Goal: Task Accomplishment & Management: Use online tool/utility

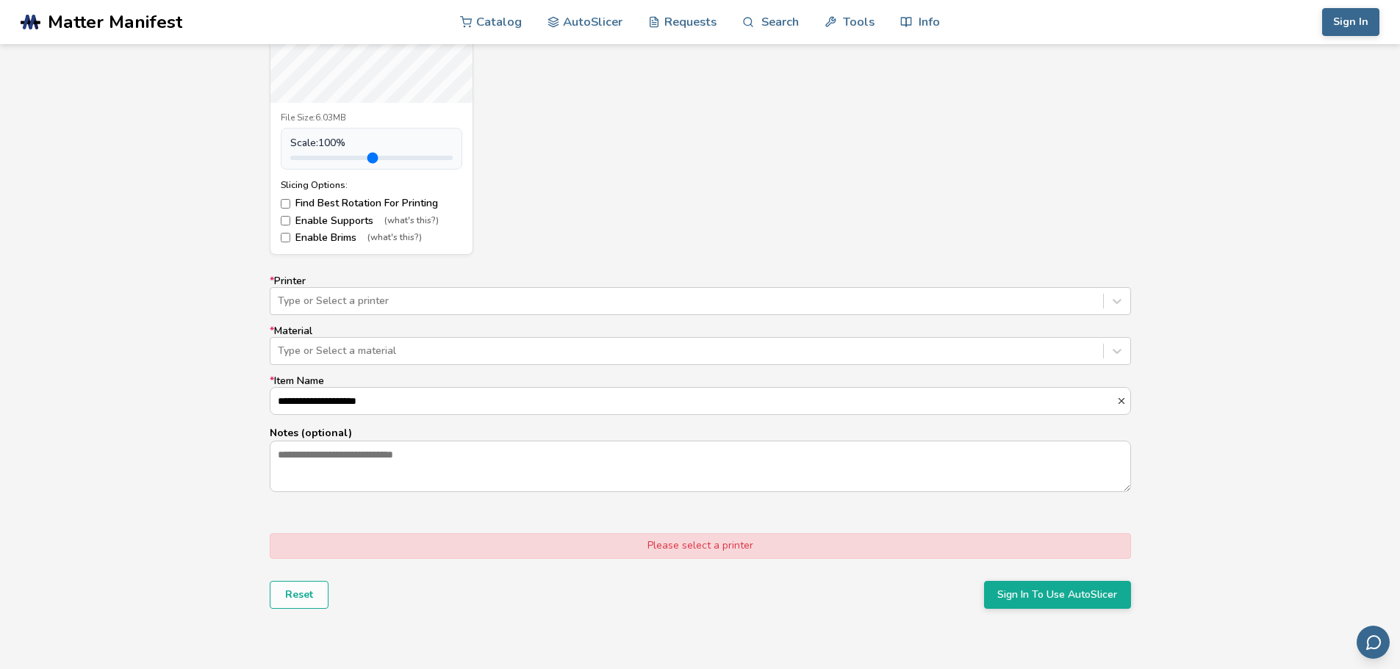
scroll to position [735, 0]
click at [334, 313] on div "**********" at bounding box center [700, 382] width 861 height 218
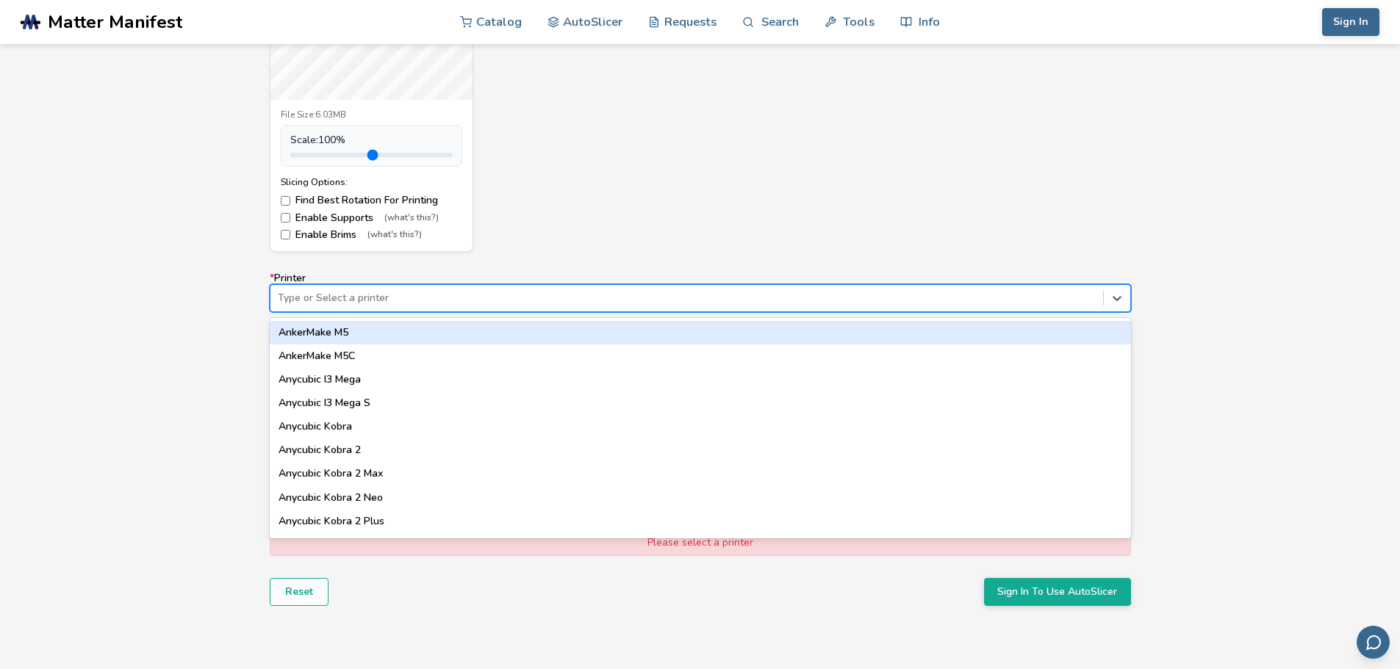
click at [337, 306] on div "Type or Select a printer" at bounding box center [686, 298] width 833 height 21
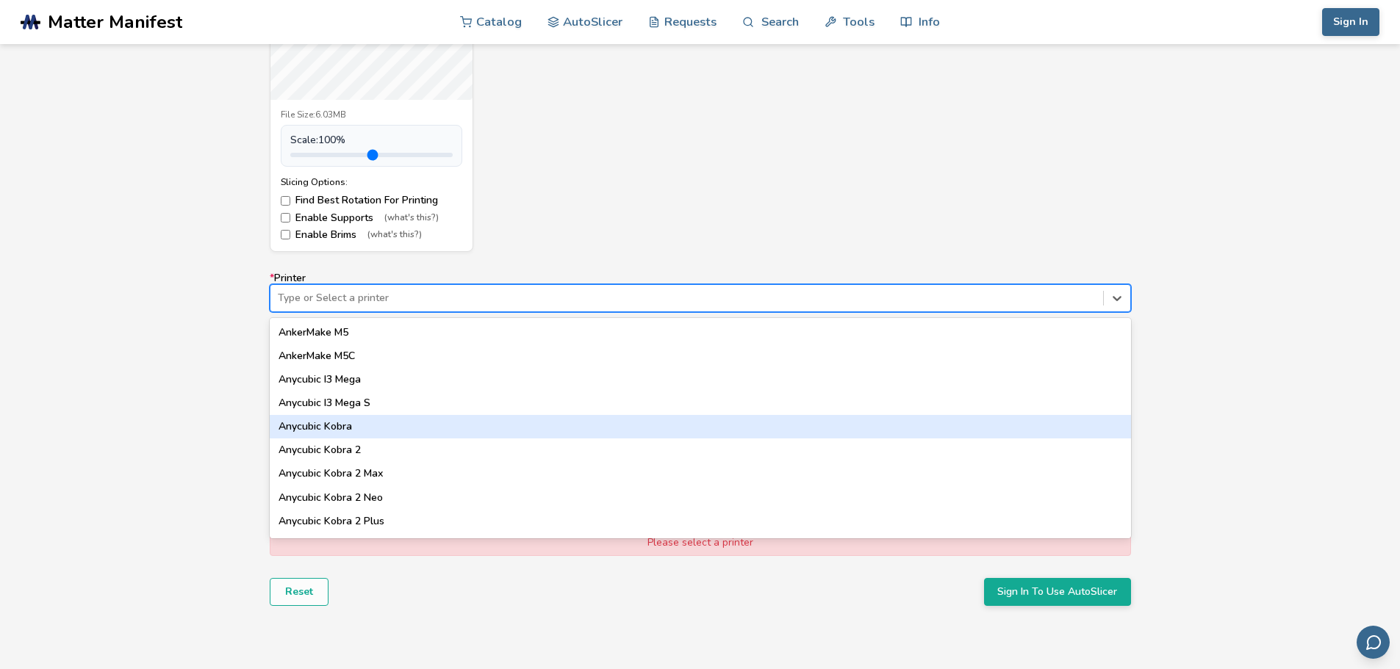
click at [344, 434] on div "Anycubic Kobra" at bounding box center [700, 427] width 861 height 24
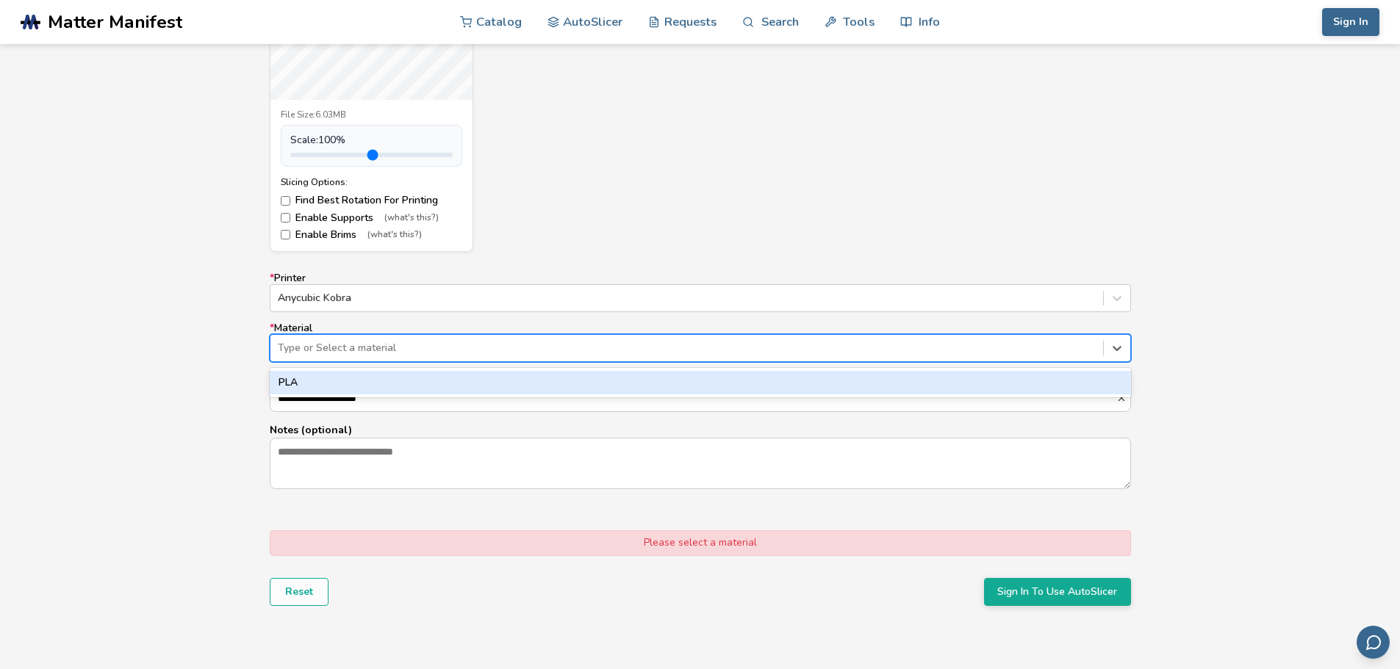
click at [359, 353] on div at bounding box center [687, 348] width 818 height 15
click at [345, 385] on div "PLA" at bounding box center [700, 383] width 861 height 24
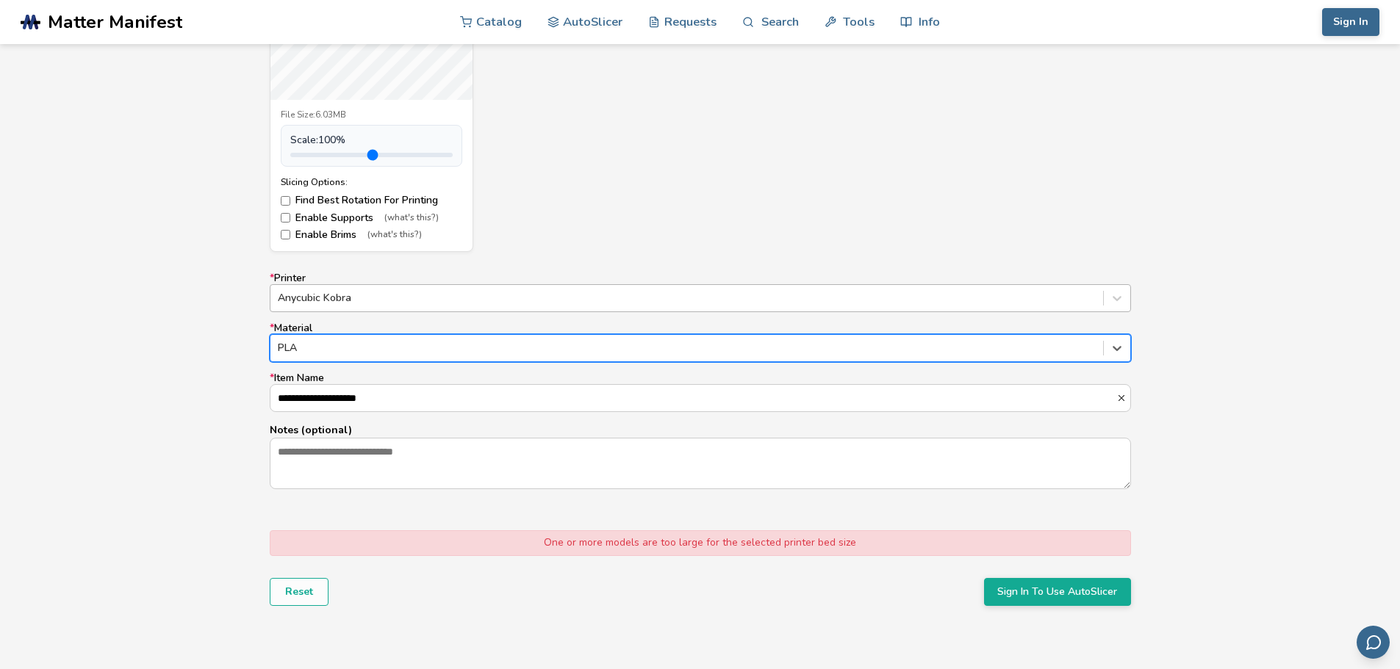
click at [345, 301] on div at bounding box center [687, 298] width 818 height 15
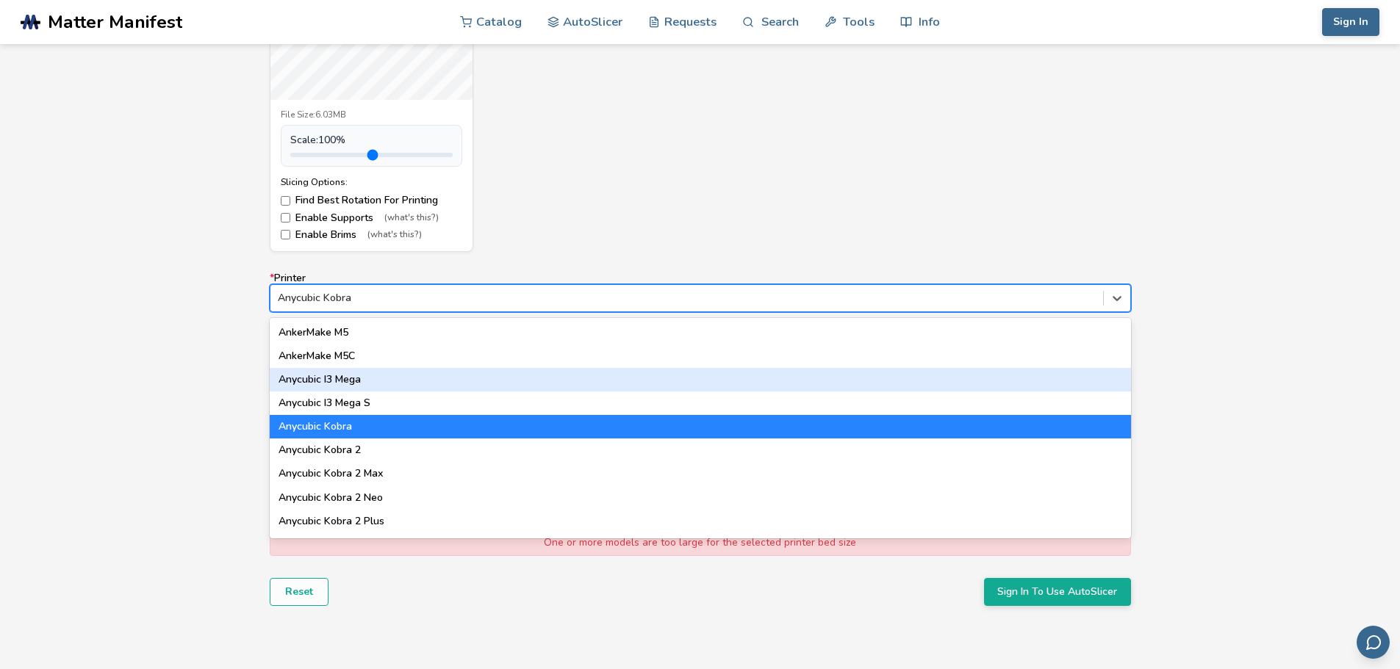
click at [334, 372] on div "Anycubic I3 Mega" at bounding box center [700, 380] width 861 height 24
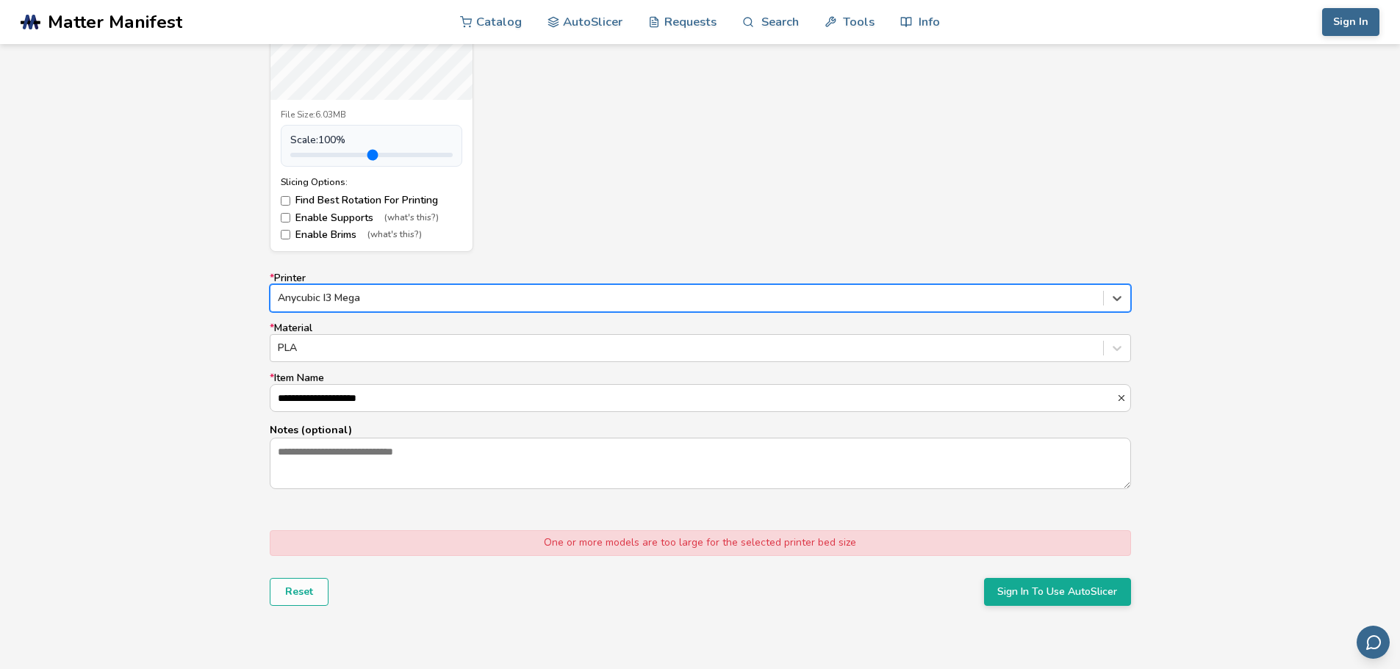
click at [351, 315] on div "**********" at bounding box center [700, 382] width 861 height 218
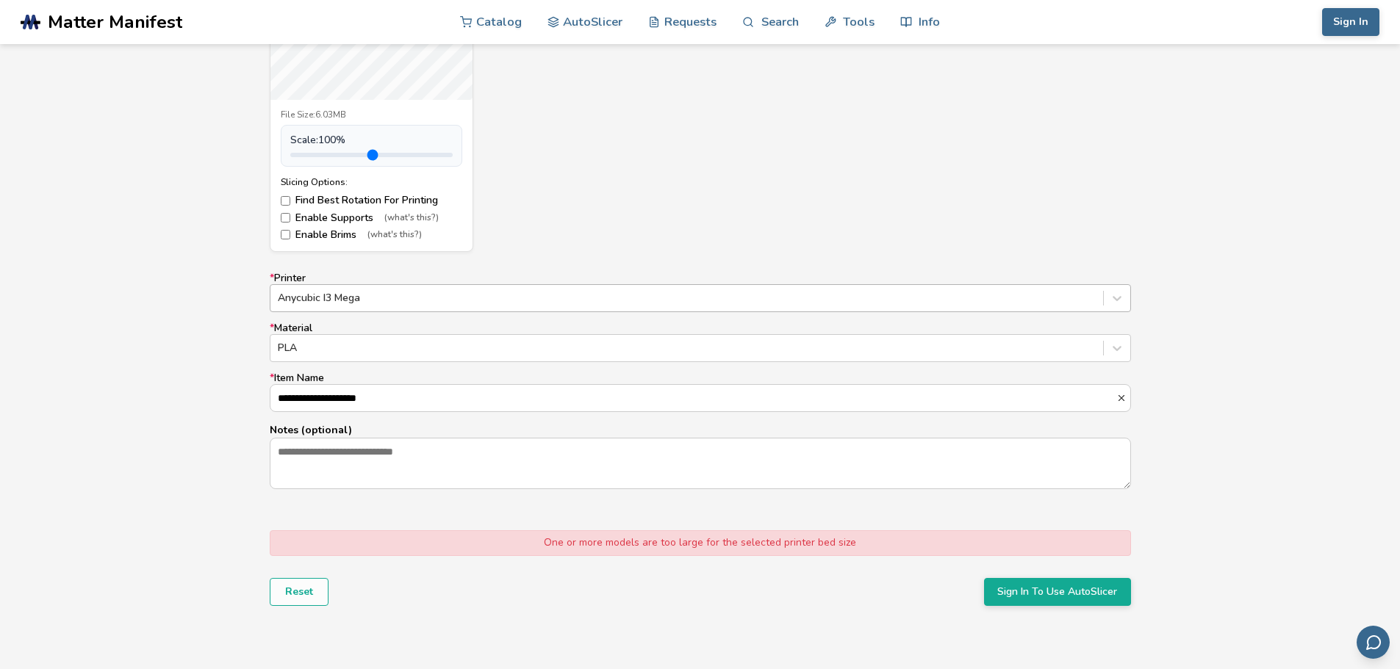
click at [335, 307] on div "Anycubic I3 Mega" at bounding box center [686, 298] width 833 height 21
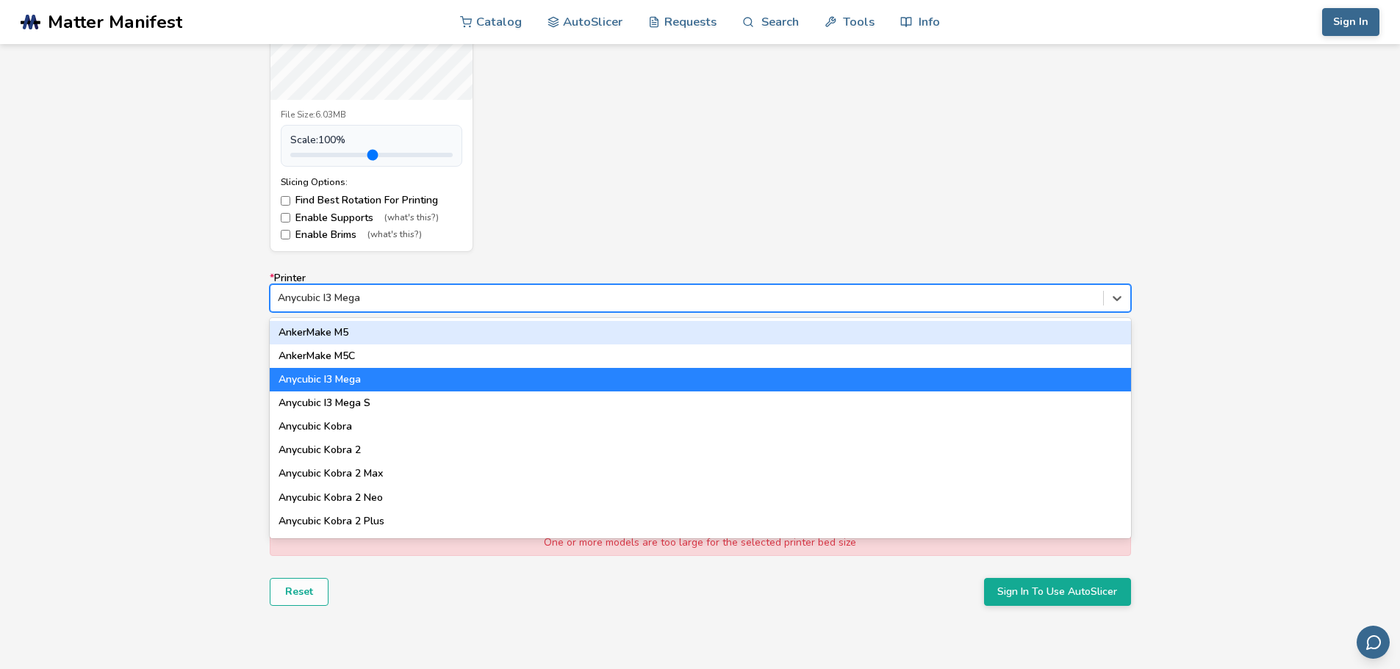
click at [333, 331] on div "AnkerMake M5" at bounding box center [700, 333] width 861 height 24
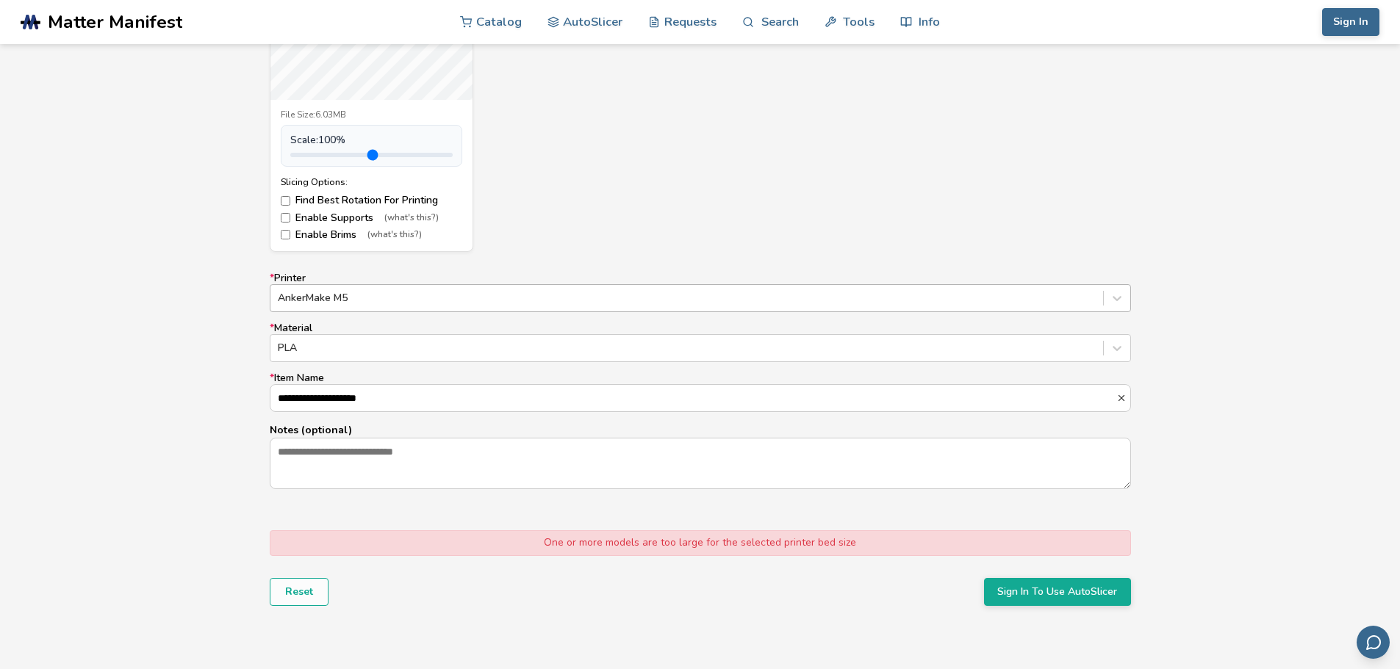
click at [387, 301] on div at bounding box center [687, 298] width 818 height 15
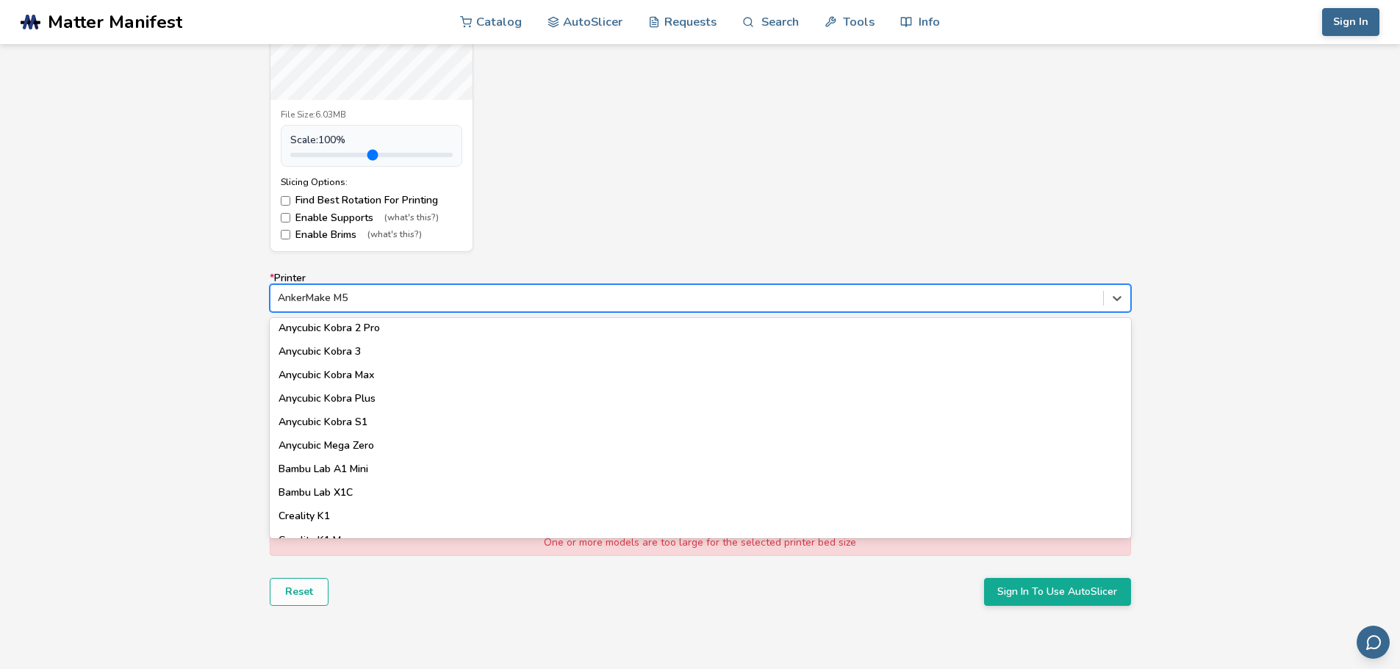
scroll to position [245, 0]
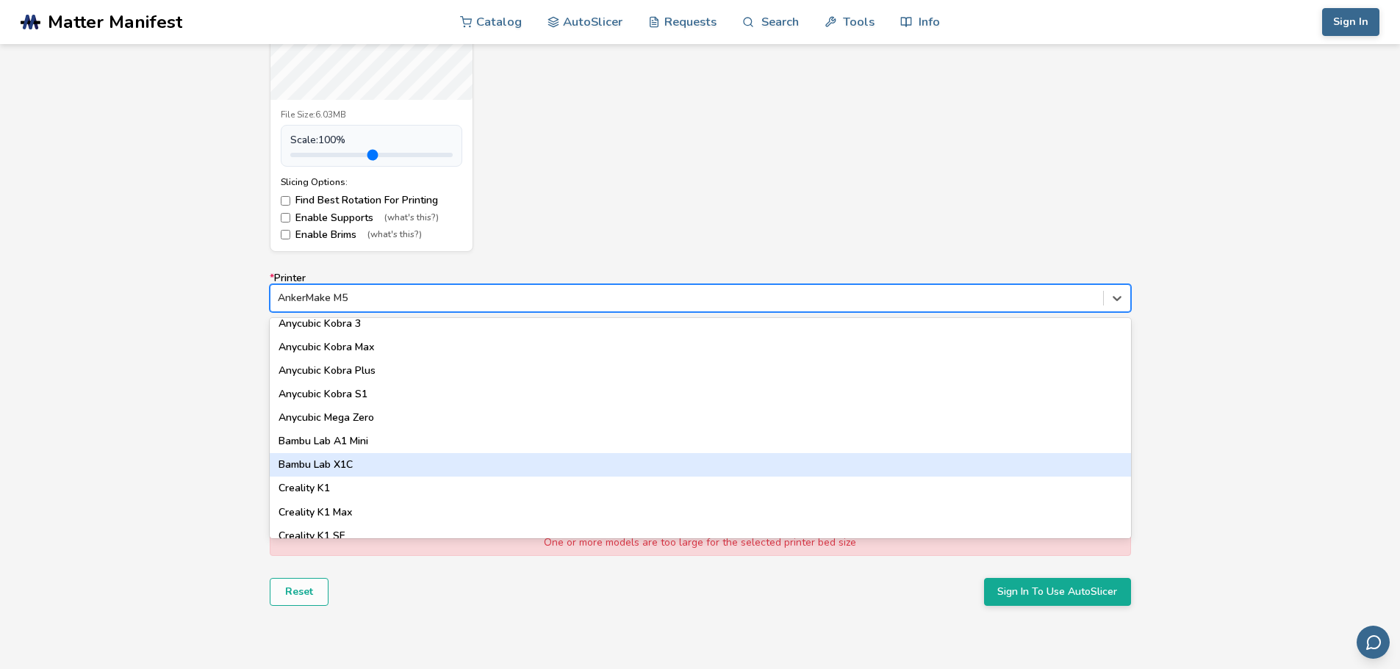
click at [337, 473] on div "Bambu Lab X1C" at bounding box center [700, 465] width 861 height 24
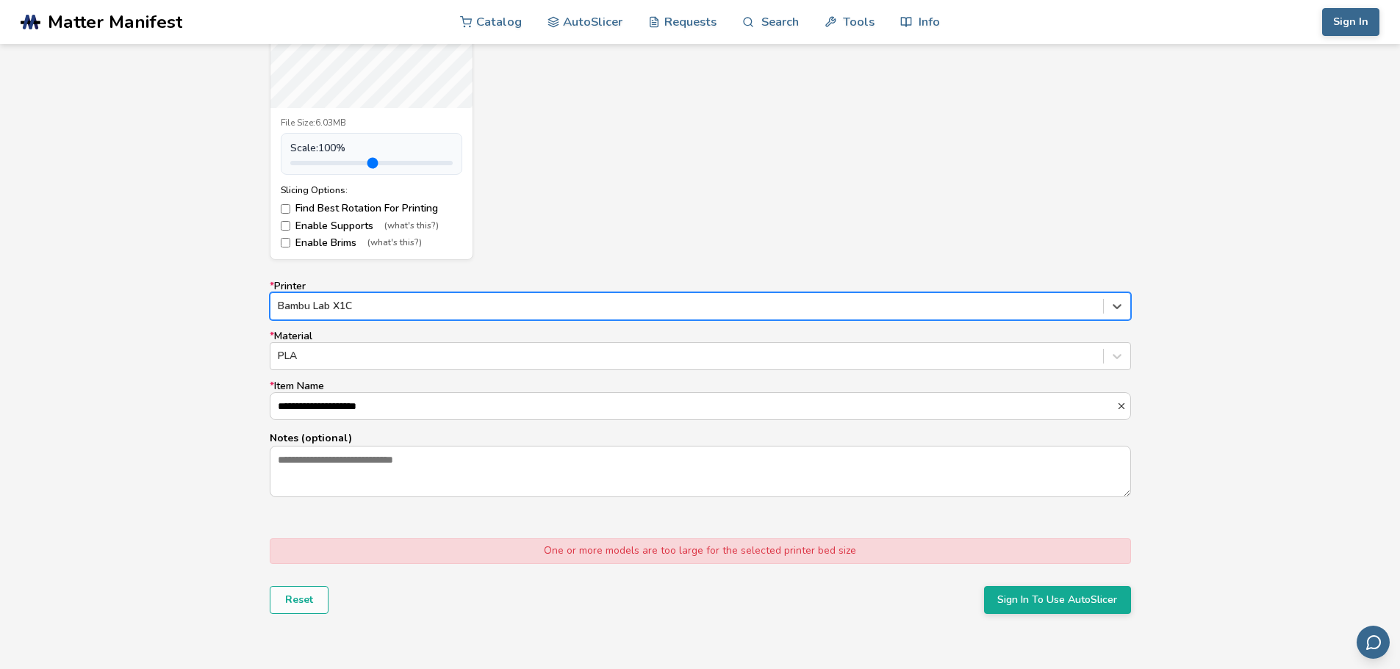
scroll to position [735, 0]
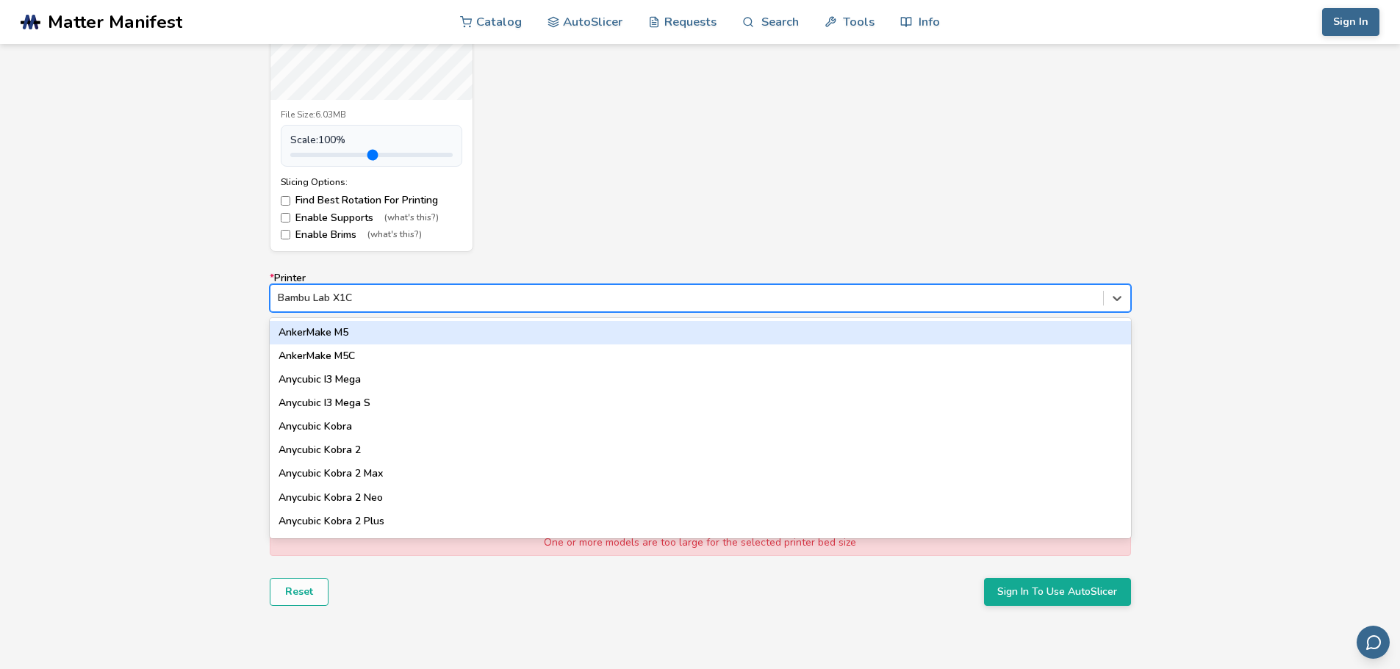
click at [389, 290] on div "Bambu Lab X1C" at bounding box center [686, 298] width 833 height 21
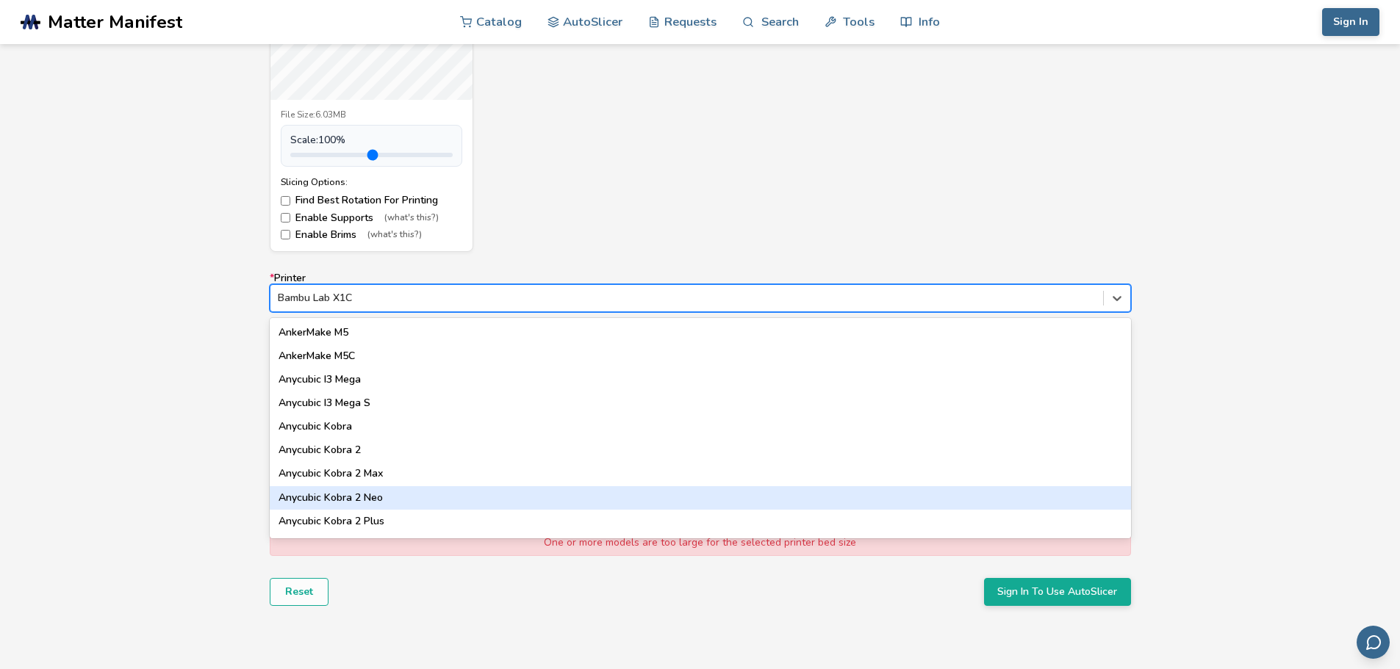
click at [337, 510] on div "Anycubic Kobra 2 Plus" at bounding box center [700, 522] width 861 height 24
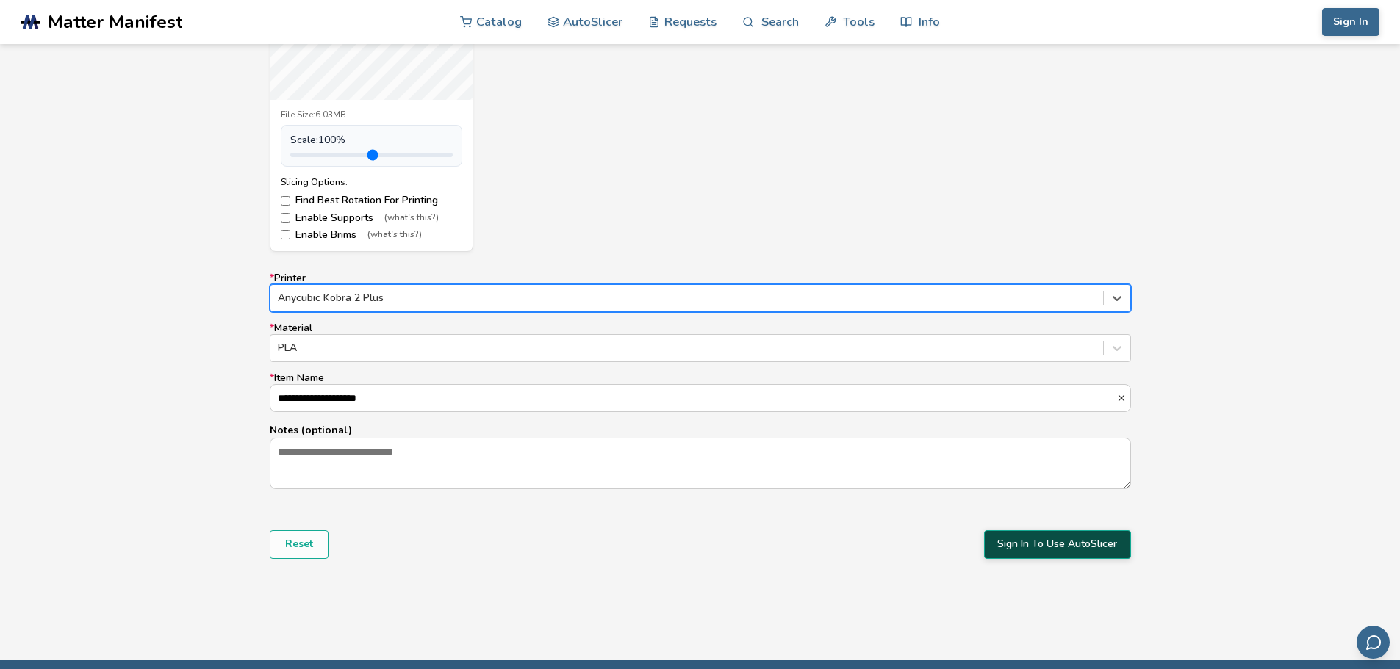
click at [1003, 550] on button "Sign In To Use AutoSlicer" at bounding box center [1057, 545] width 147 height 28
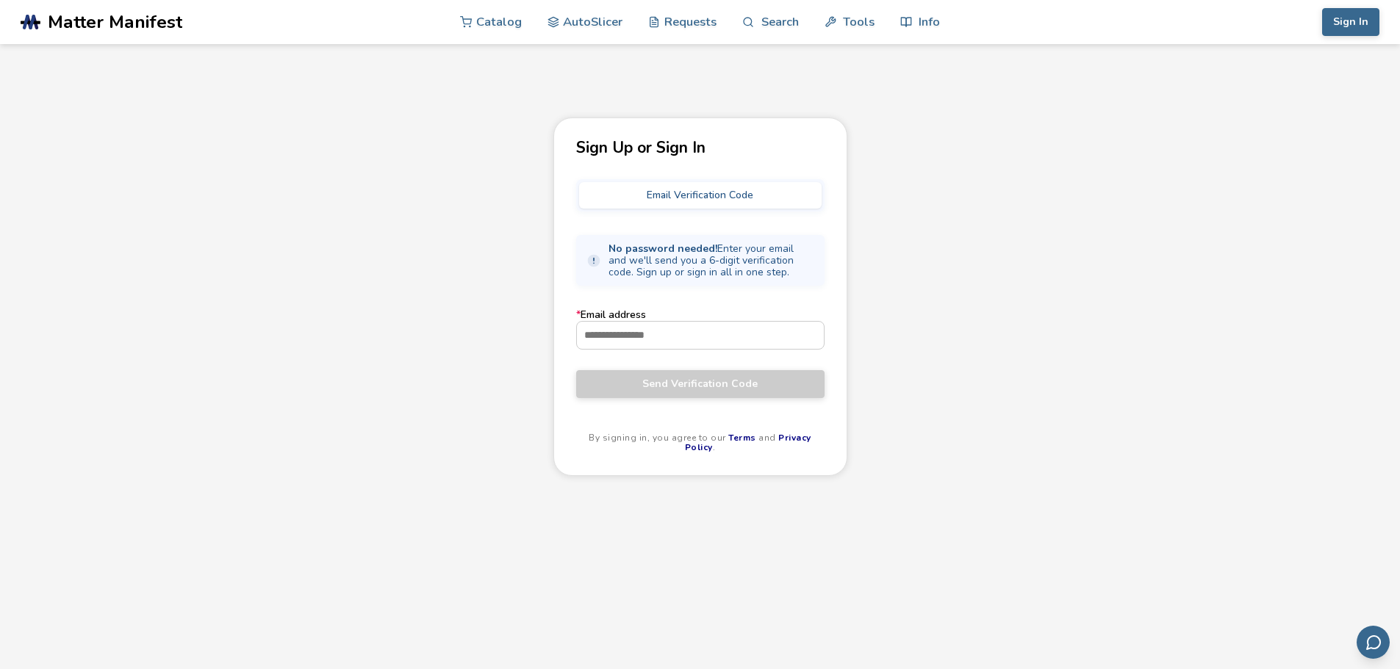
click at [689, 357] on form "* Email address Send Verification Code" at bounding box center [700, 353] width 248 height 88
click at [673, 345] on input "* Email address" at bounding box center [700, 335] width 247 height 26
type input "**********"
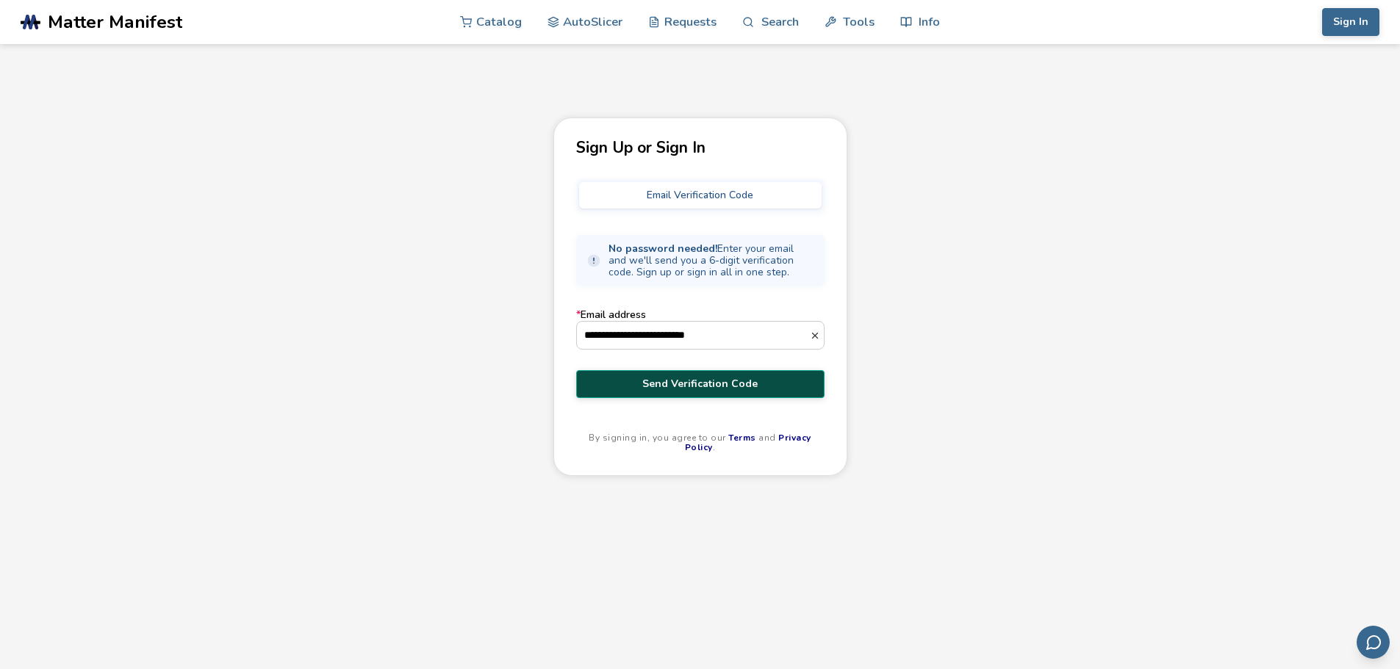
click at [635, 391] on button "Send Verification Code" at bounding box center [700, 384] width 248 height 28
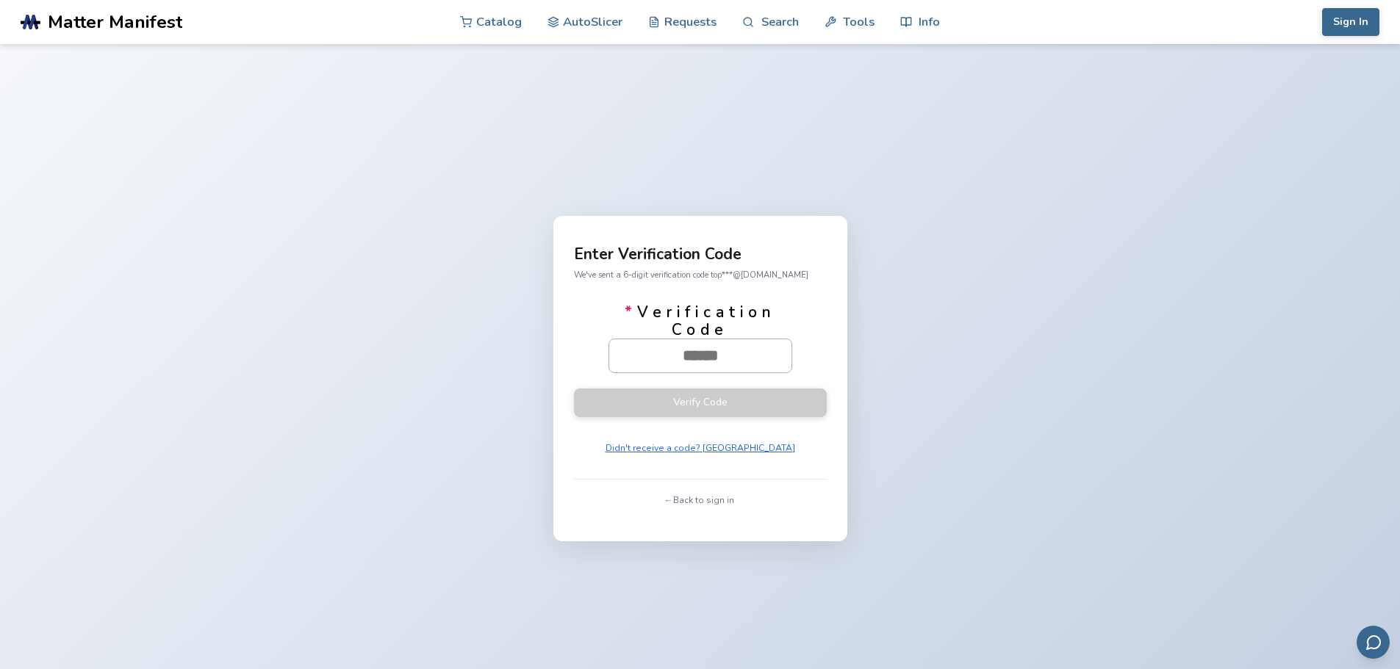
click at [685, 352] on input "* Verification Code" at bounding box center [700, 356] width 182 height 32
paste input "******"
type input "******"
click at [679, 398] on button "Verify Code" at bounding box center [700, 402] width 253 height 29
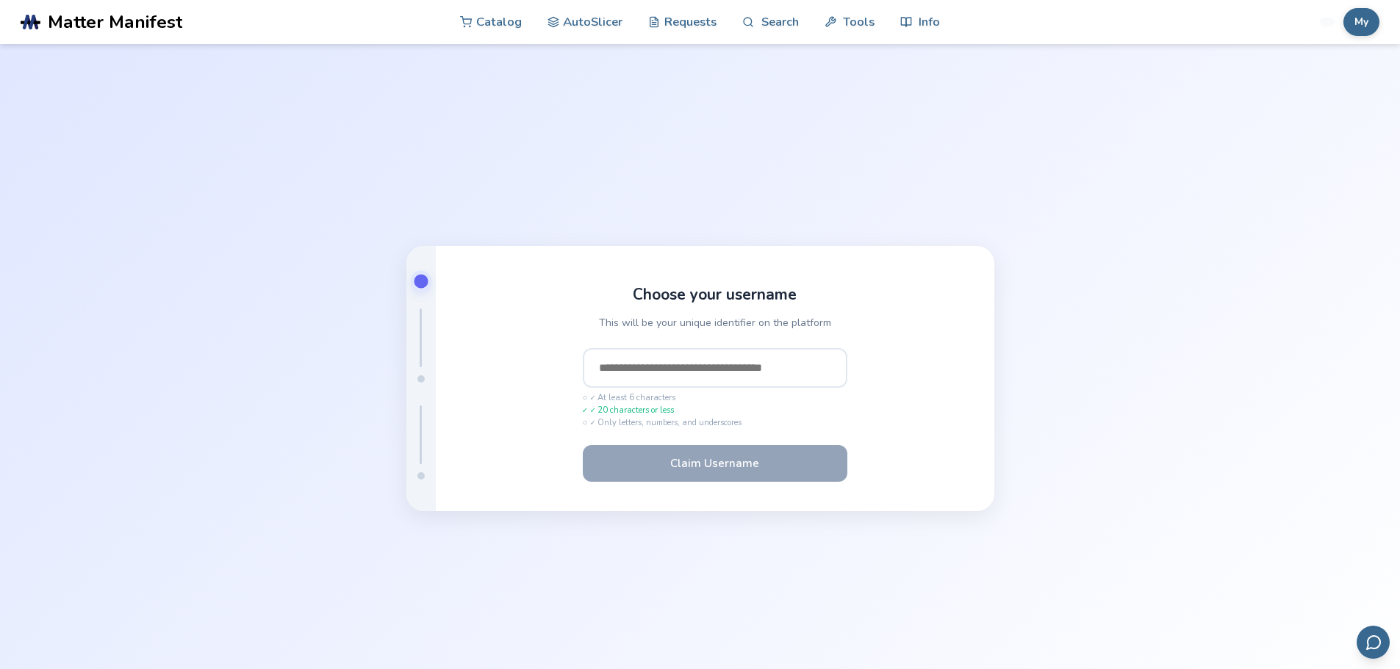
click at [739, 366] on input "text" at bounding box center [715, 368] width 265 height 40
type input "*"
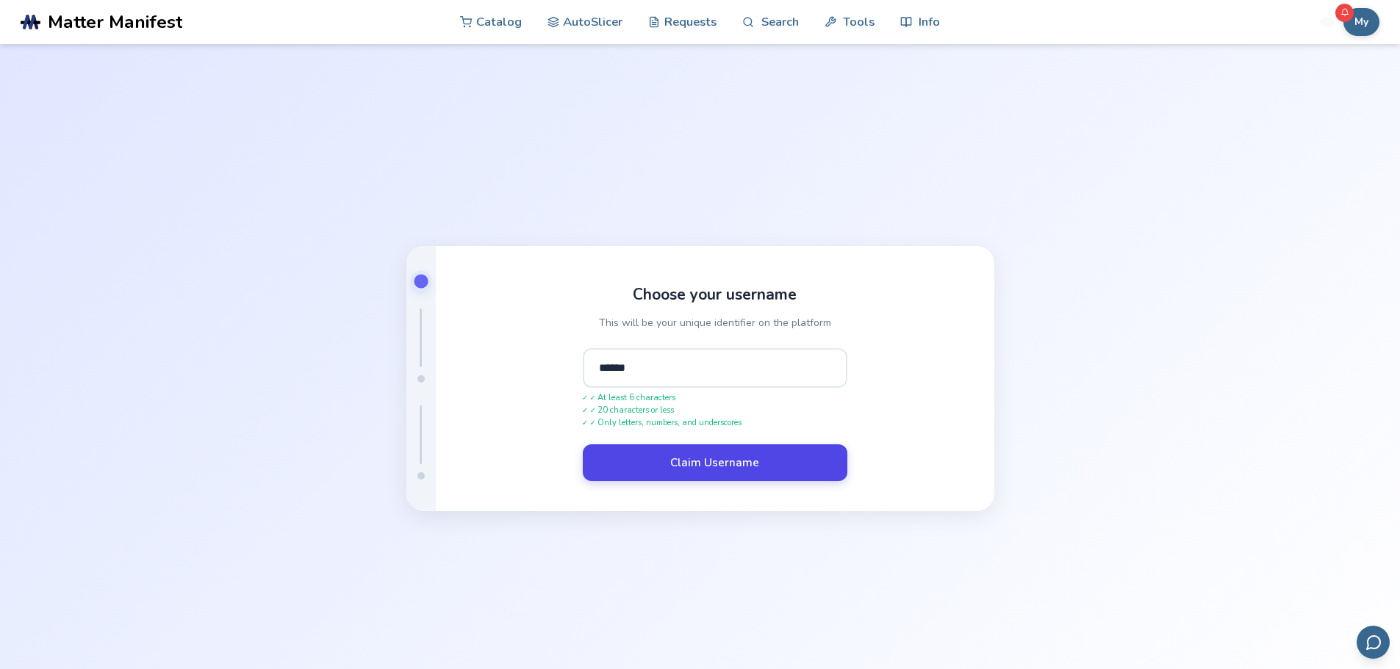
type input "******"
click at [671, 466] on button "Claim Username" at bounding box center [715, 463] width 265 height 37
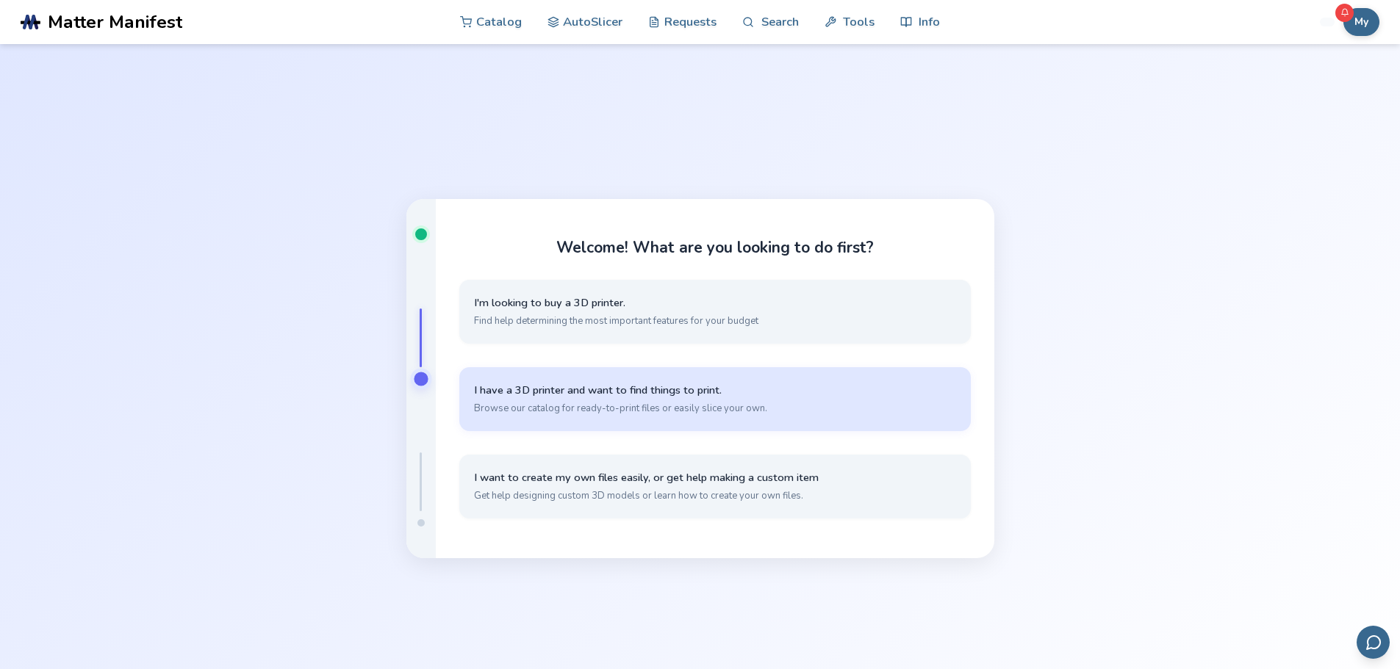
click at [611, 401] on button "I have a 3D printer and want to find things to print. Browse our catalog for re…" at bounding box center [714, 399] width 511 height 64
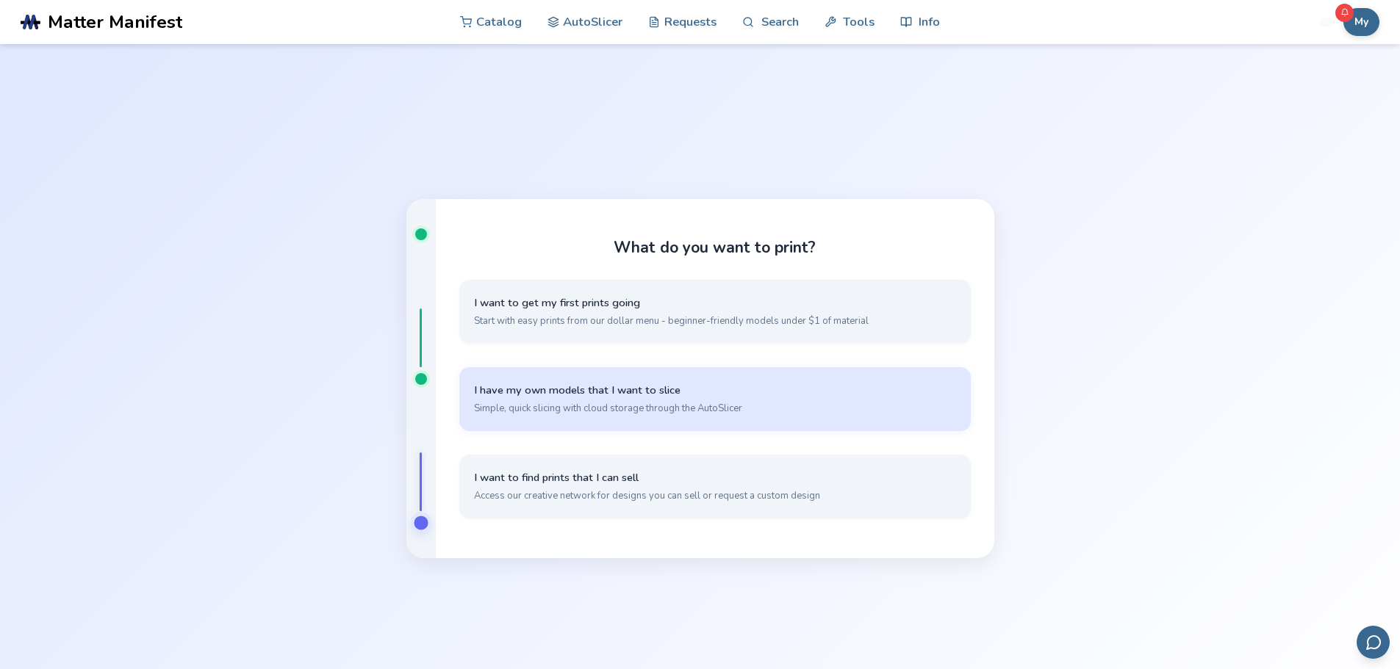
click at [678, 415] on span "Simple, quick slicing with cloud storage through the AutoSlicer" at bounding box center [715, 408] width 482 height 13
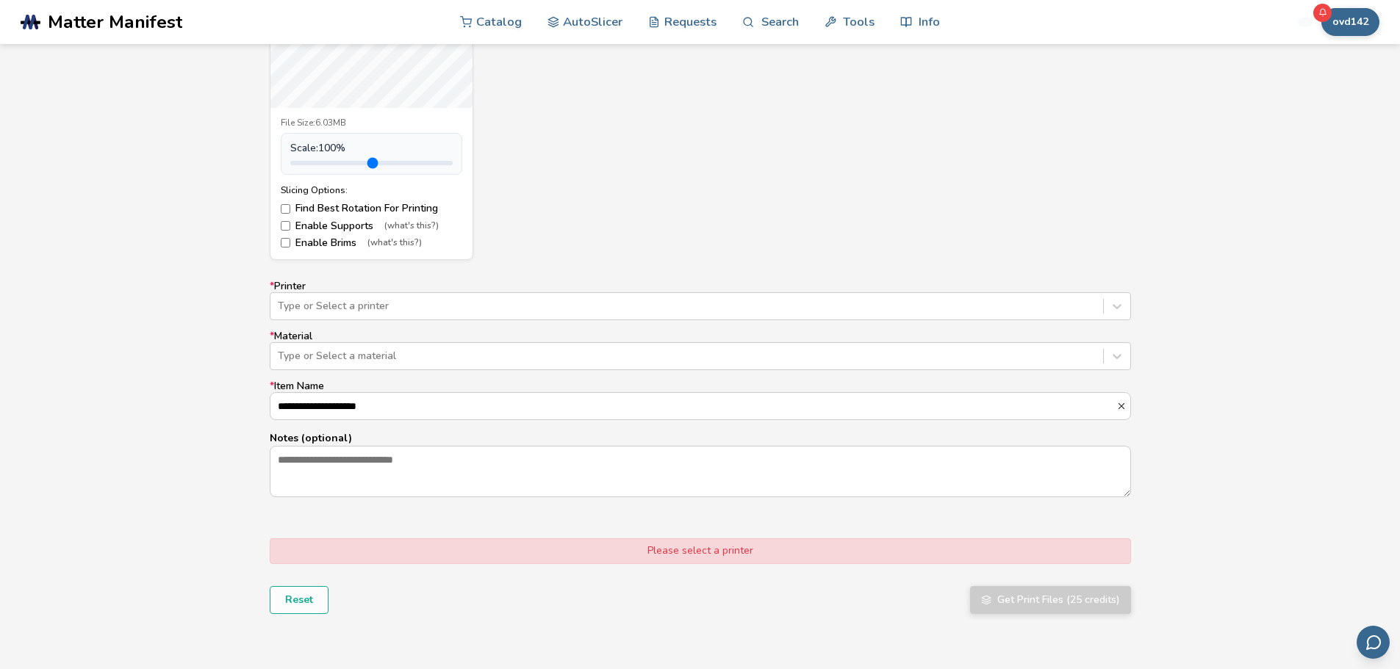
scroll to position [735, 0]
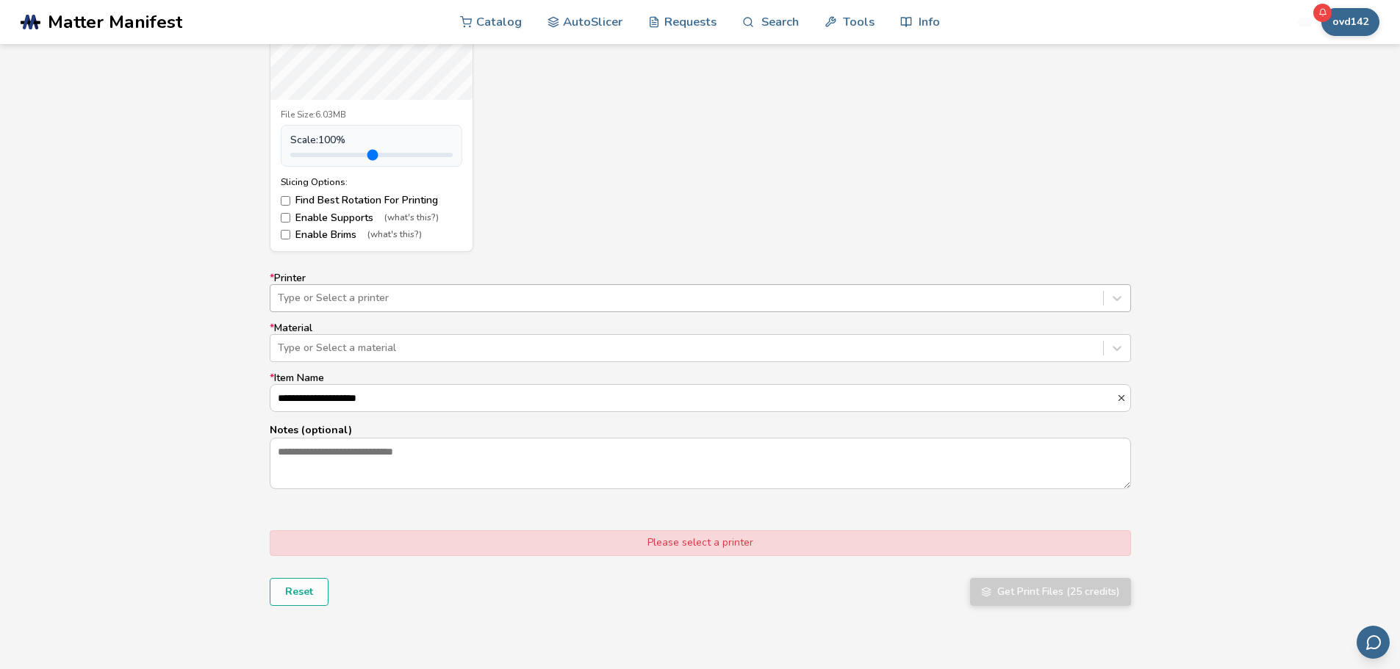
click at [332, 304] on div at bounding box center [687, 298] width 818 height 15
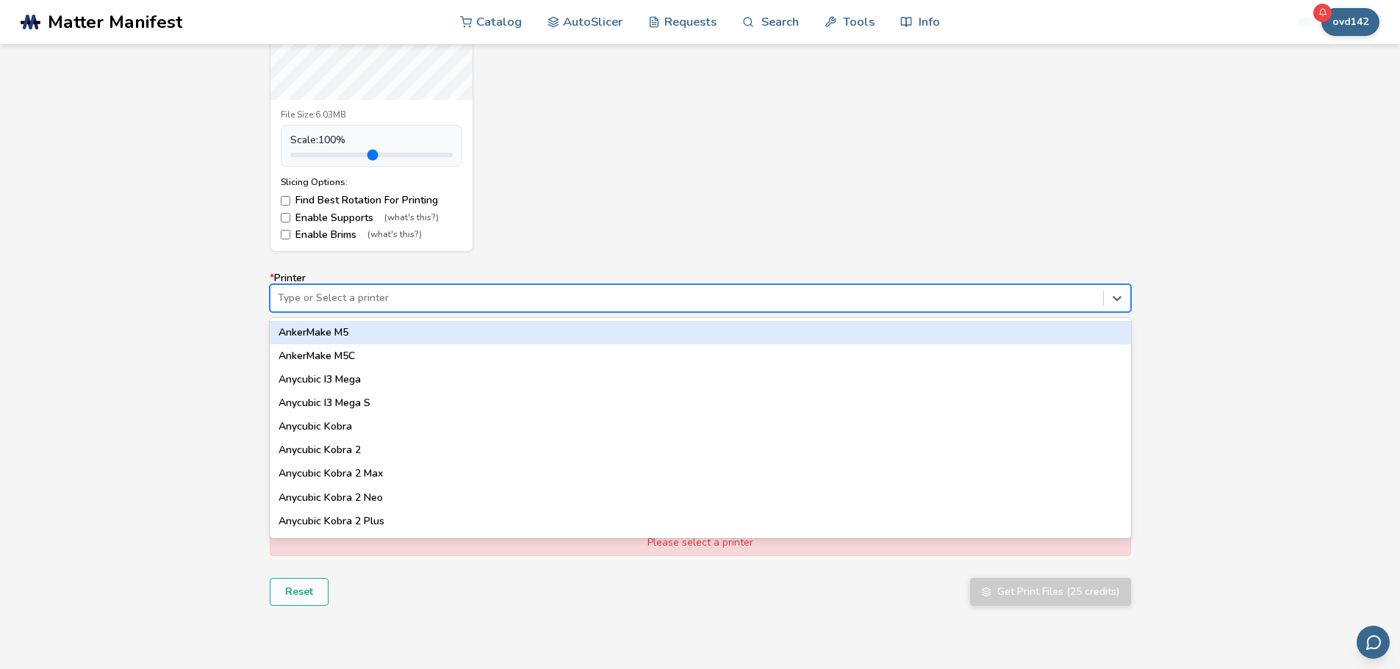
click at [343, 337] on div "AnkerMake M5" at bounding box center [700, 333] width 861 height 24
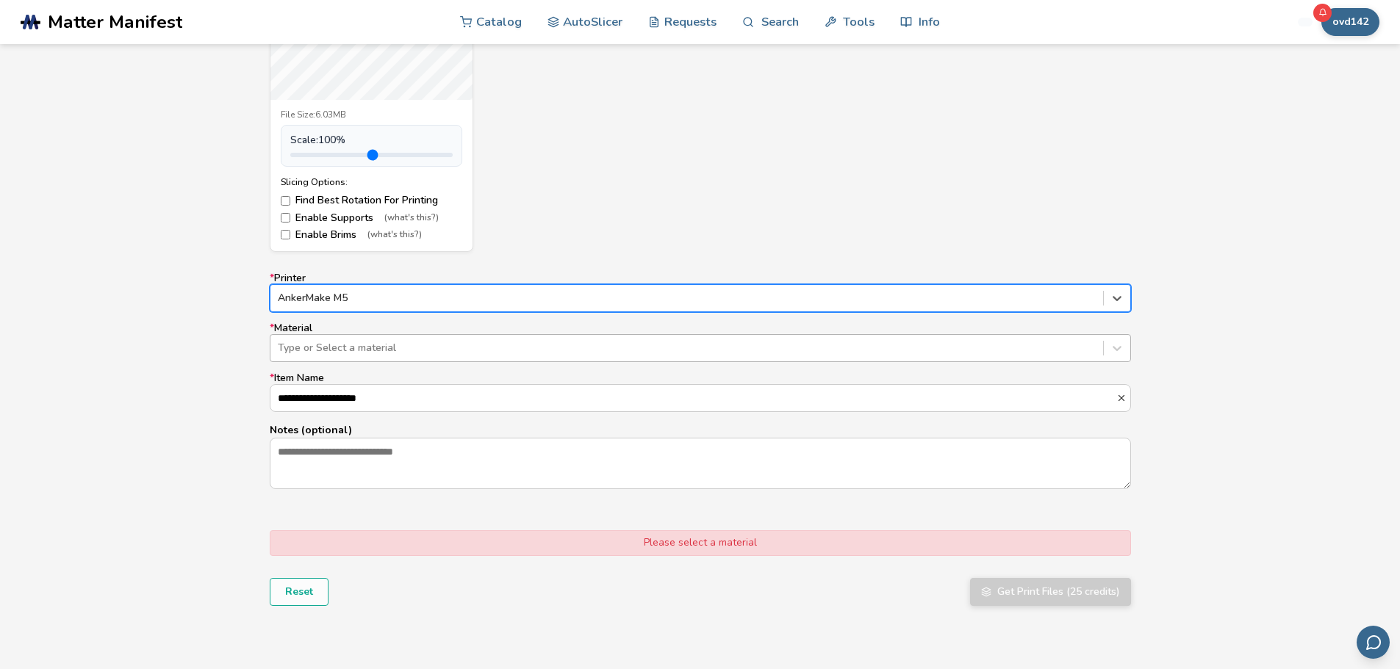
click at [309, 345] on div at bounding box center [687, 348] width 818 height 15
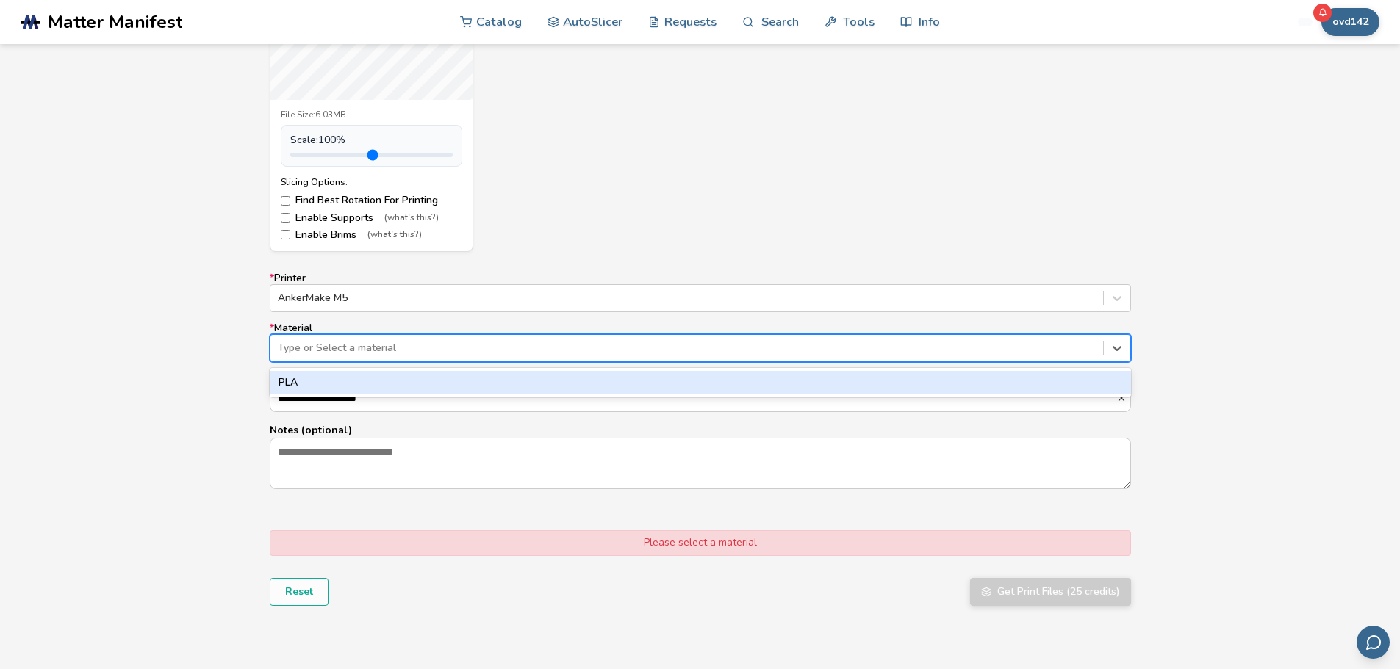
click at [306, 386] on div "PLA" at bounding box center [700, 383] width 861 height 24
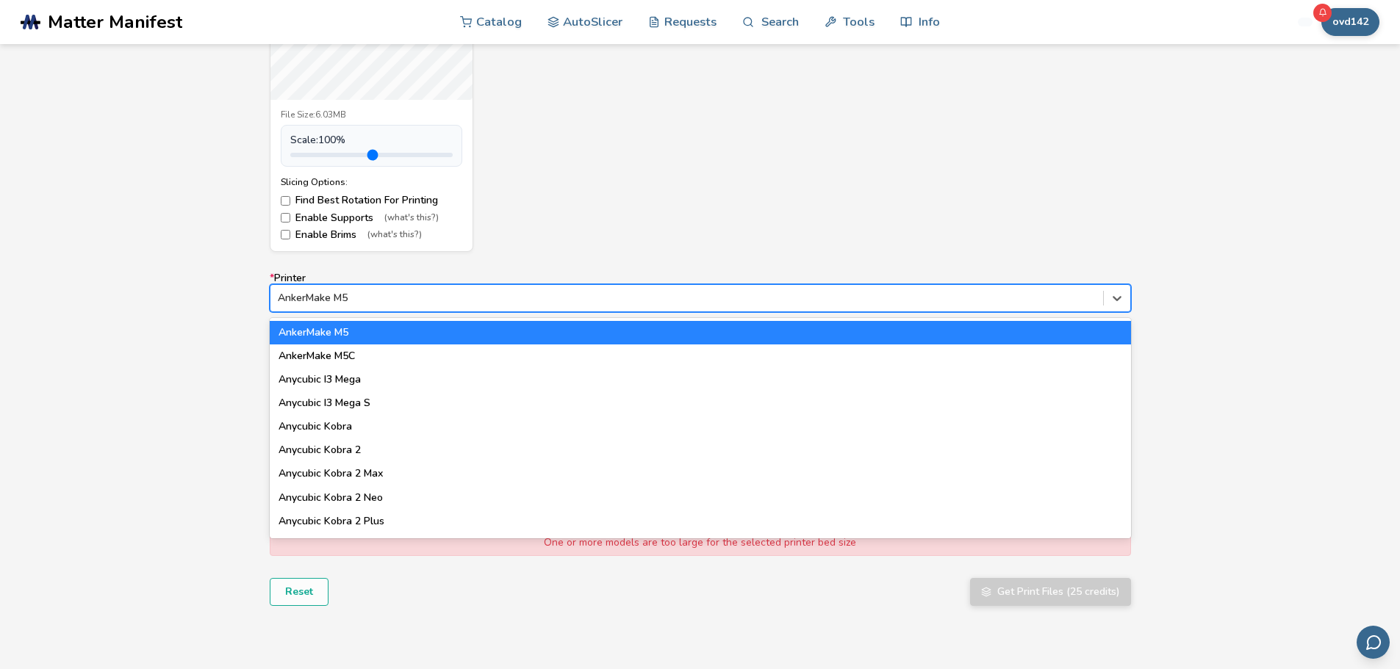
click at [320, 309] on div "AnkerMake M5" at bounding box center [700, 298] width 861 height 28
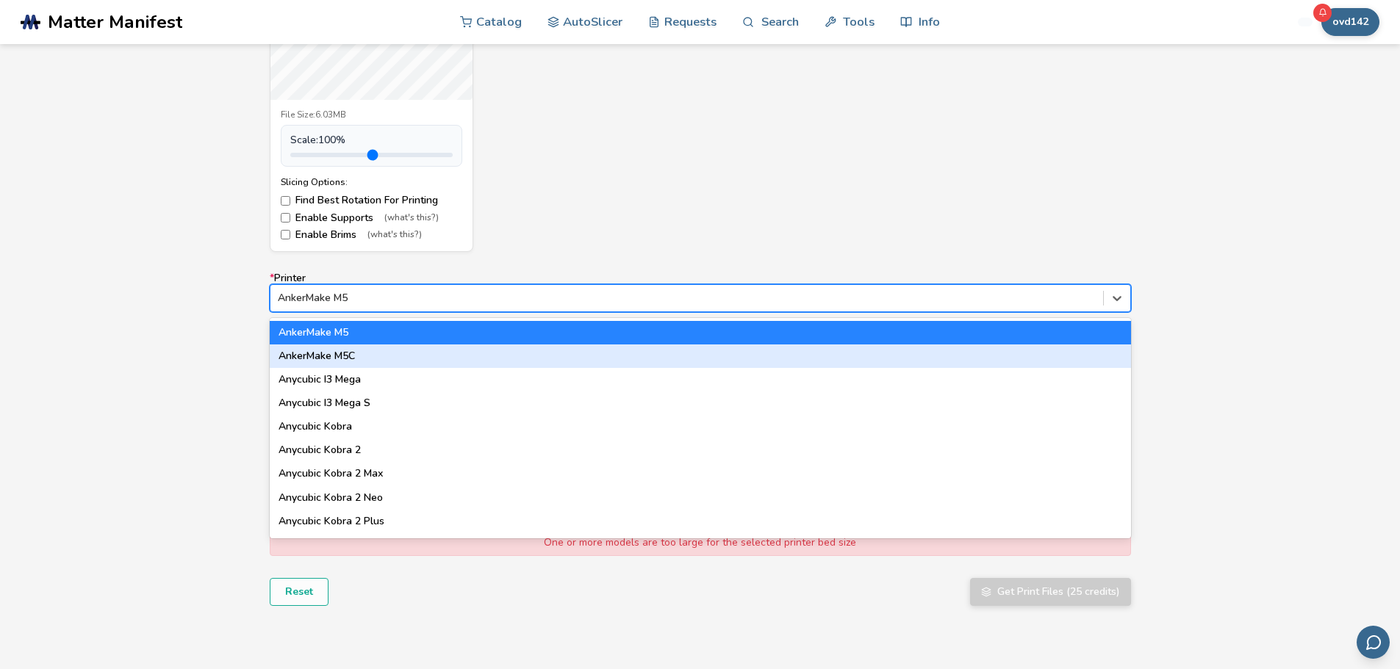
click at [329, 356] on div "AnkerMake M5C" at bounding box center [700, 357] width 861 height 24
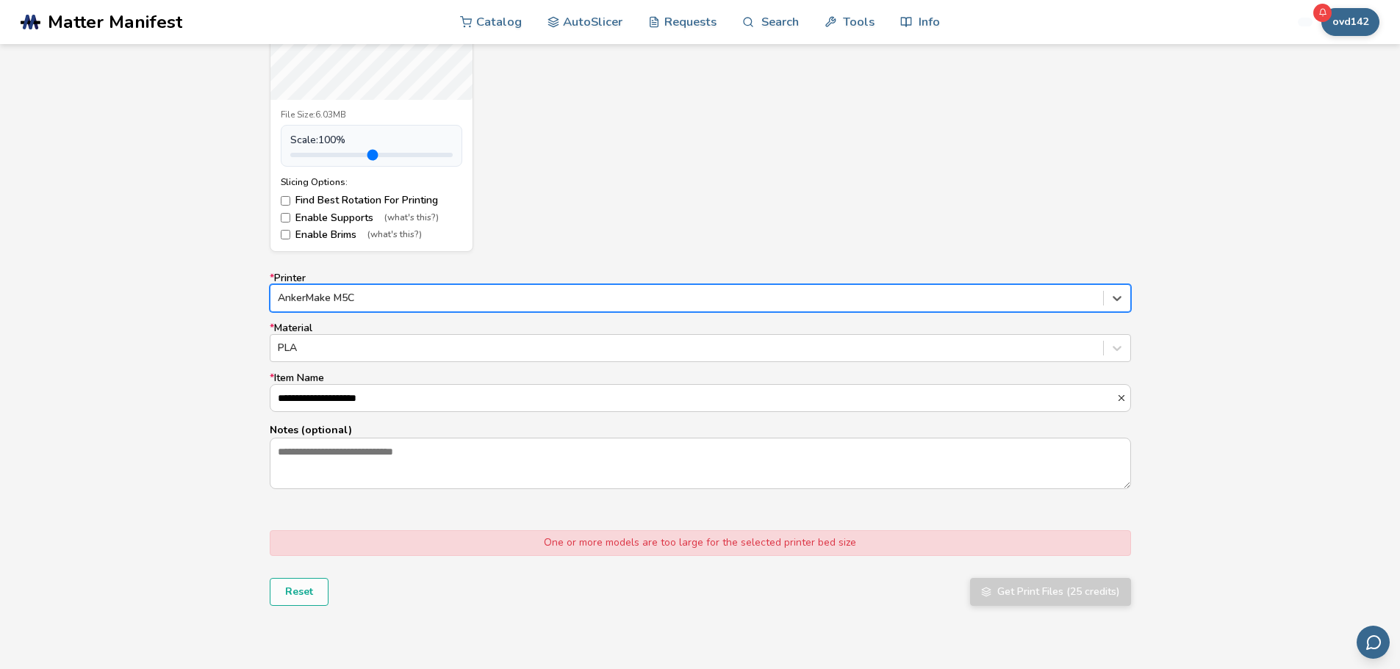
click at [323, 301] on div at bounding box center [687, 298] width 818 height 15
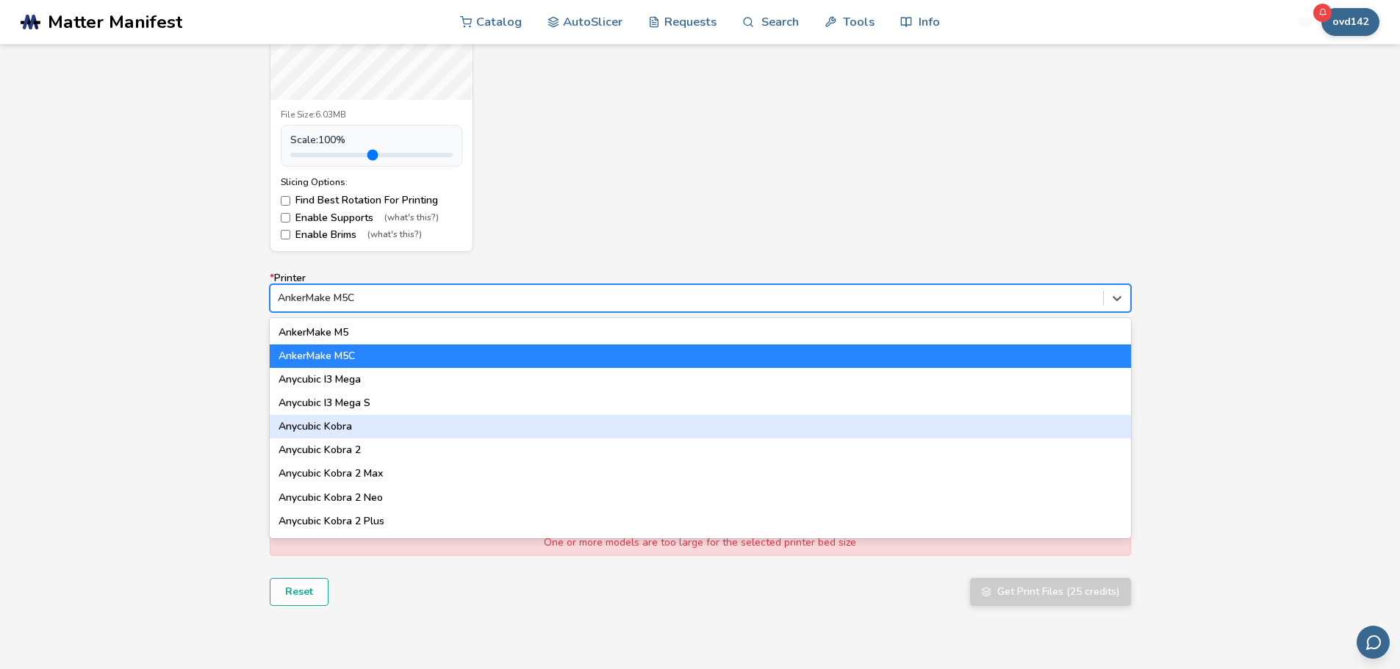
click at [342, 434] on div "Anycubic Kobra" at bounding box center [700, 427] width 861 height 24
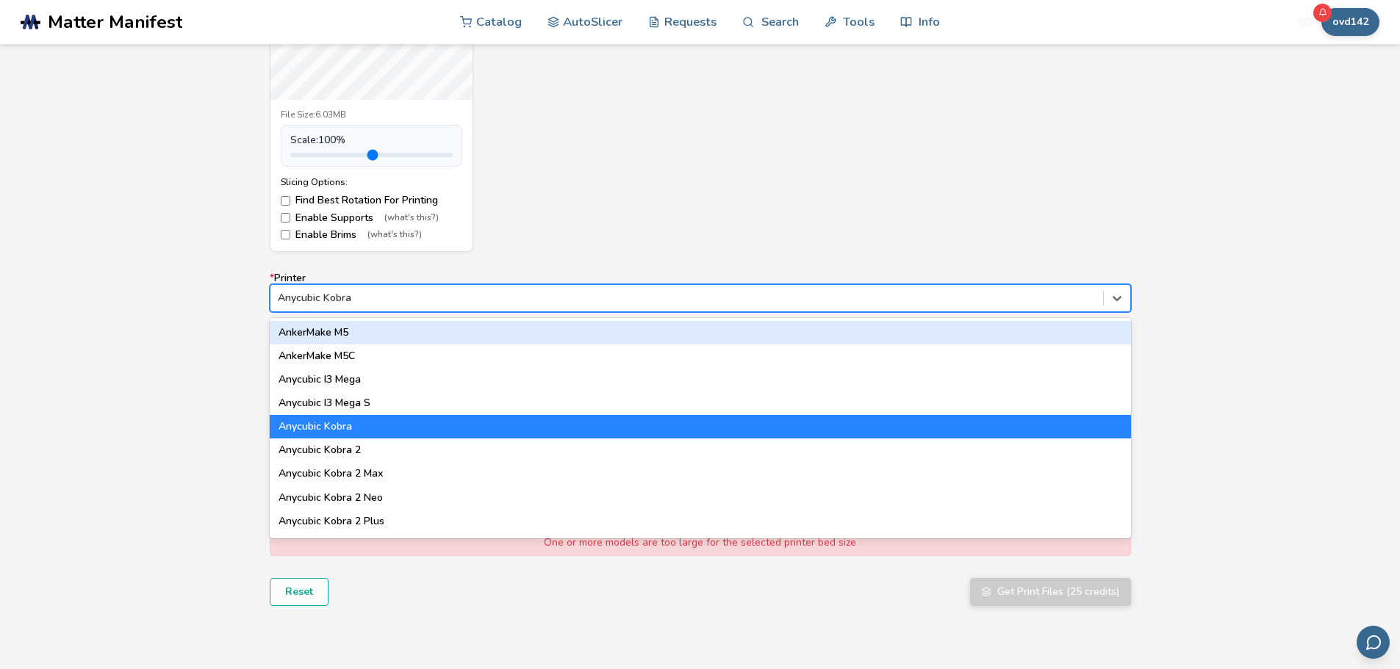
click at [327, 291] on div at bounding box center [687, 298] width 818 height 15
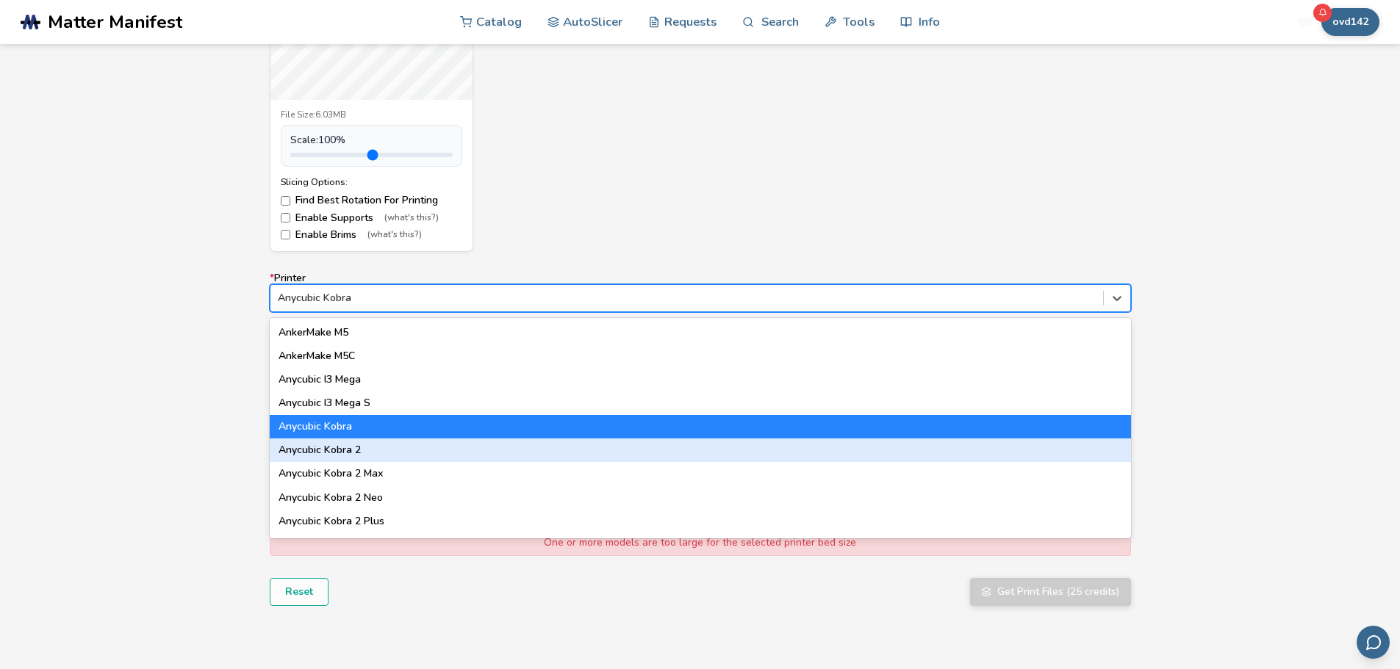
click at [353, 450] on div "Anycubic Kobra 2" at bounding box center [700, 451] width 861 height 24
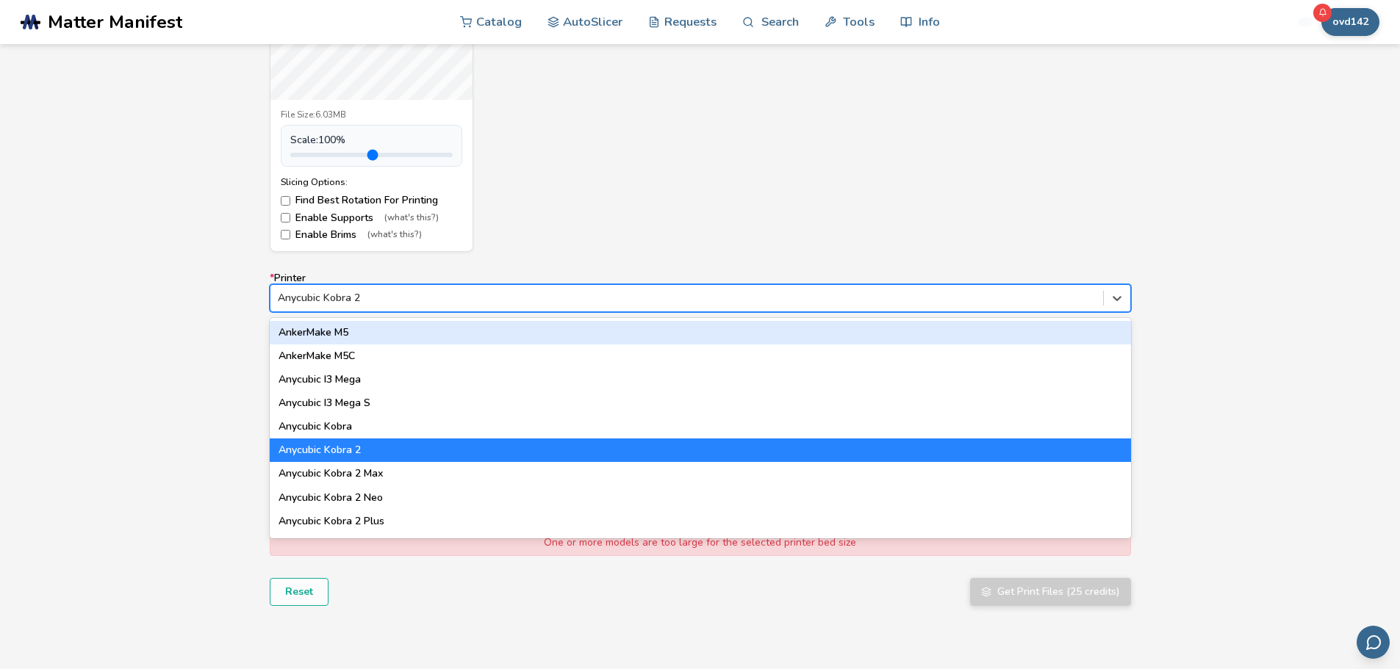
click at [346, 295] on div at bounding box center [687, 298] width 818 height 15
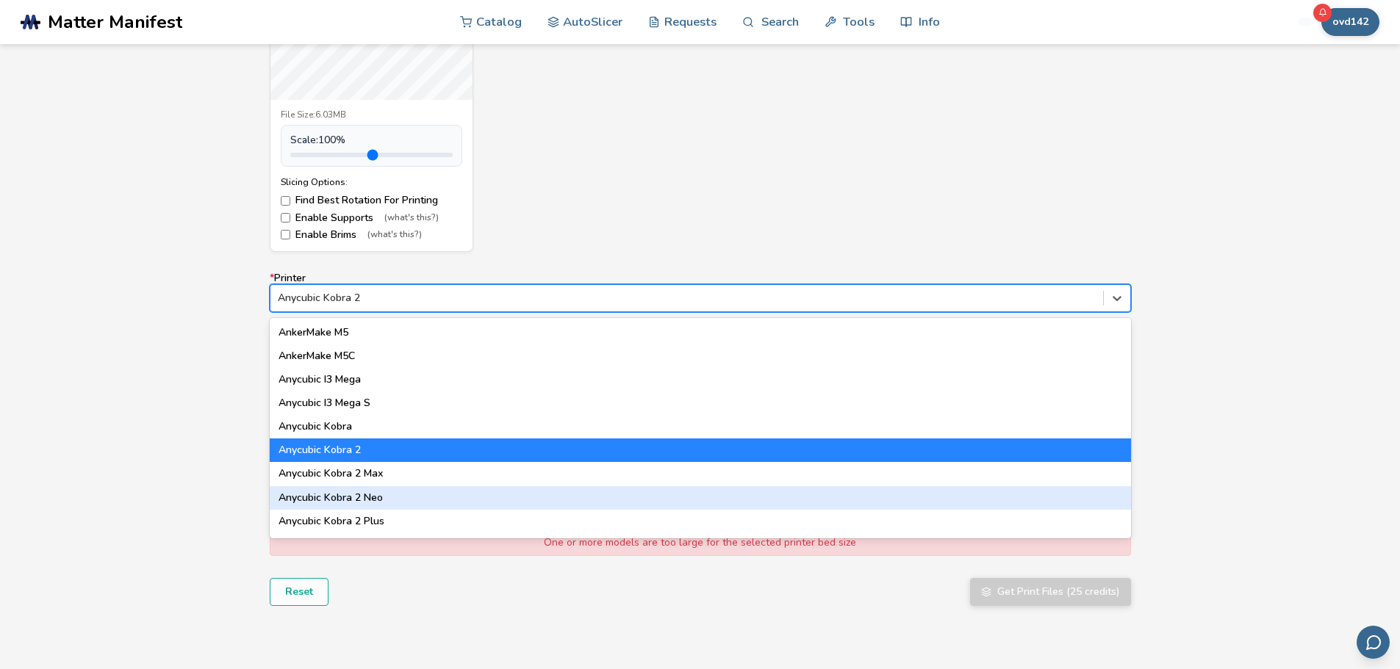
click at [359, 475] on div "Anycubic Kobra 2 Max" at bounding box center [700, 474] width 861 height 24
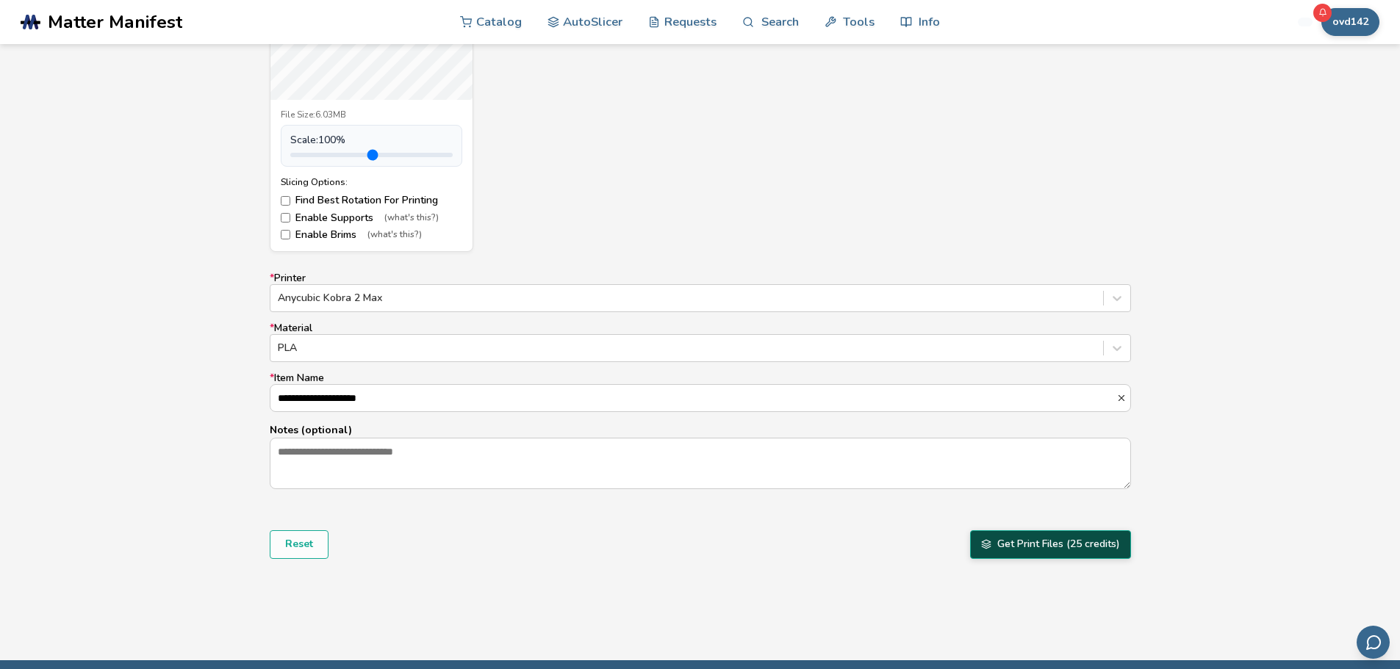
click at [1069, 556] on button "Get Print Files (25 credits)" at bounding box center [1050, 545] width 161 height 28
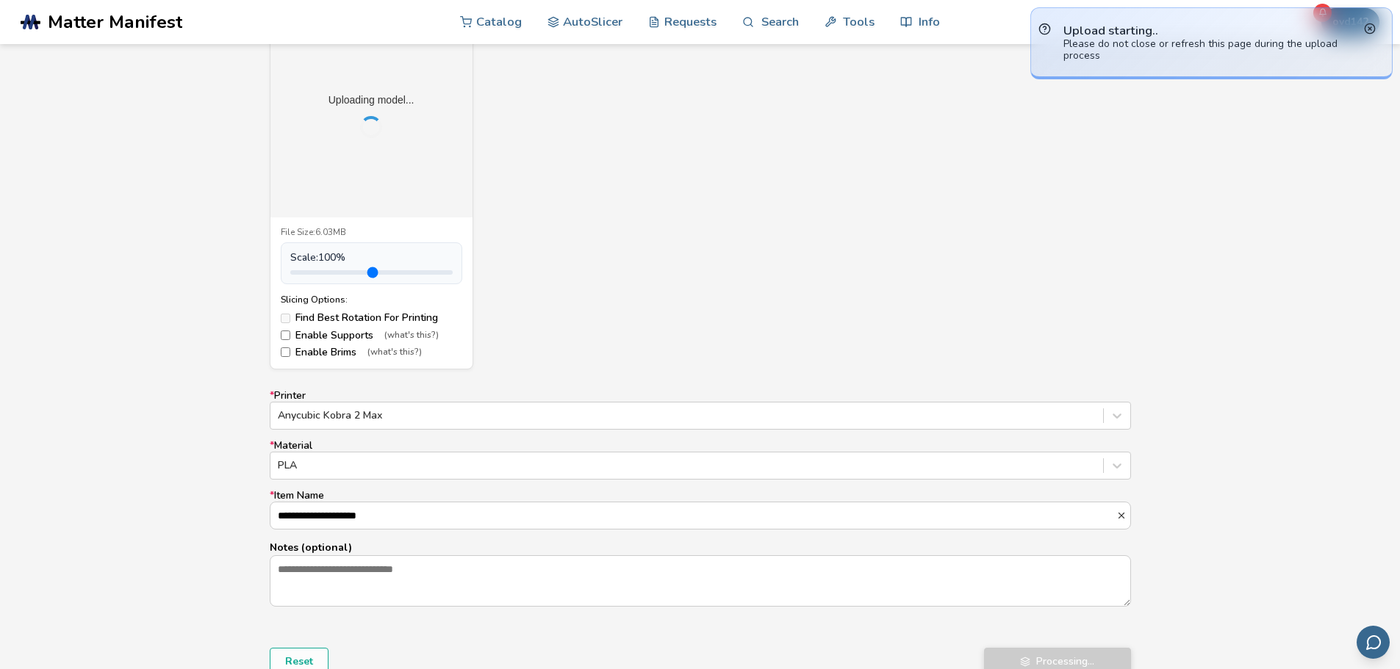
scroll to position [612, 0]
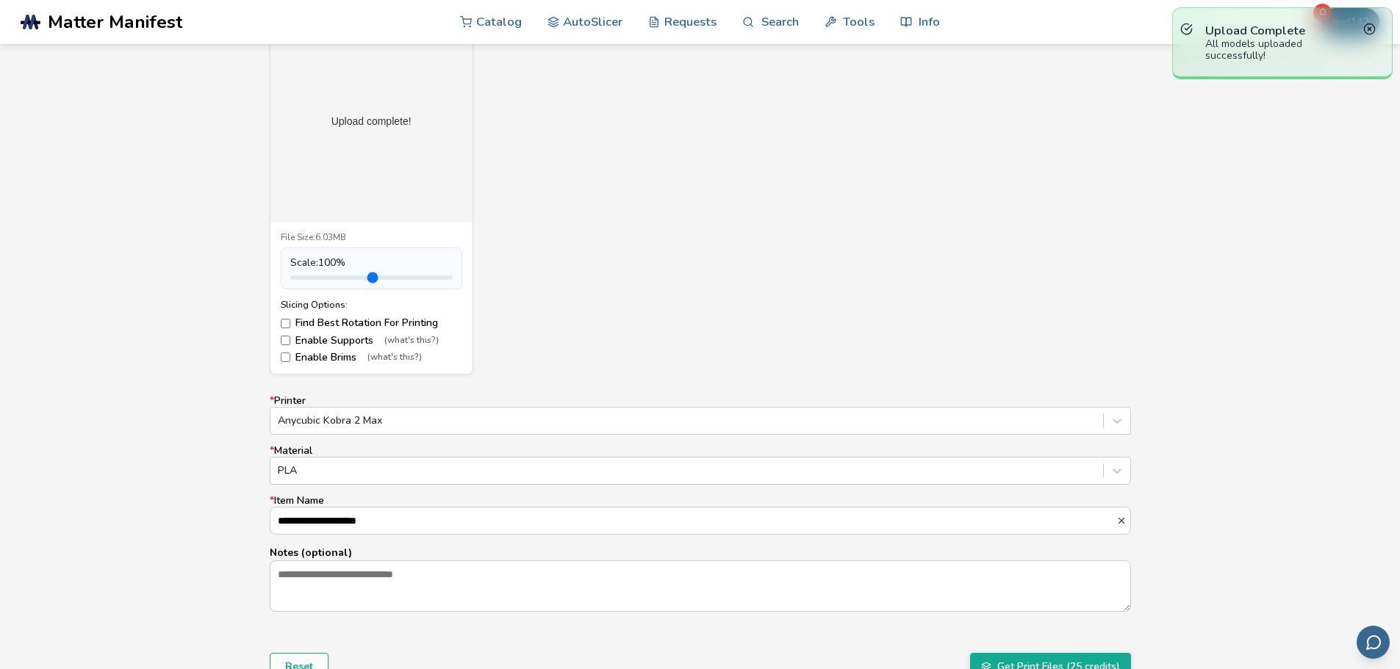
click at [1238, 49] on div "All models uploaded successfully!" at bounding box center [1282, 50] width 154 height 24
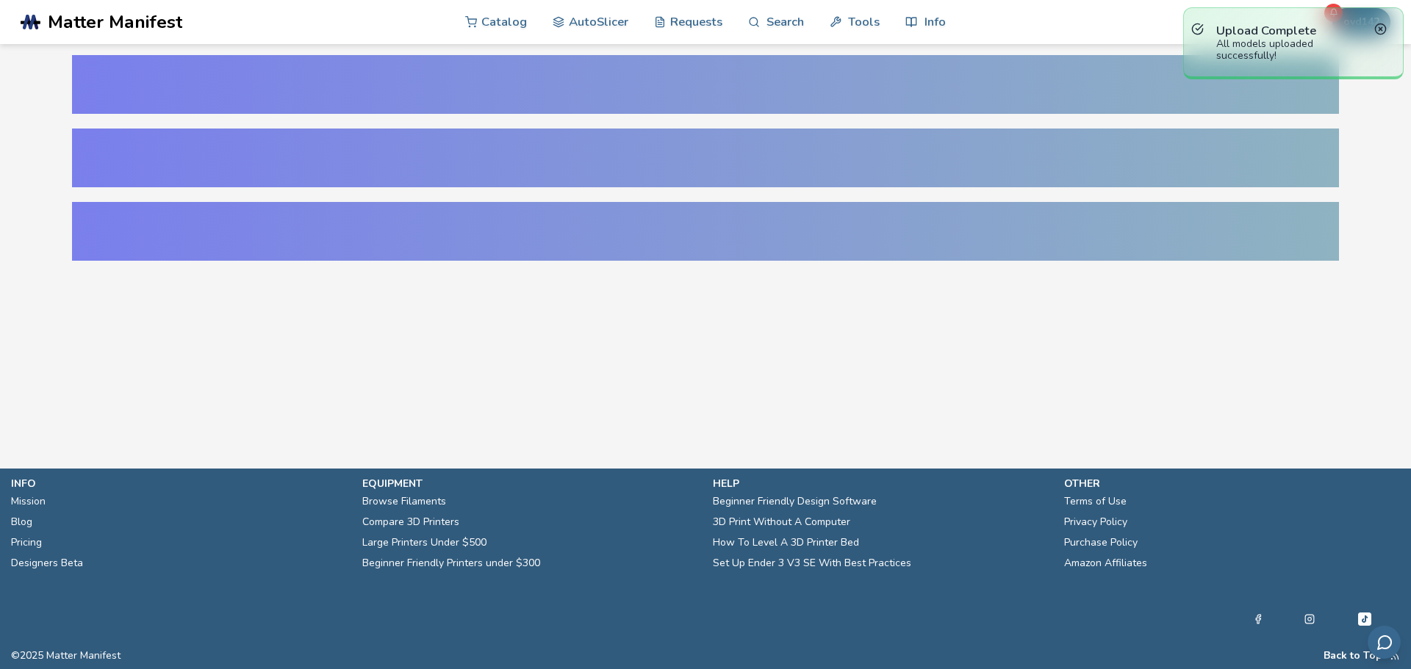
click at [1254, 170] on div at bounding box center [705, 158] width 1266 height 59
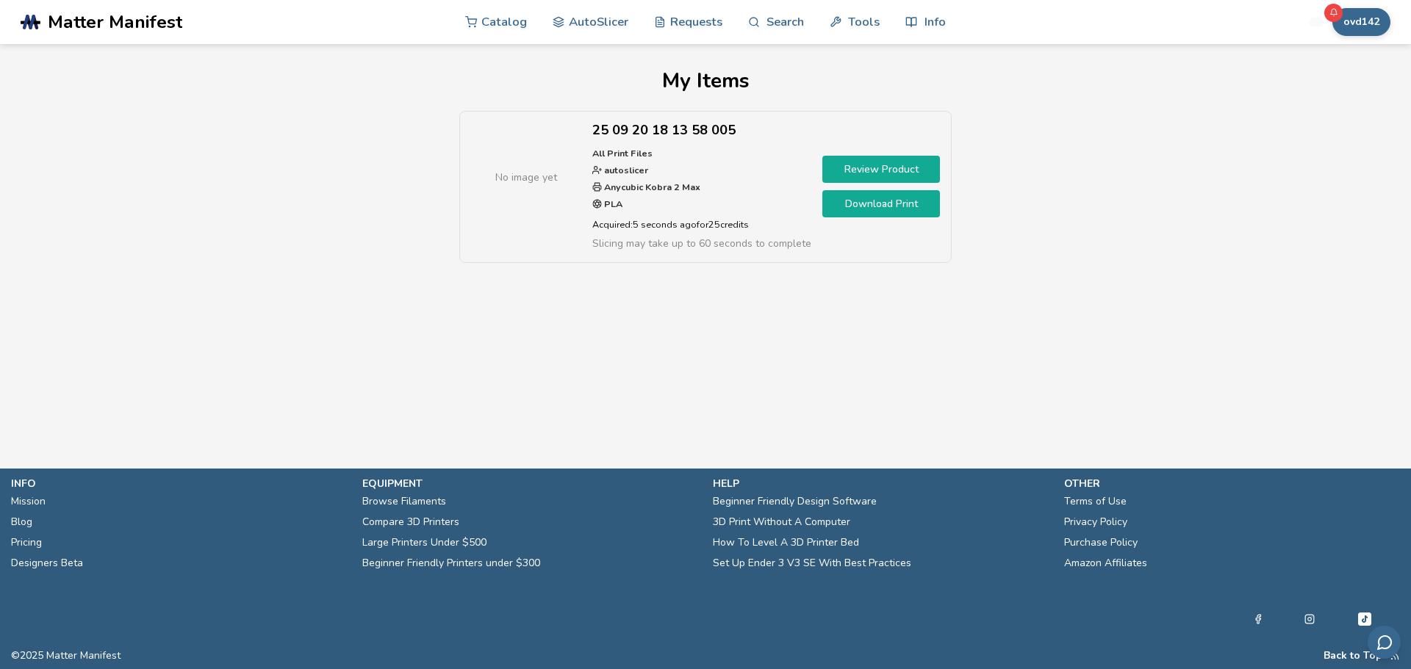
click at [848, 173] on link "Review Product" at bounding box center [881, 169] width 118 height 27
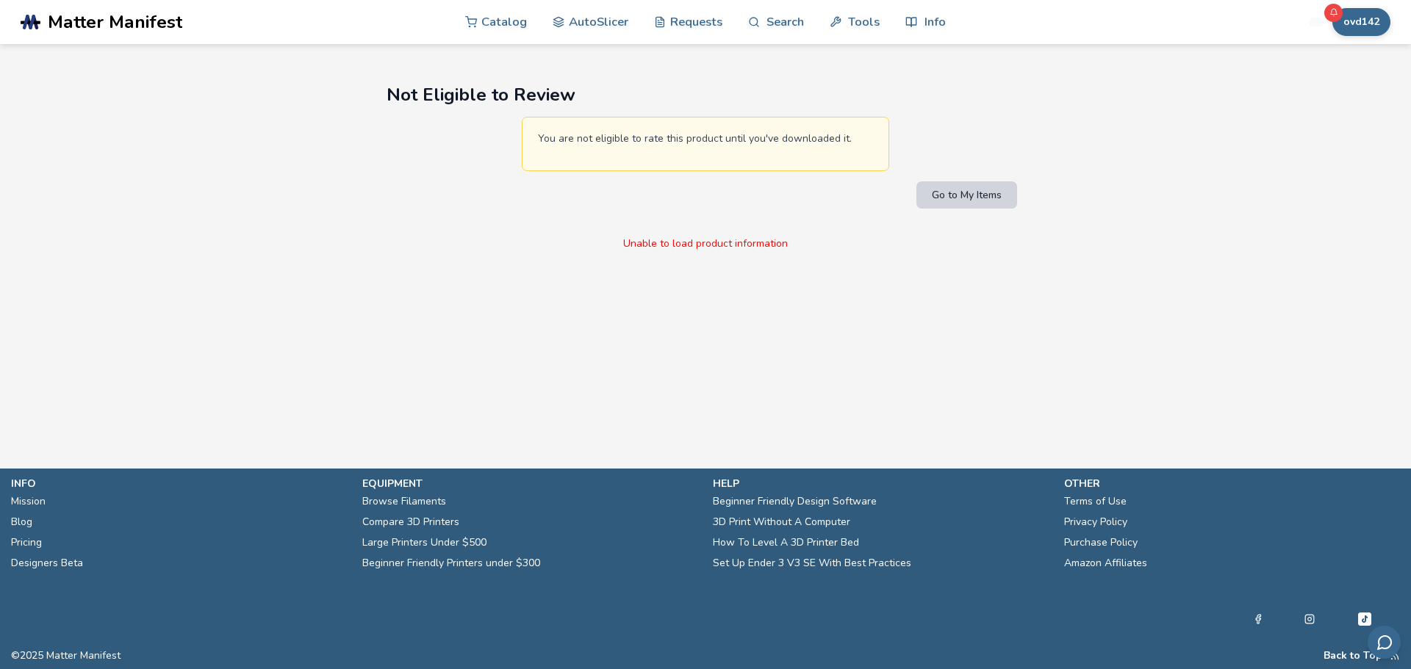
click at [988, 208] on button "Go to My Items" at bounding box center [966, 195] width 101 height 27
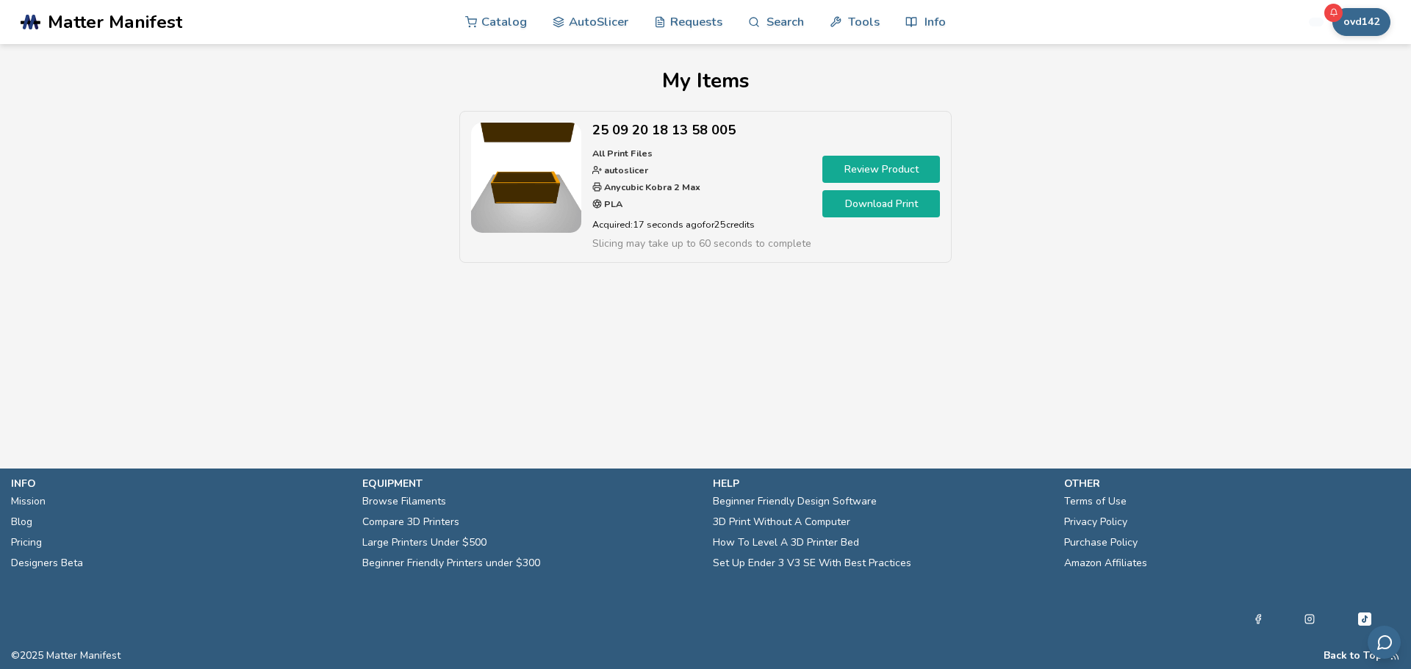
click at [863, 198] on link "Download Print" at bounding box center [881, 203] width 118 height 27
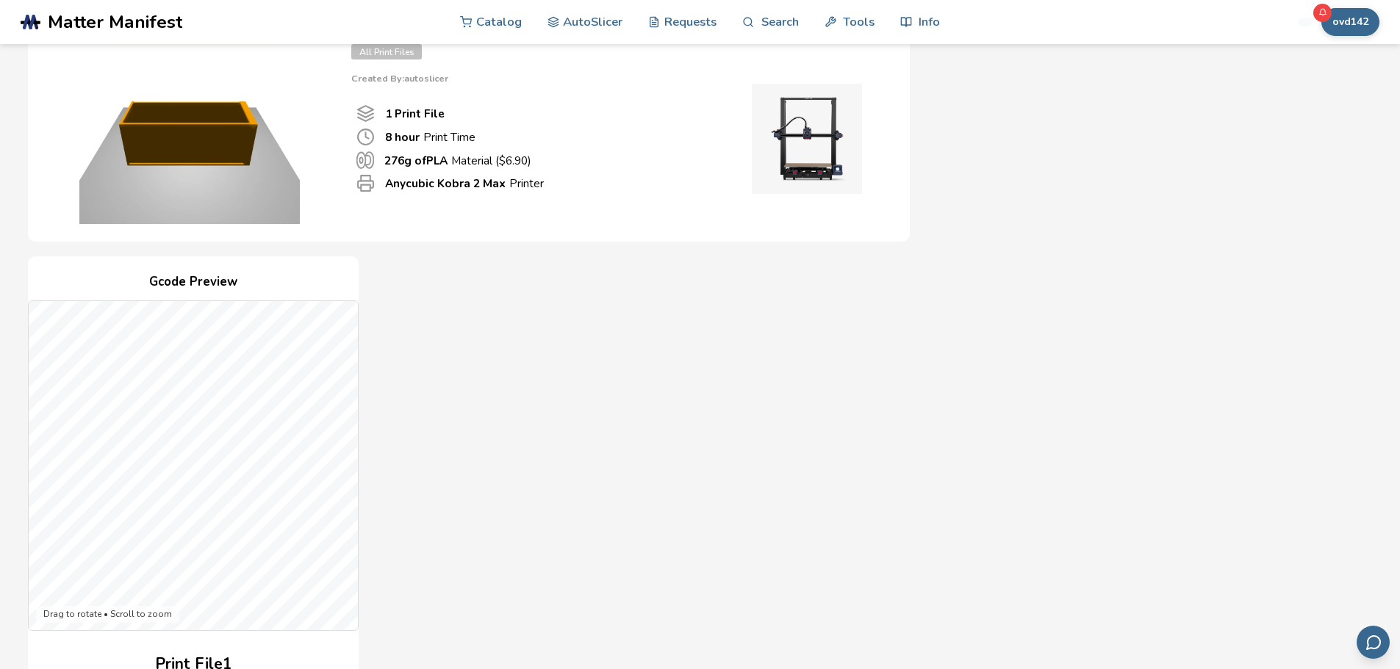
scroll to position [123, 0]
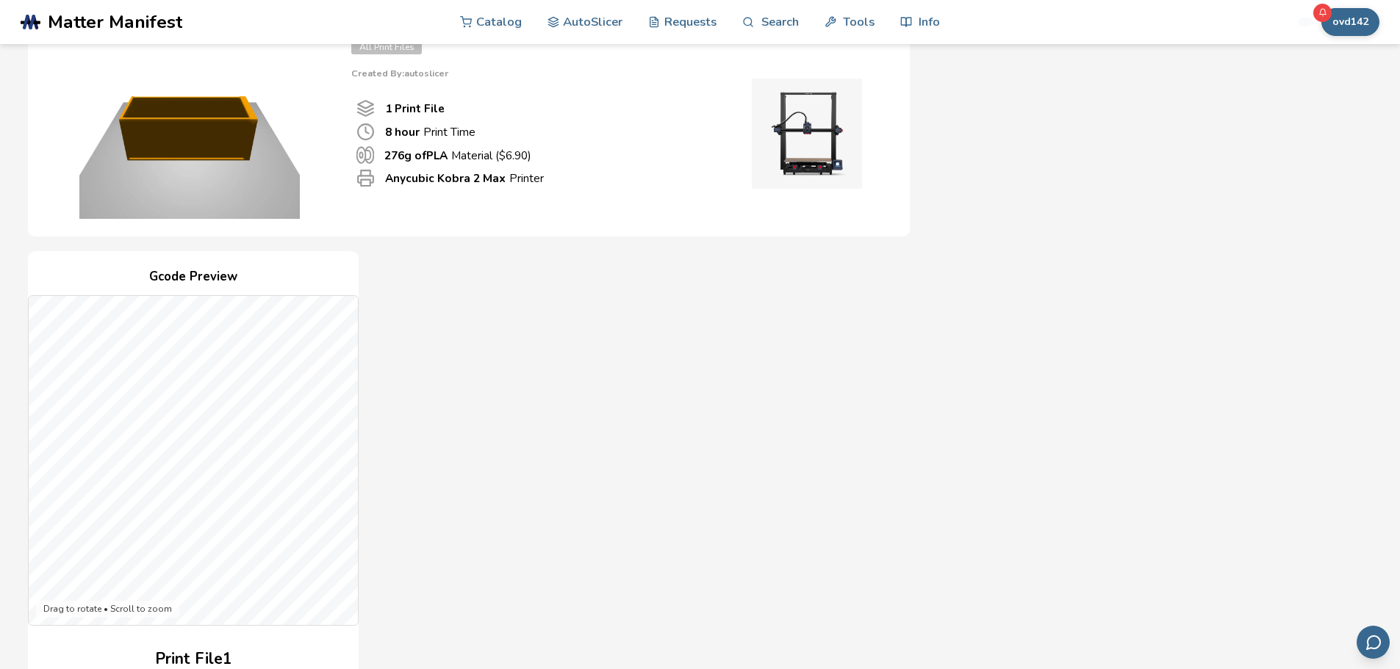
drag, startPoint x: 243, startPoint y: 97, endPoint x: 195, endPoint y: 158, distance: 77.9
click at [195, 158] on img at bounding box center [190, 109] width 294 height 220
click at [581, 23] on link "AutoSlicer" at bounding box center [586, 21] width 76 height 44
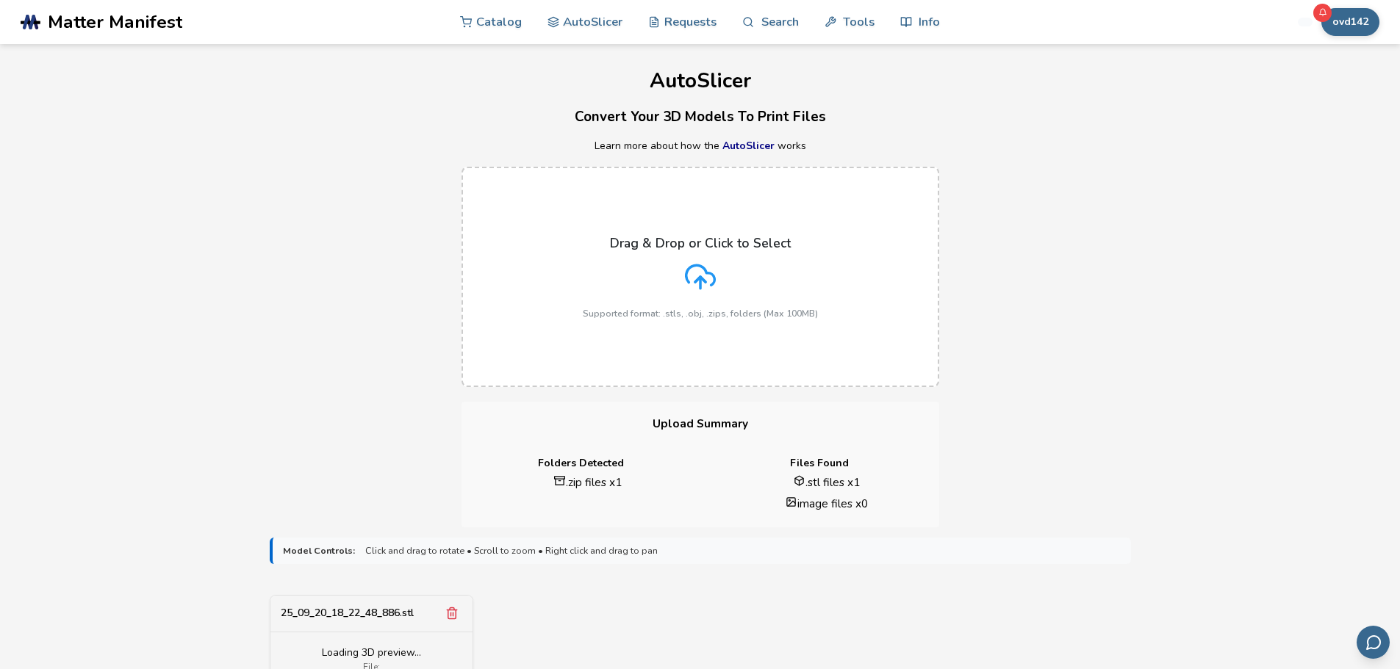
scroll to position [245, 0]
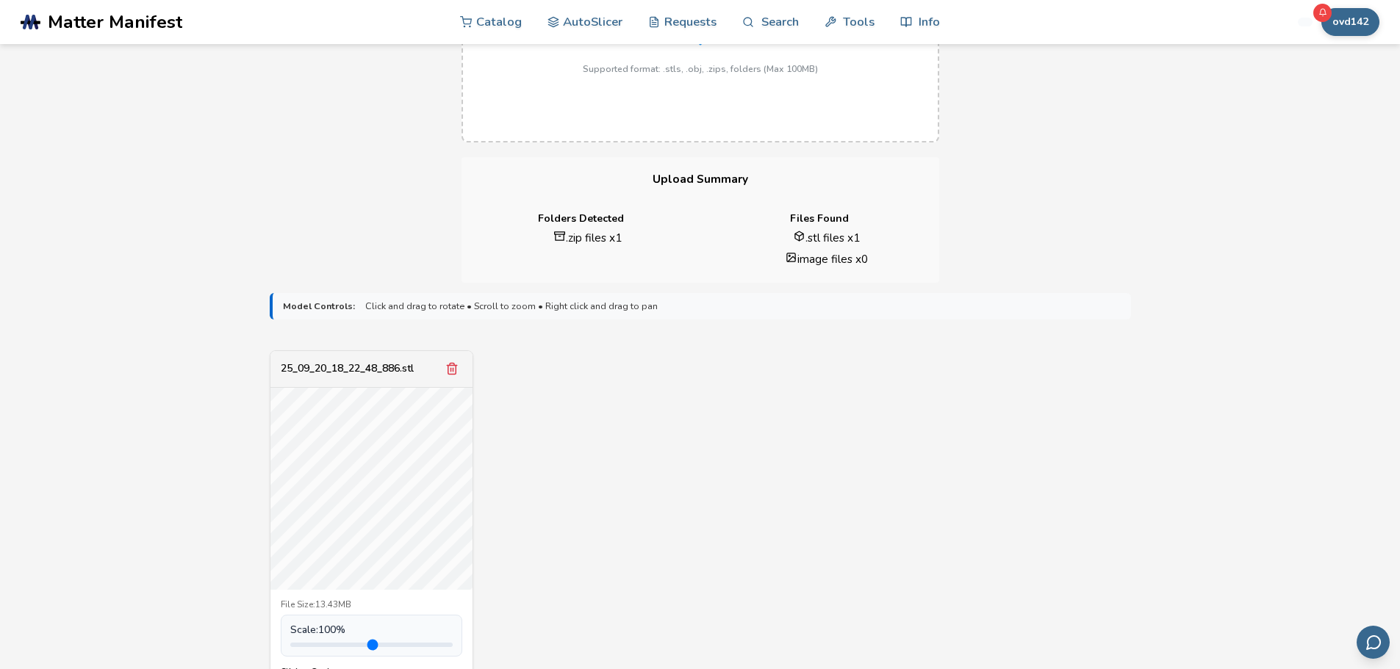
click at [750, 441] on div "25_09_20_18_22_48_886.stl File Size: 13.43MB Scale: 100 % Slicing Options: Find…" at bounding box center [700, 547] width 861 height 392
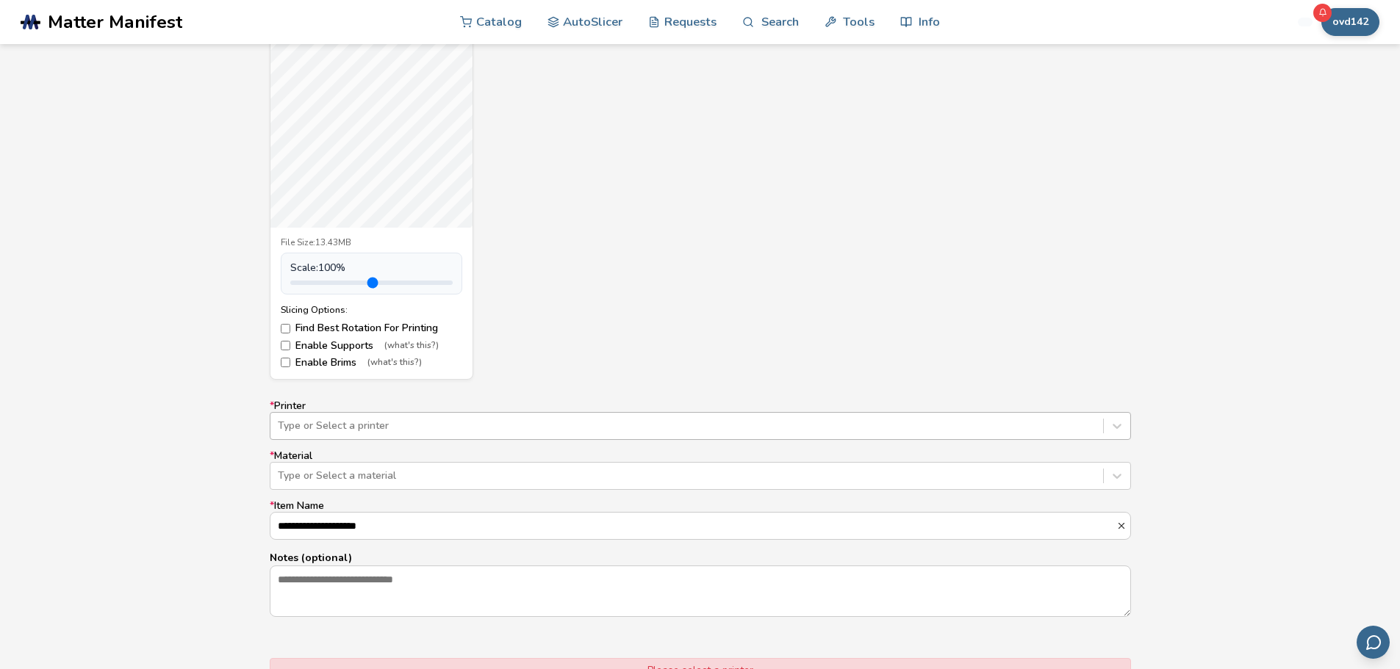
scroll to position [612, 0]
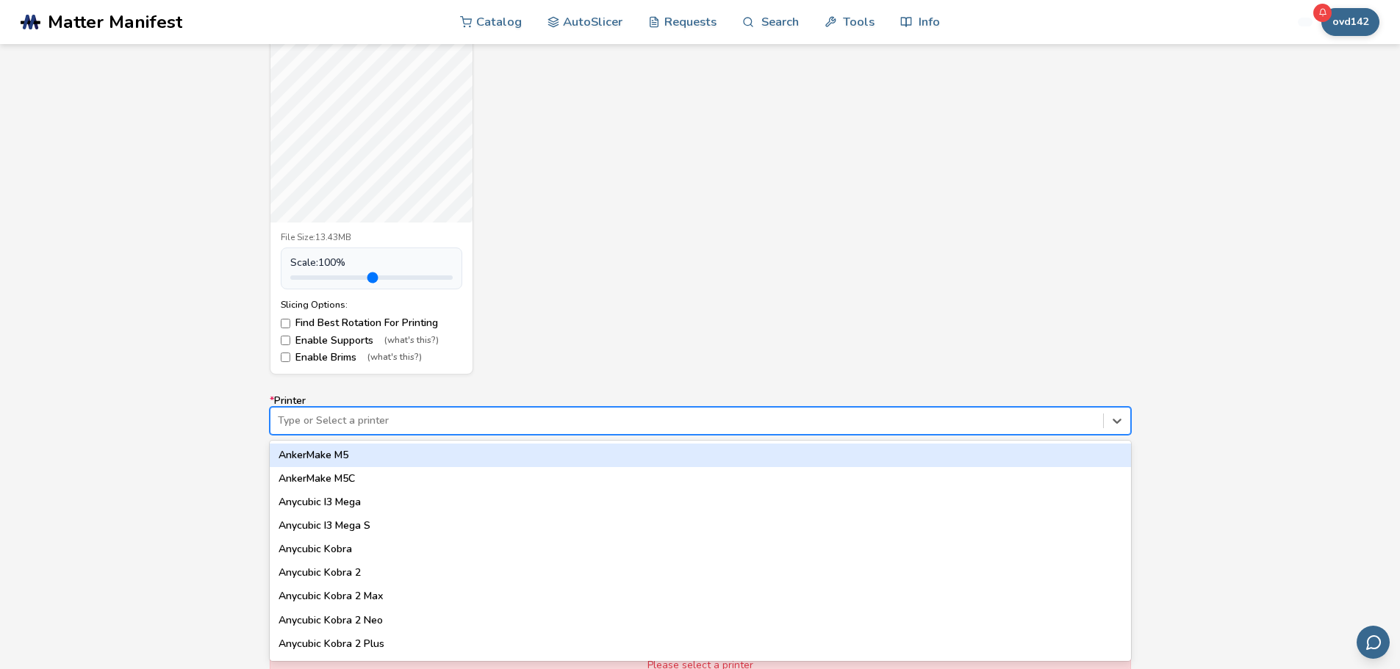
click at [335, 419] on div at bounding box center [687, 421] width 818 height 15
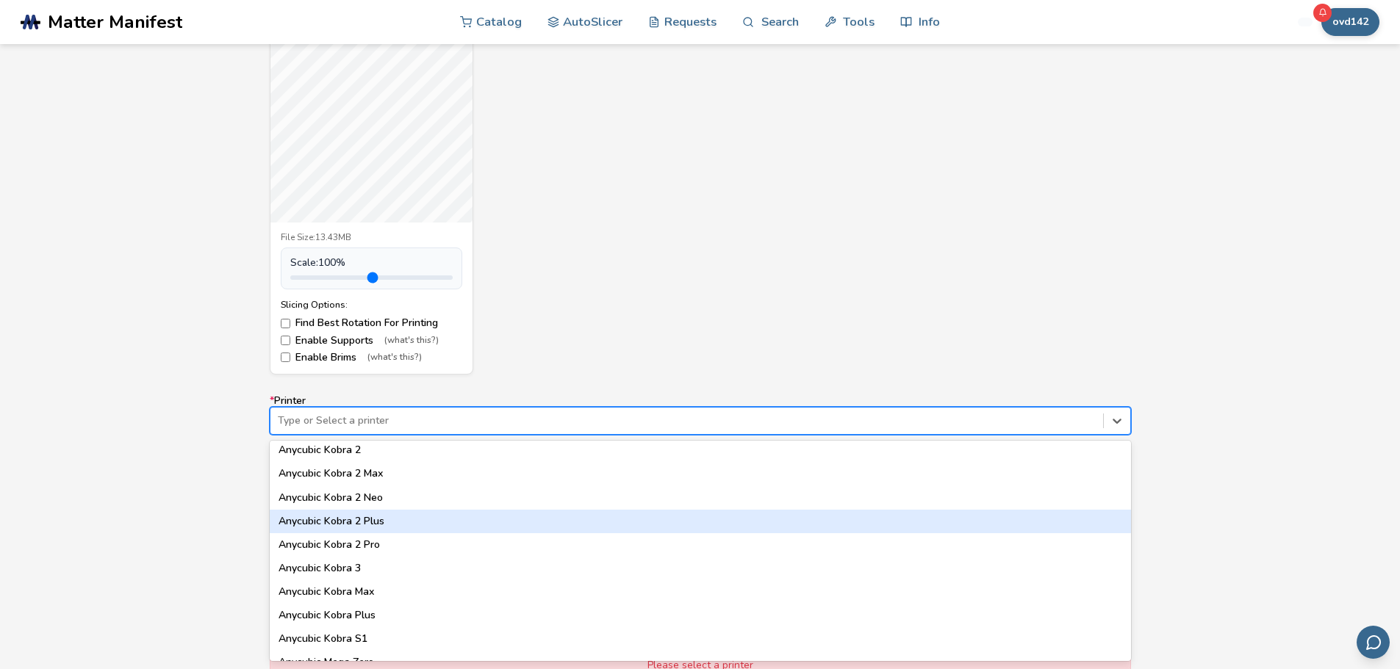
click at [360, 511] on div "Anycubic Kobra 2 Plus" at bounding box center [700, 522] width 861 height 24
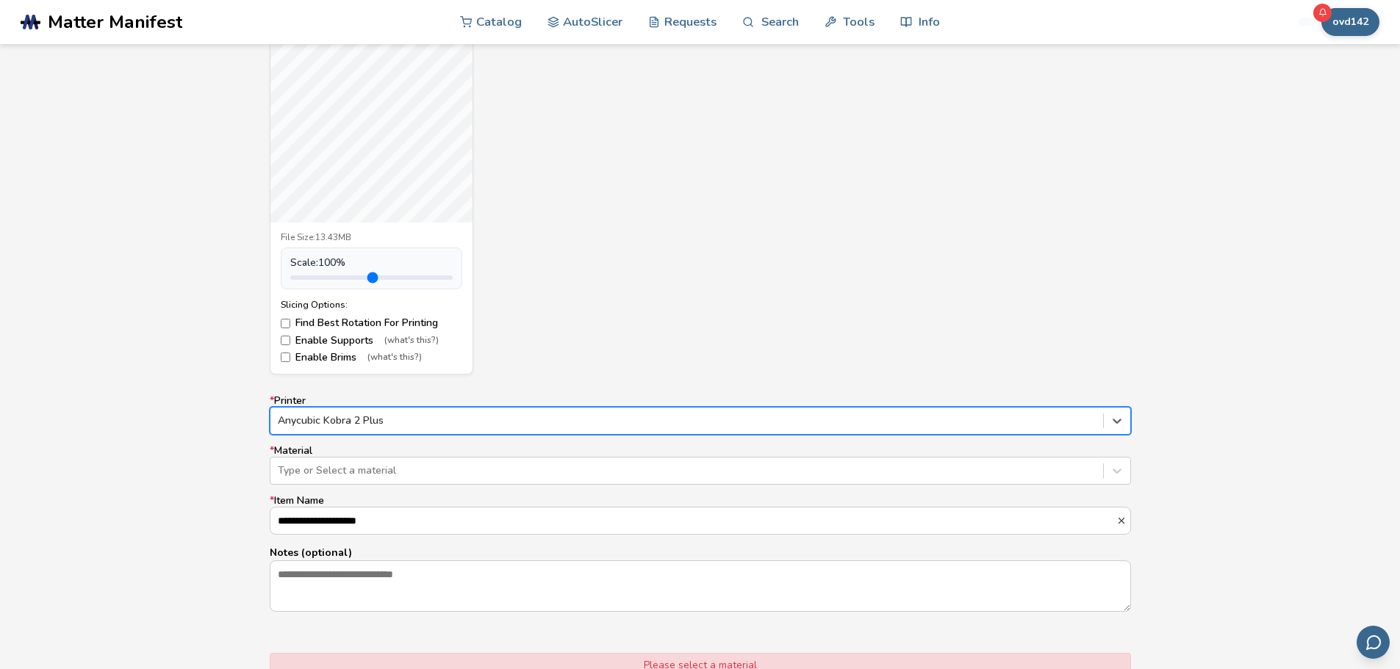
click at [367, 425] on div at bounding box center [687, 421] width 818 height 15
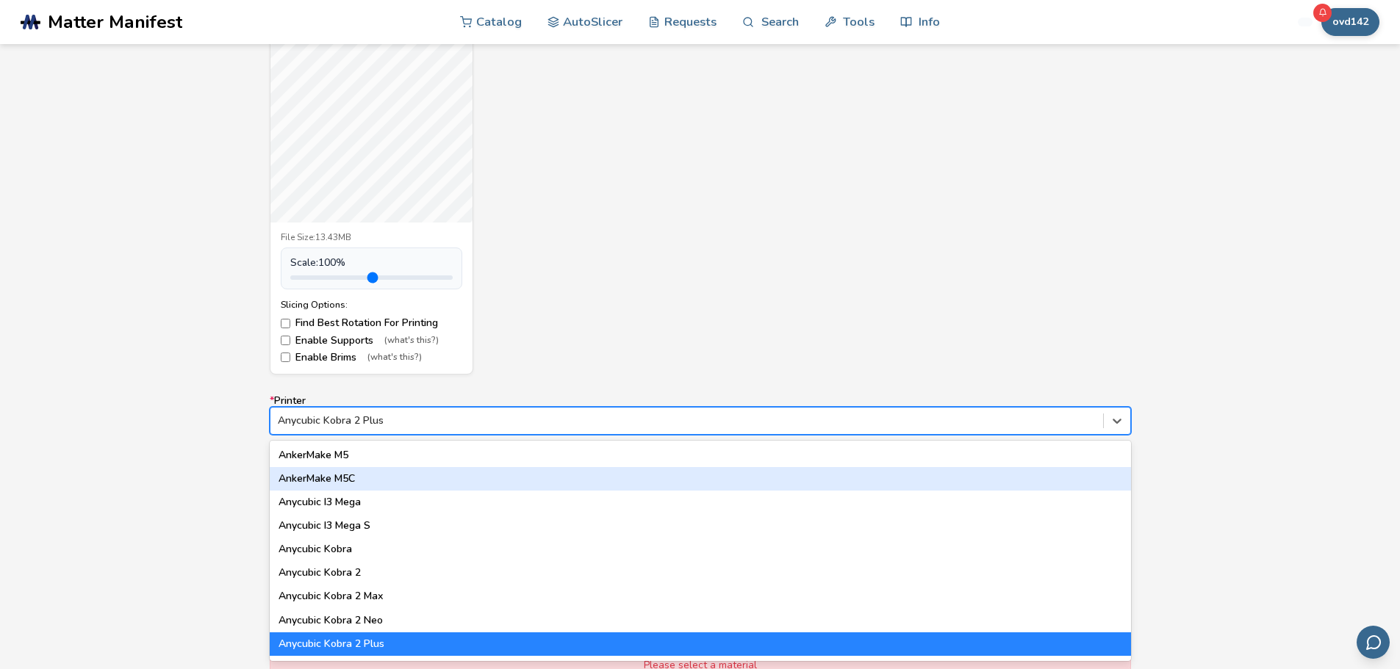
click at [326, 470] on div "AnkerMake M5C" at bounding box center [700, 479] width 861 height 24
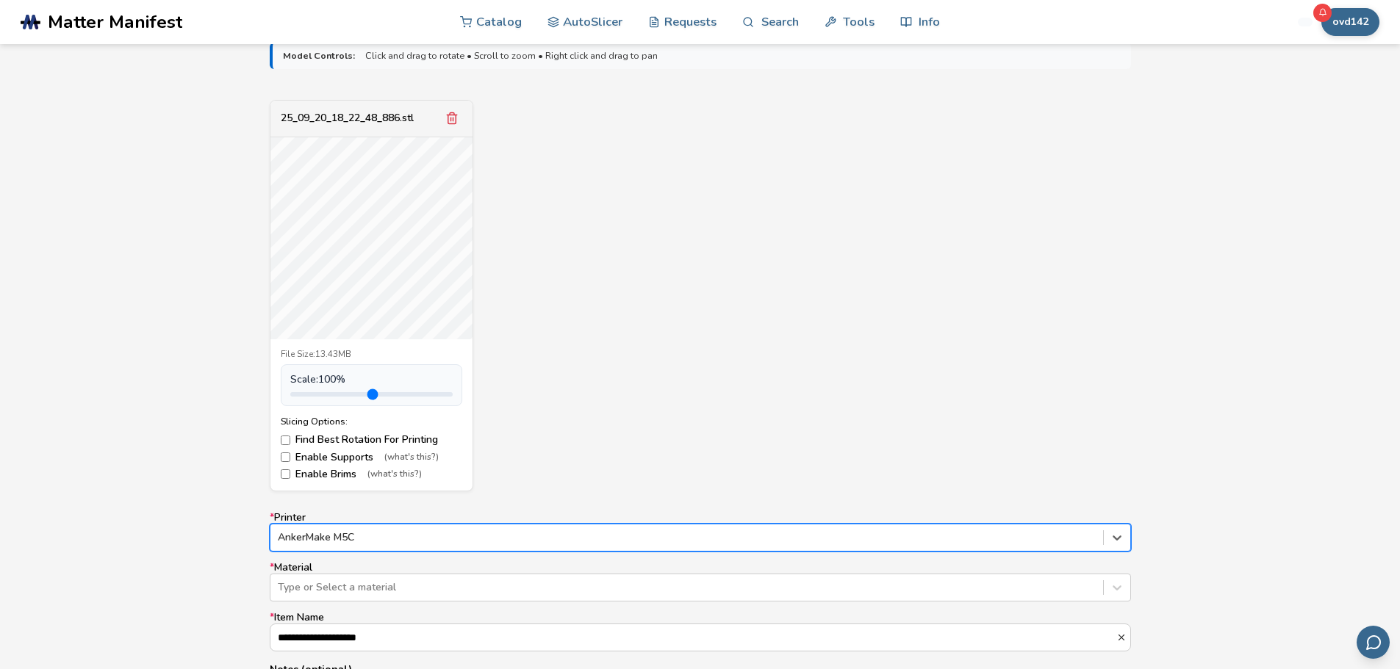
scroll to position [490, 0]
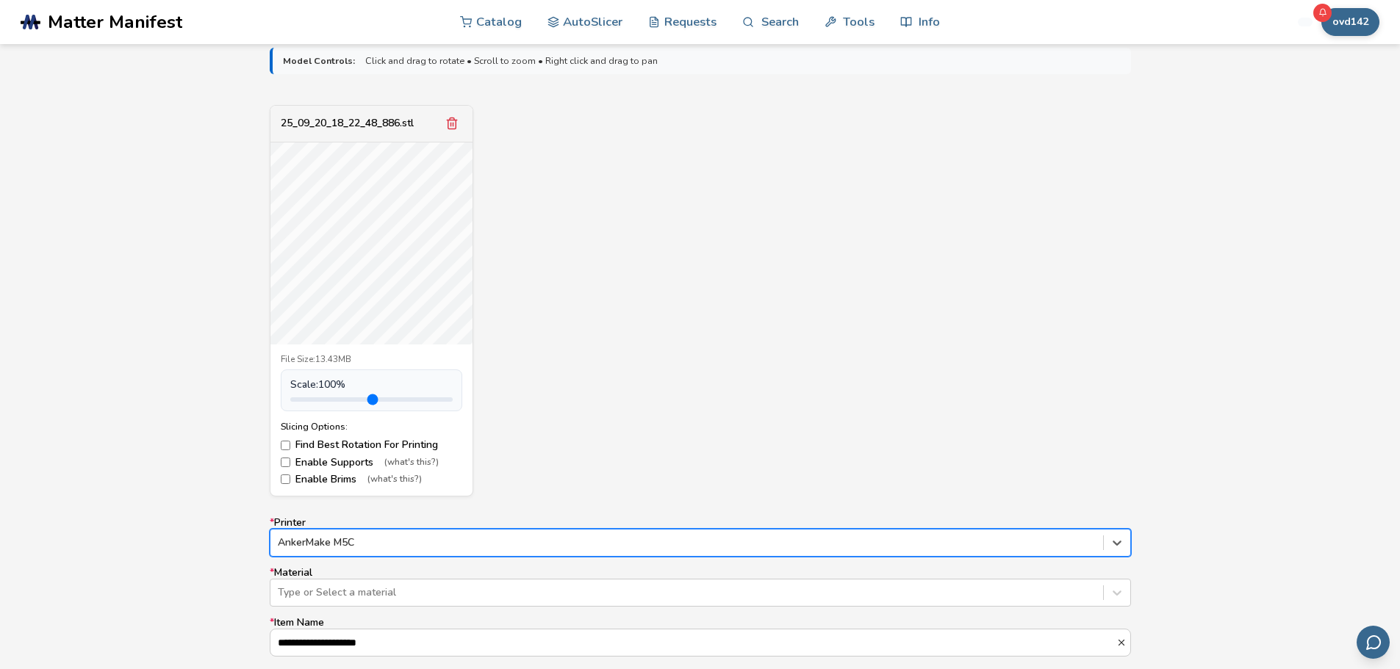
click at [356, 528] on label "* Printer option AnkerMake M5C, selected. AnkerMake M5C" at bounding box center [700, 537] width 861 height 40
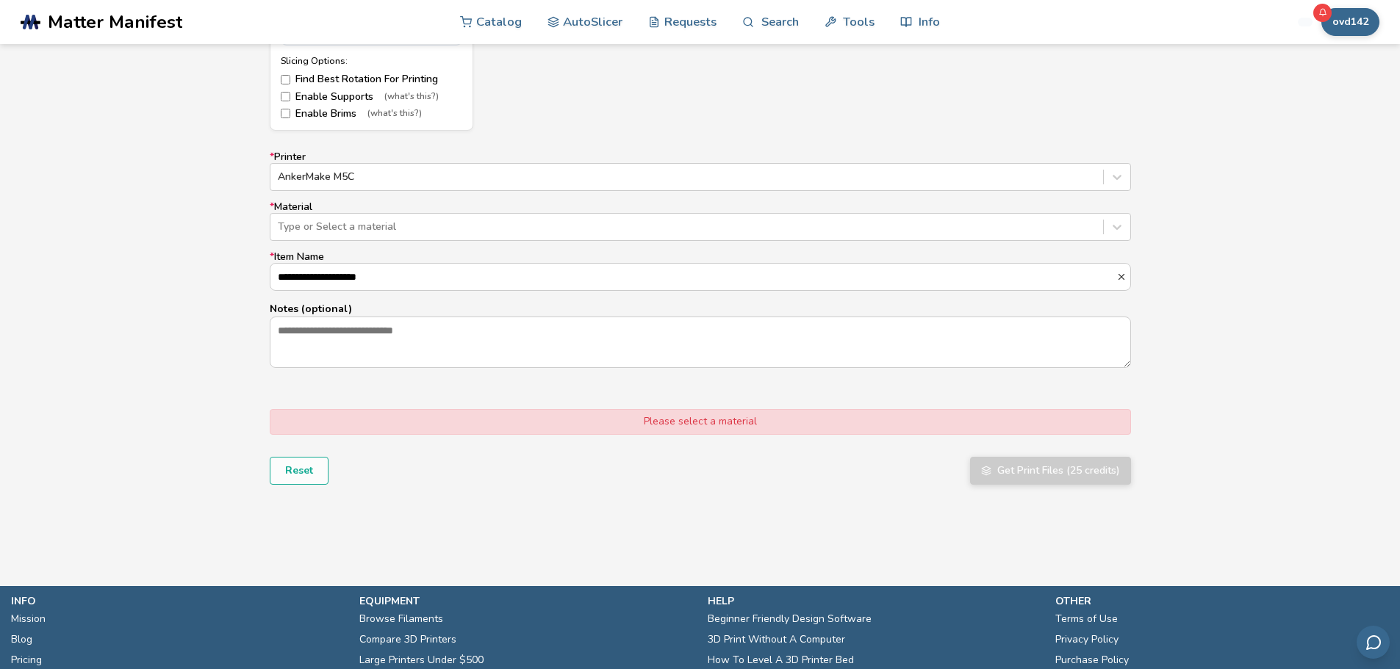
scroll to position [851, 0]
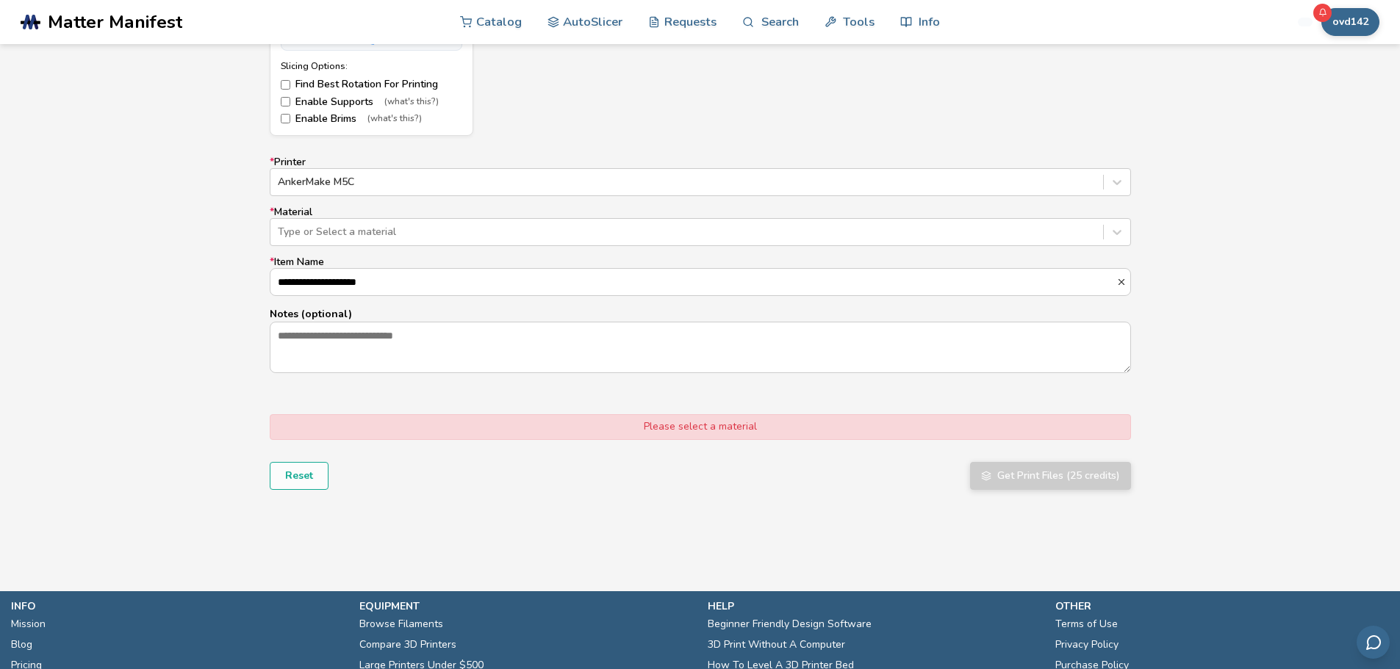
click at [343, 246] on div "**********" at bounding box center [700, 266] width 861 height 218
click at [334, 229] on div at bounding box center [687, 232] width 818 height 15
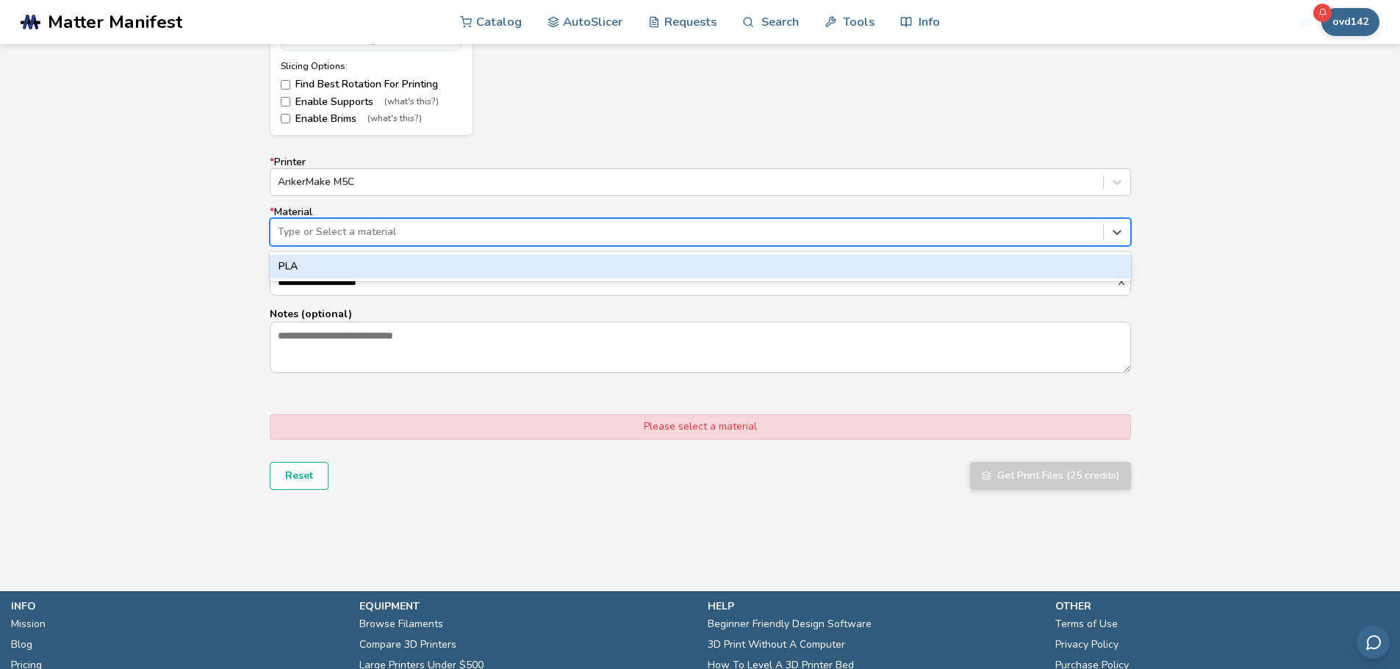
click at [308, 260] on div "PLA" at bounding box center [700, 267] width 861 height 24
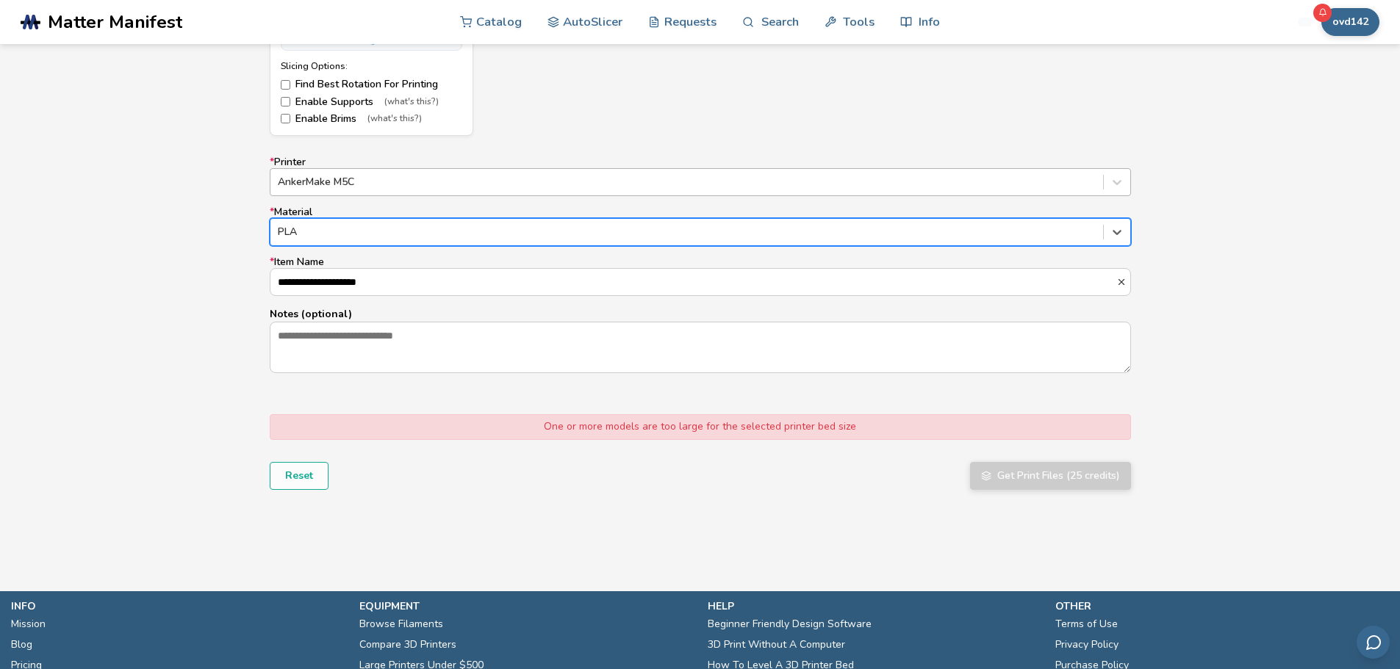
click at [317, 187] on div at bounding box center [687, 182] width 818 height 15
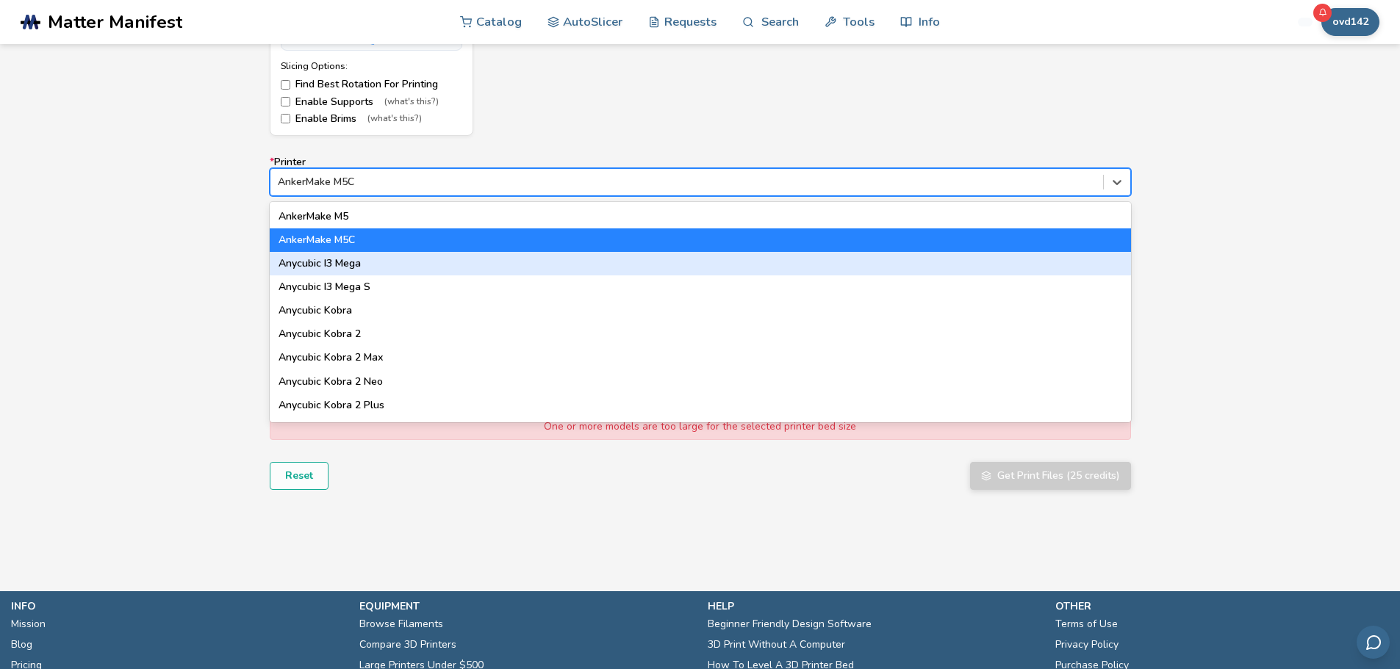
click at [345, 268] on div "Anycubic I3 Mega" at bounding box center [700, 264] width 861 height 24
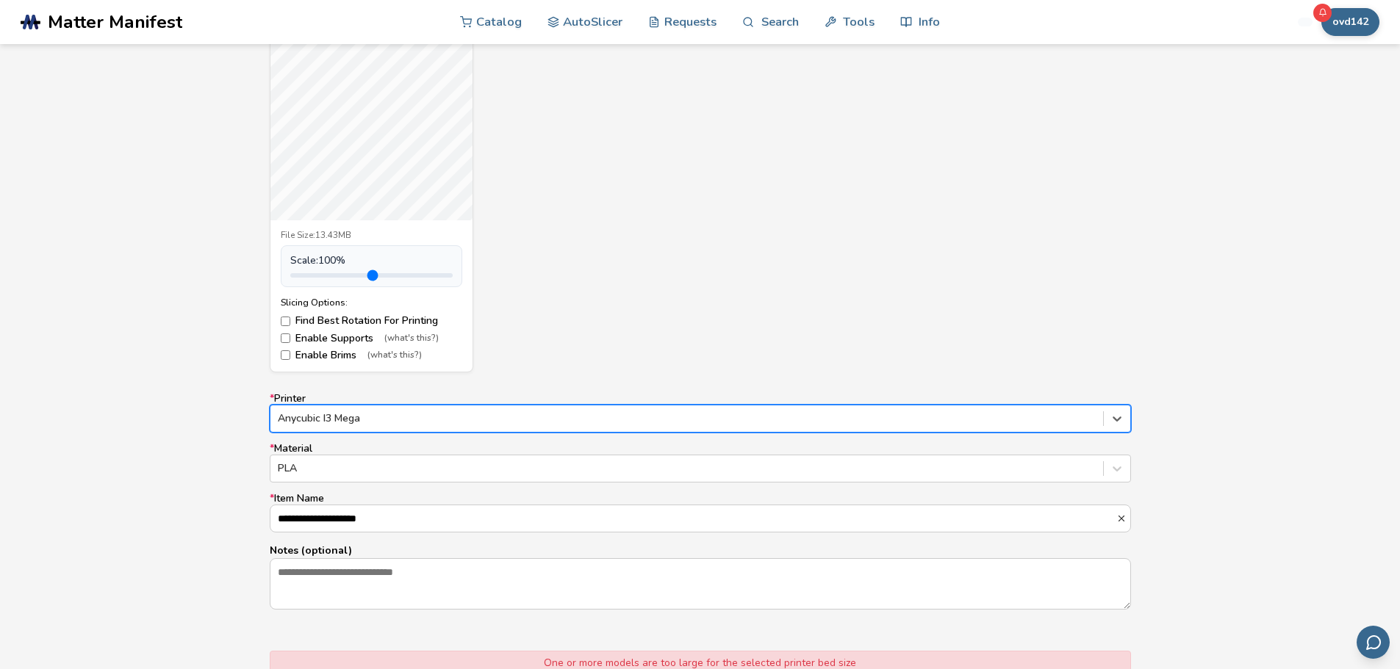
scroll to position [606, 0]
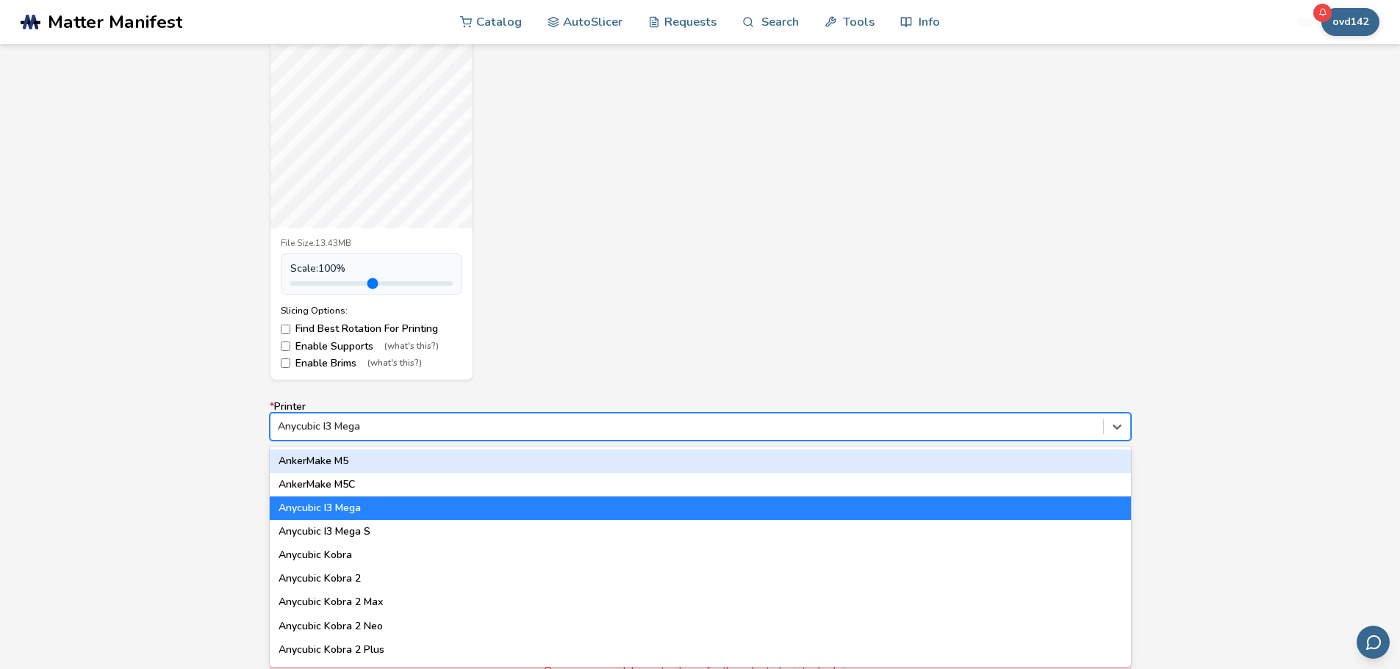
click at [390, 418] on div "Anycubic I3 Mega" at bounding box center [686, 427] width 833 height 21
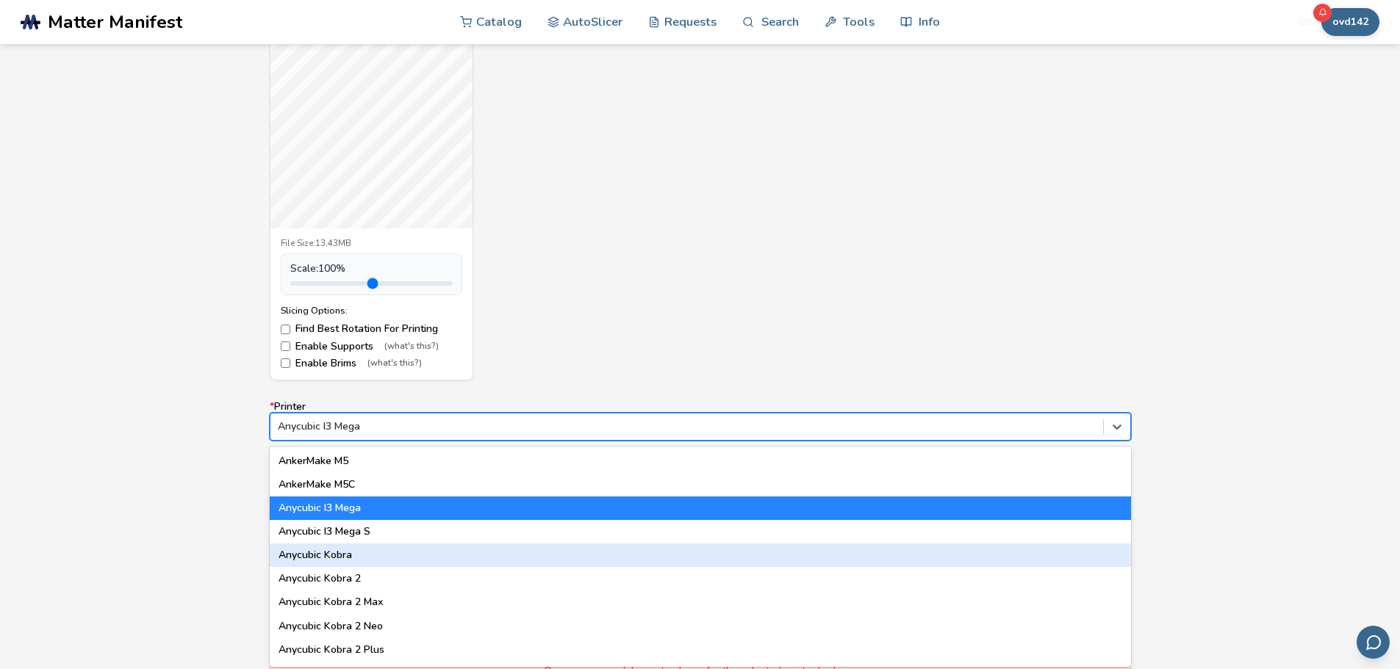
click at [347, 561] on div "Anycubic Kobra" at bounding box center [700, 556] width 861 height 24
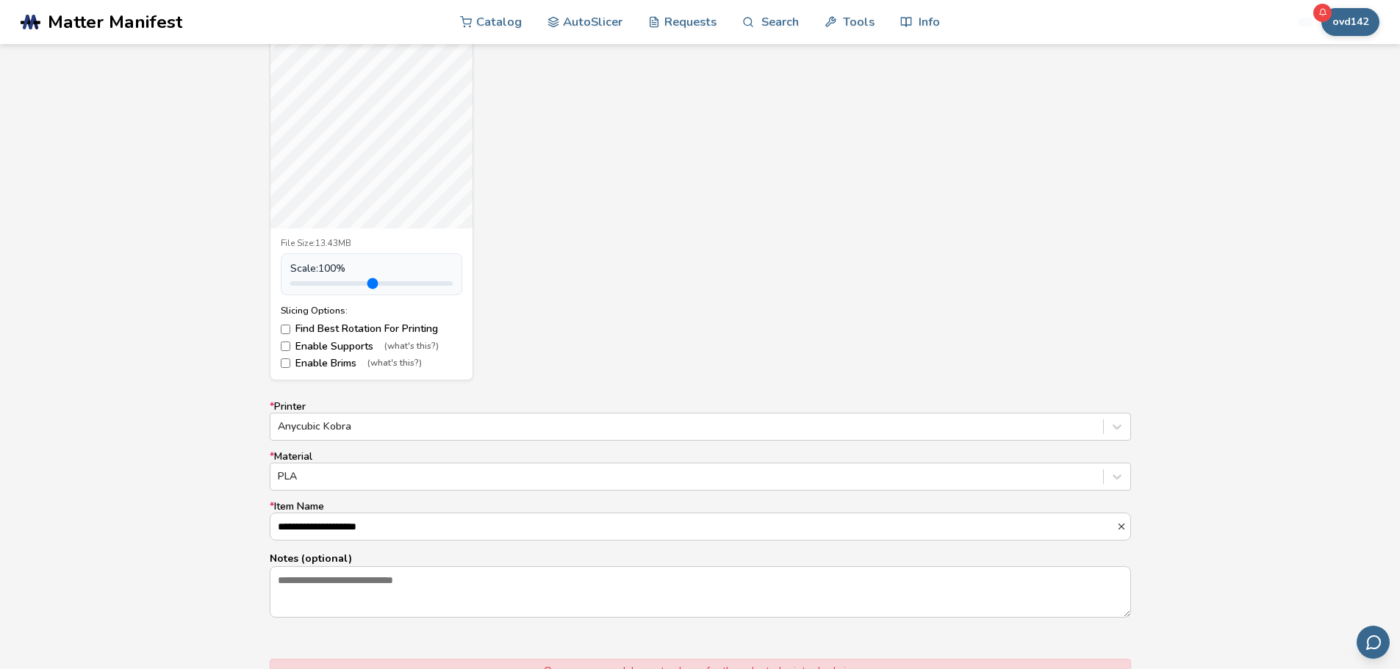
click at [386, 442] on div "**********" at bounding box center [700, 510] width 861 height 218
click at [370, 423] on div at bounding box center [687, 427] width 818 height 15
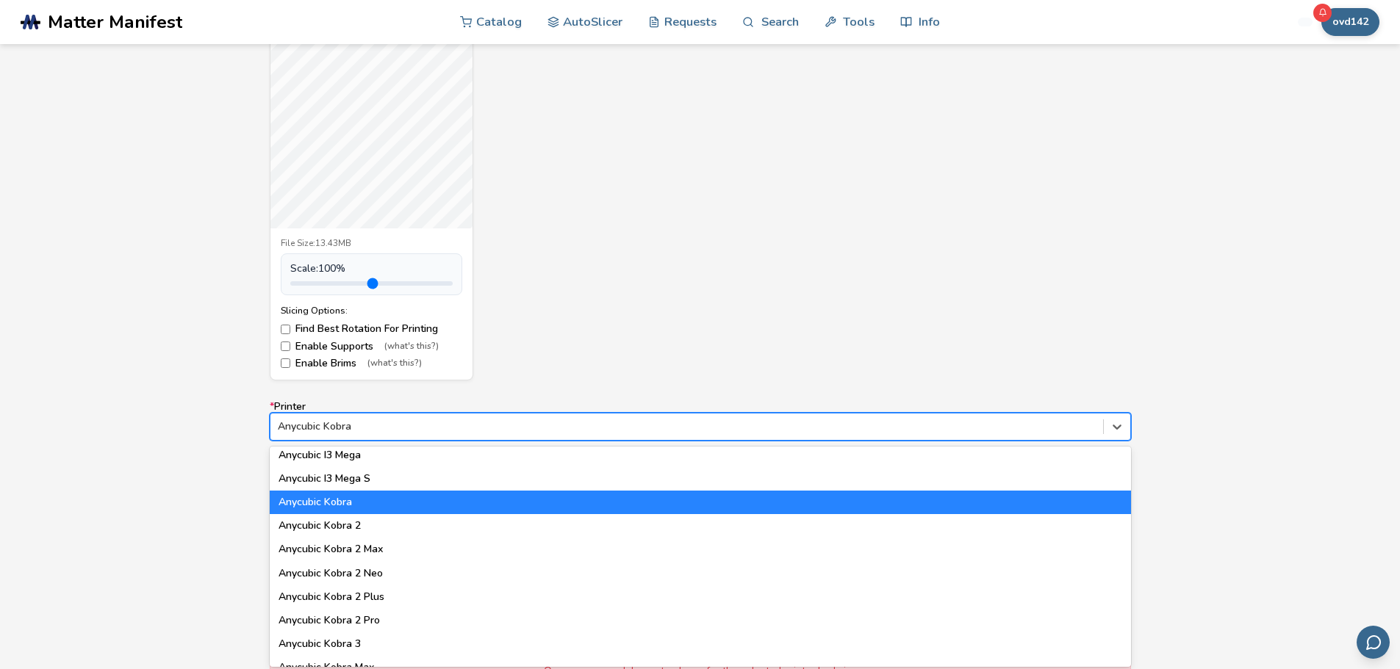
scroll to position [123, 0]
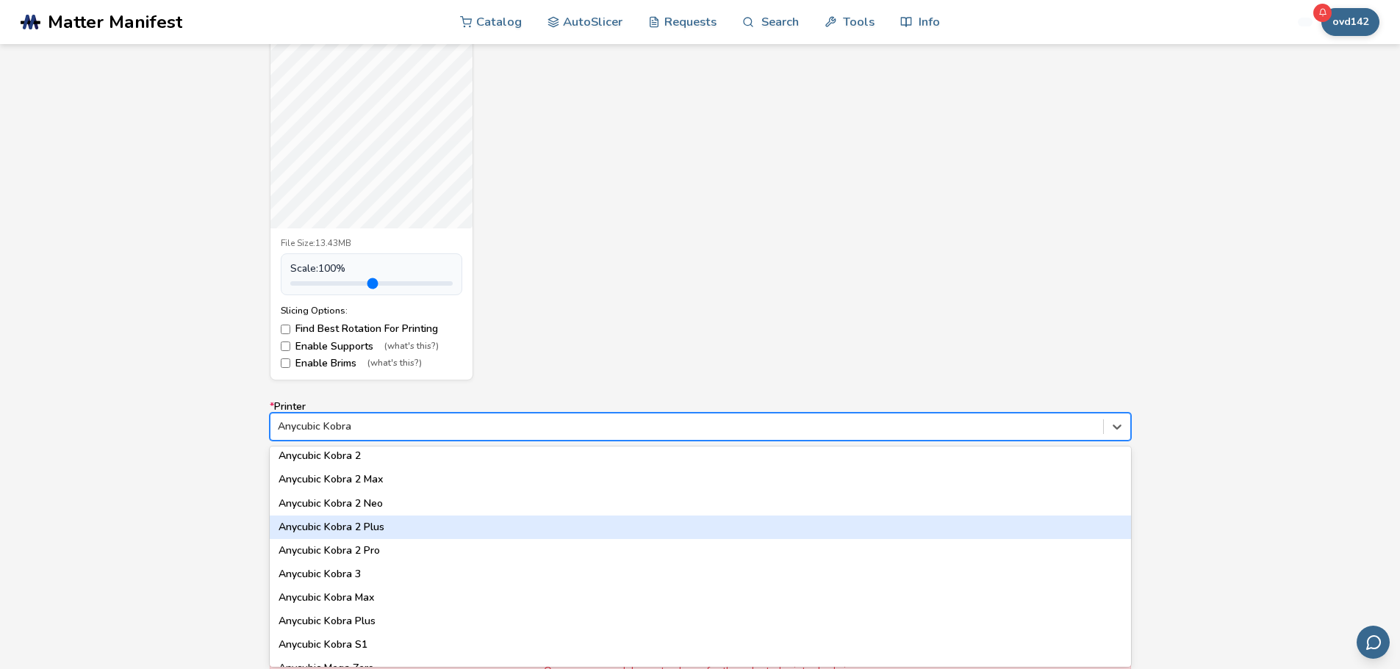
click at [364, 532] on div "Anycubic Kobra 2 Plus" at bounding box center [700, 528] width 861 height 24
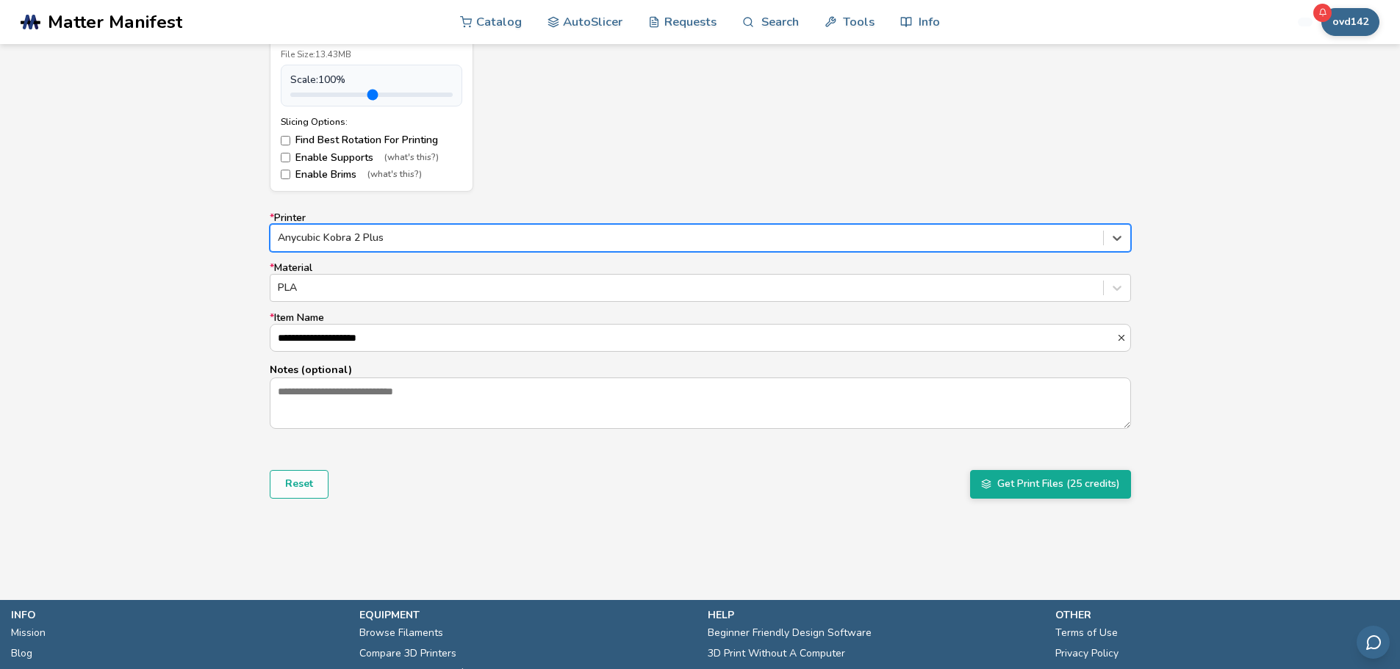
scroll to position [927, 0]
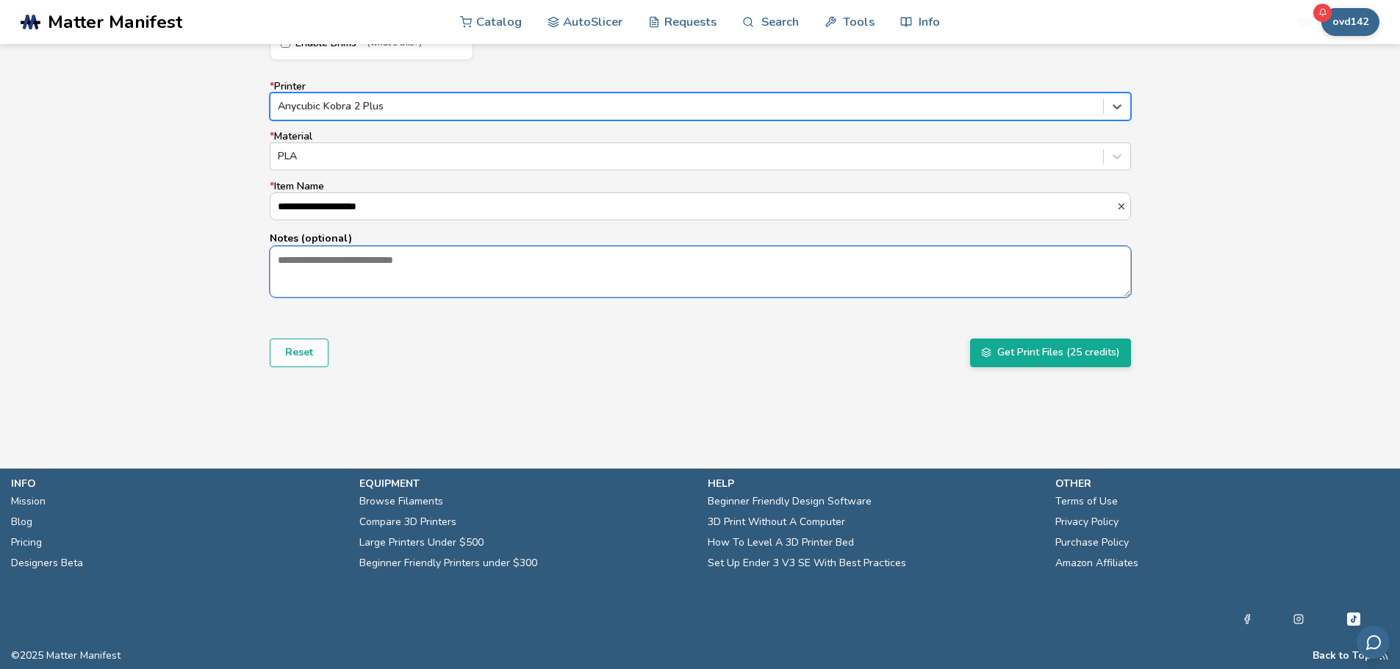
click at [395, 270] on textarea "Notes (optional)" at bounding box center [700, 272] width 860 height 50
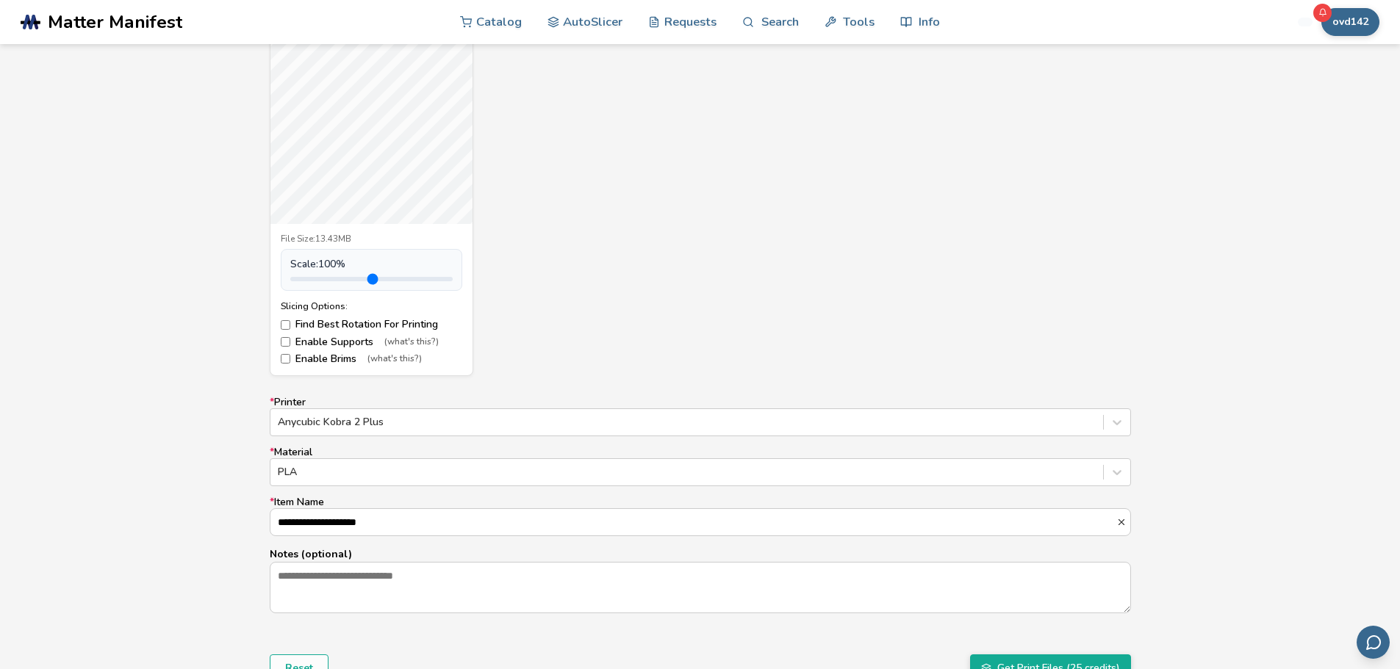
scroll to position [804, 0]
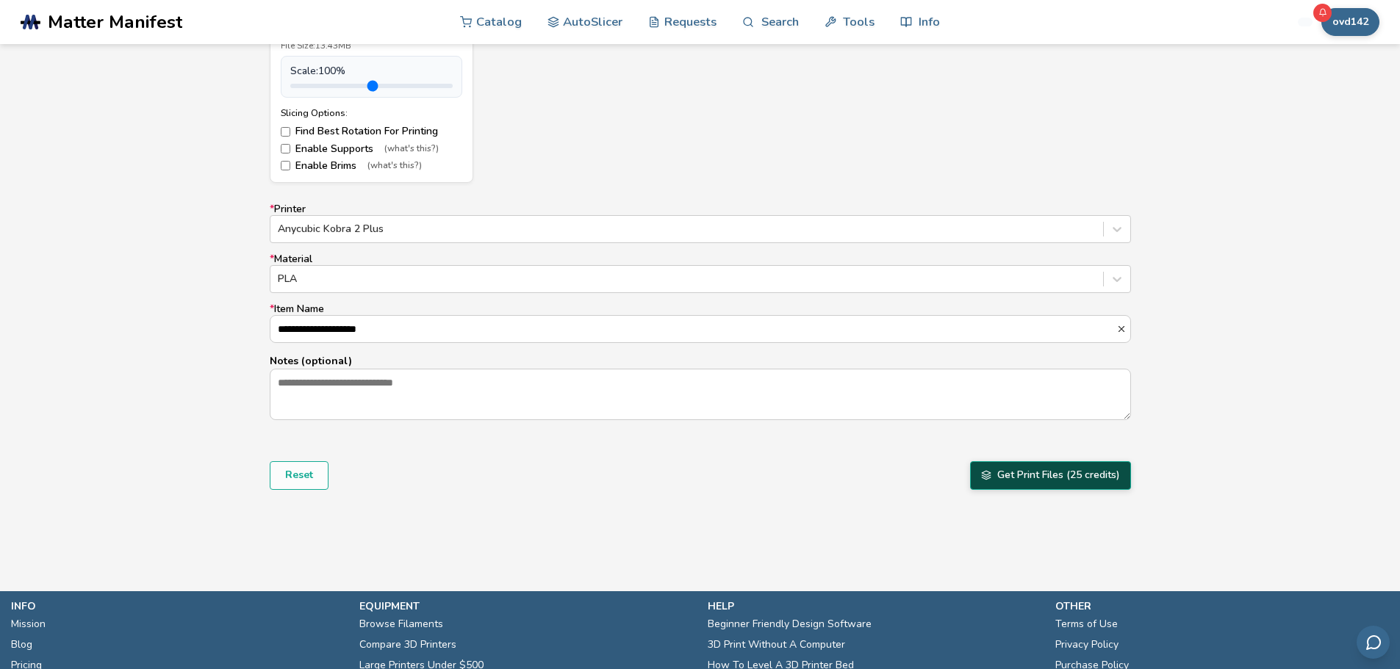
click at [1026, 467] on button "Get Print Files (25 credits)" at bounding box center [1050, 476] width 161 height 28
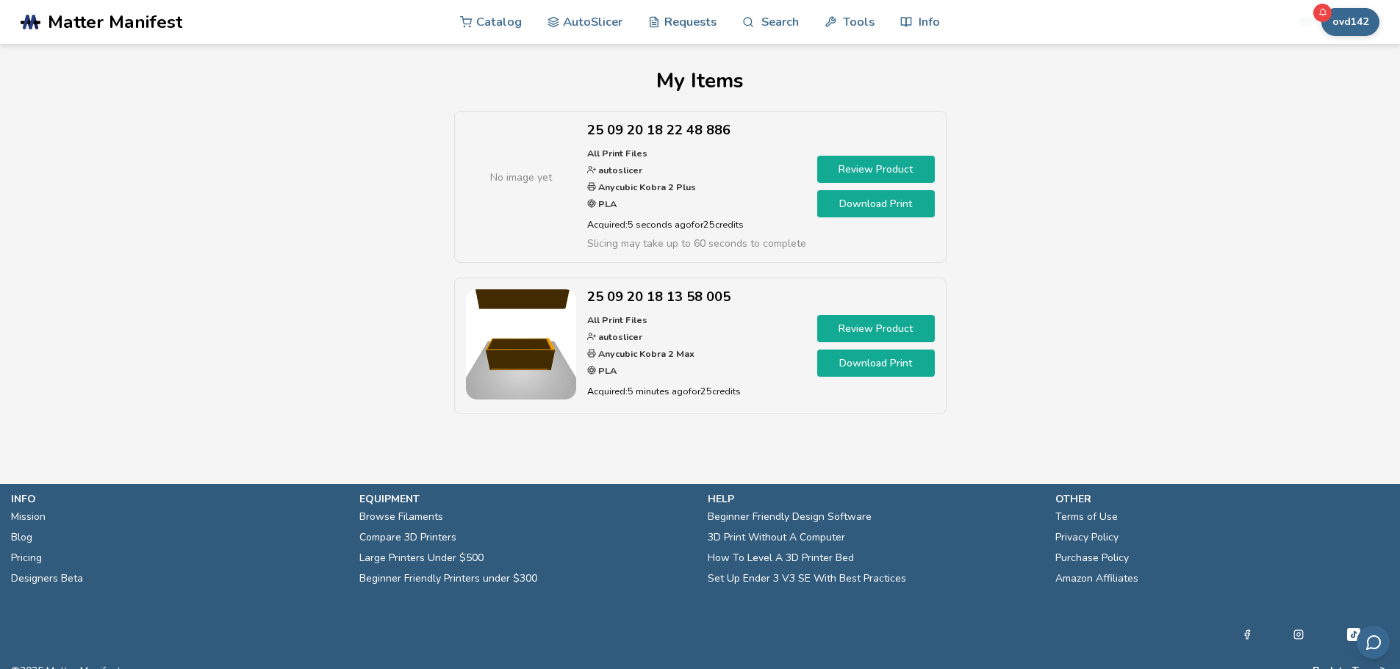
click at [686, 200] on p "All Print Files autoslicer Anycubic Kobra 2 Plus PLA" at bounding box center [696, 180] width 219 height 68
click at [680, 134] on h2 "25 09 20 18 22 48 886" at bounding box center [696, 130] width 219 height 15
click at [836, 200] on link "Download Print" at bounding box center [876, 203] width 118 height 27
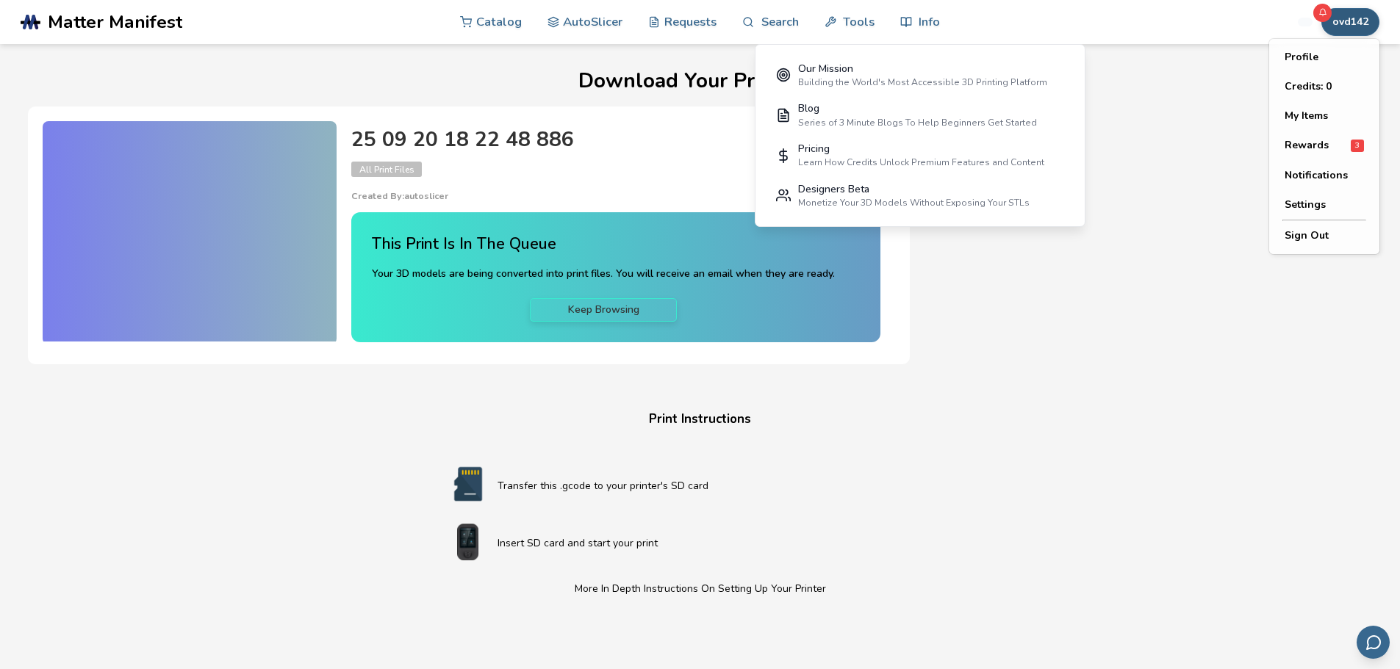
click at [1330, 23] on button "ovd142" at bounding box center [1350, 22] width 58 height 28
click at [1323, 150] on span "Rewards" at bounding box center [1307, 146] width 44 height 12
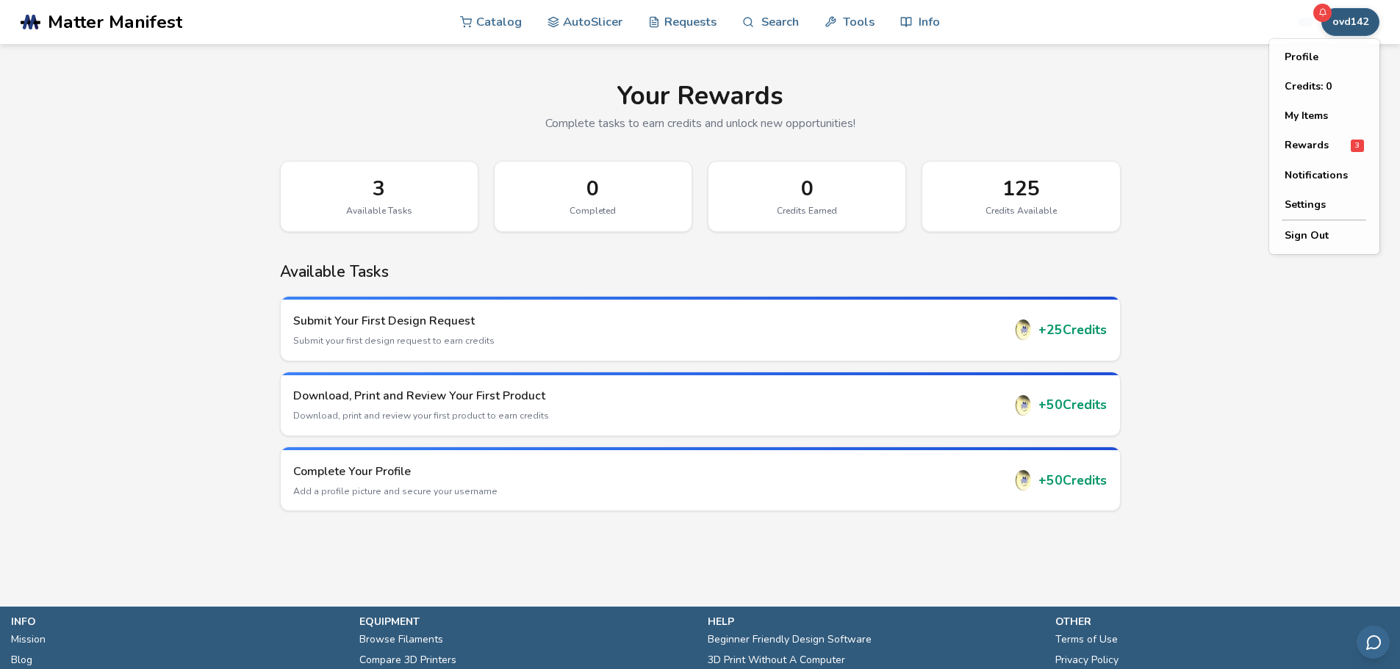
click at [1348, 32] on button "ovd142" at bounding box center [1350, 22] width 58 height 28
click at [1313, 62] on button "Profile" at bounding box center [1324, 57] width 103 height 29
click at [1346, 22] on button "ovd142" at bounding box center [1350, 22] width 58 height 28
select select "**********"
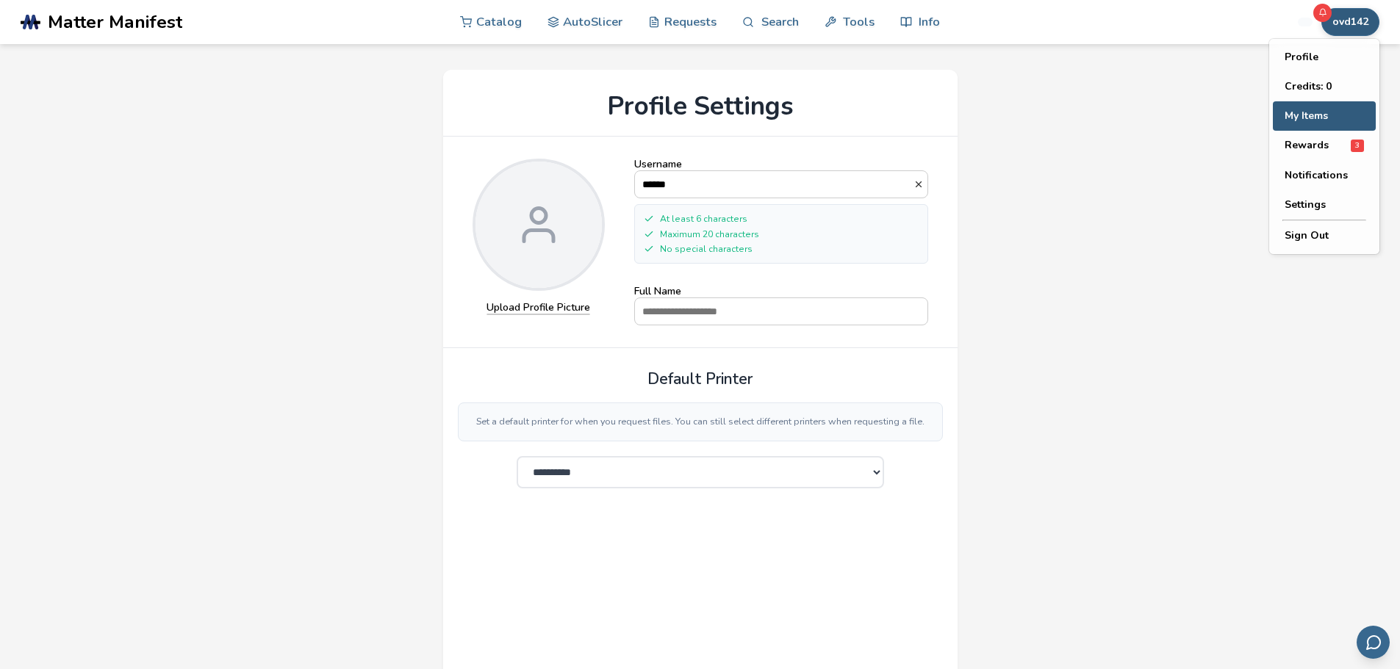
click at [1305, 124] on button "My Items" at bounding box center [1324, 115] width 103 height 29
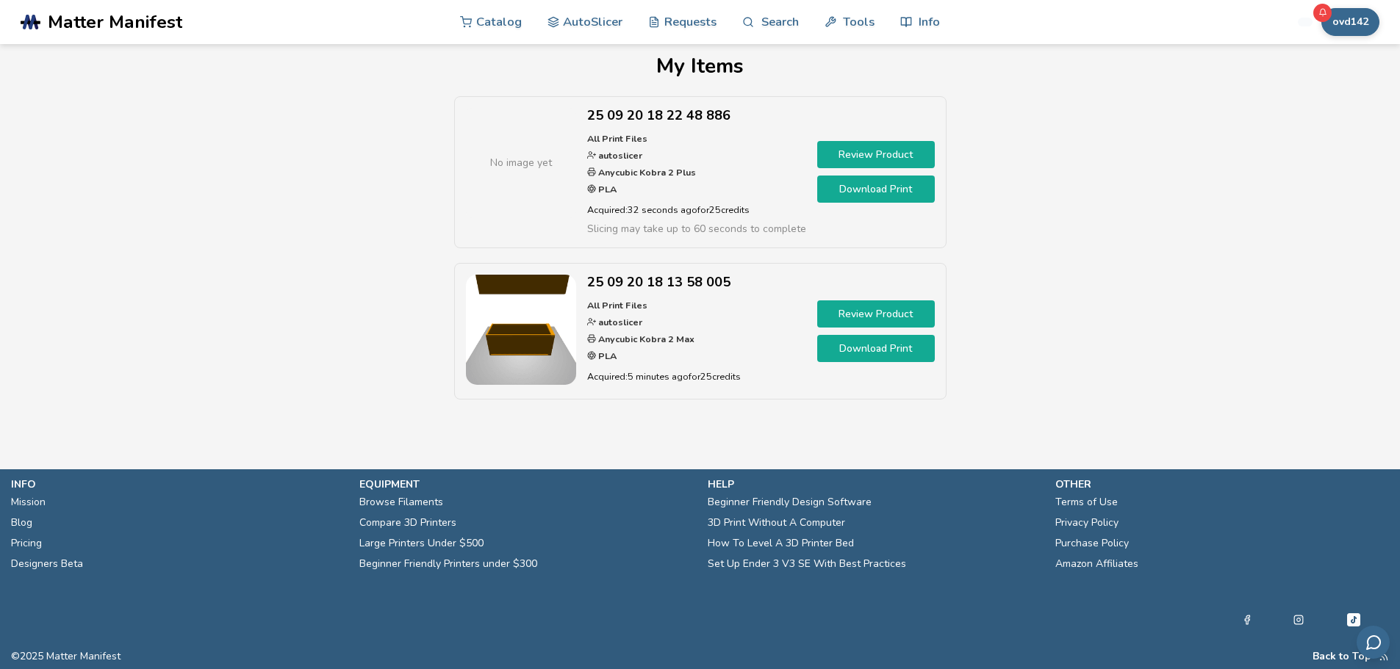
scroll to position [15, 0]
drag, startPoint x: 542, startPoint y: 173, endPoint x: 558, endPoint y: 198, distance: 28.7
click at [558, 198] on div "No image yet" at bounding box center [521, 162] width 110 height 110
click at [680, 162] on p "All Print Files autoslicer Anycubic Kobra 2 Plus PLA" at bounding box center [696, 164] width 219 height 68
click at [638, 110] on h2 "25 09 20 18 22 48 886" at bounding box center [696, 114] width 219 height 15
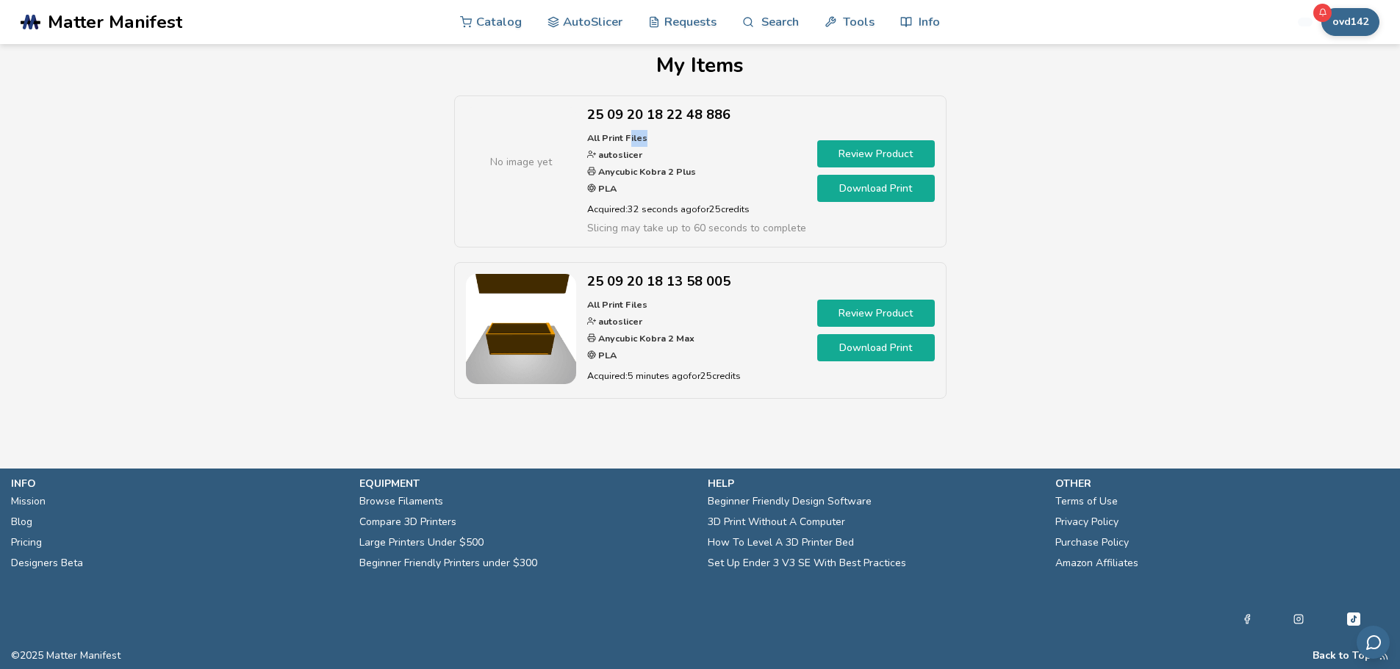
drag, startPoint x: 631, startPoint y: 127, endPoint x: 693, endPoint y: 134, distance: 62.1
click at [694, 131] on div "25 09 20 18 22 48 886 All Print Files autoslicer Anycubic Kobra 2 Plus PLA Acqu…" at bounding box center [696, 171] width 219 height 129
click at [678, 142] on p "All Print Files autoslicer Anycubic Kobra 2 Plus PLA" at bounding box center [696, 164] width 219 height 68
click at [592, 184] on icon at bounding box center [592, 189] width 10 height 10
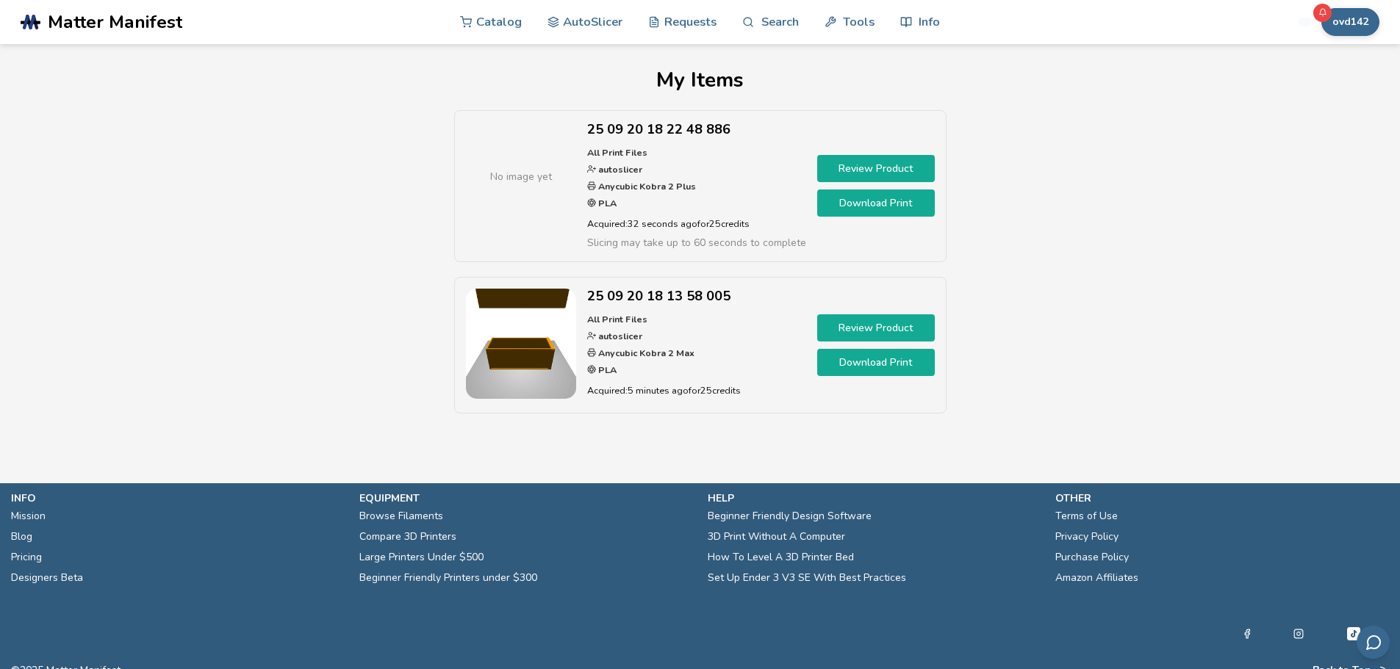
scroll to position [0, 0]
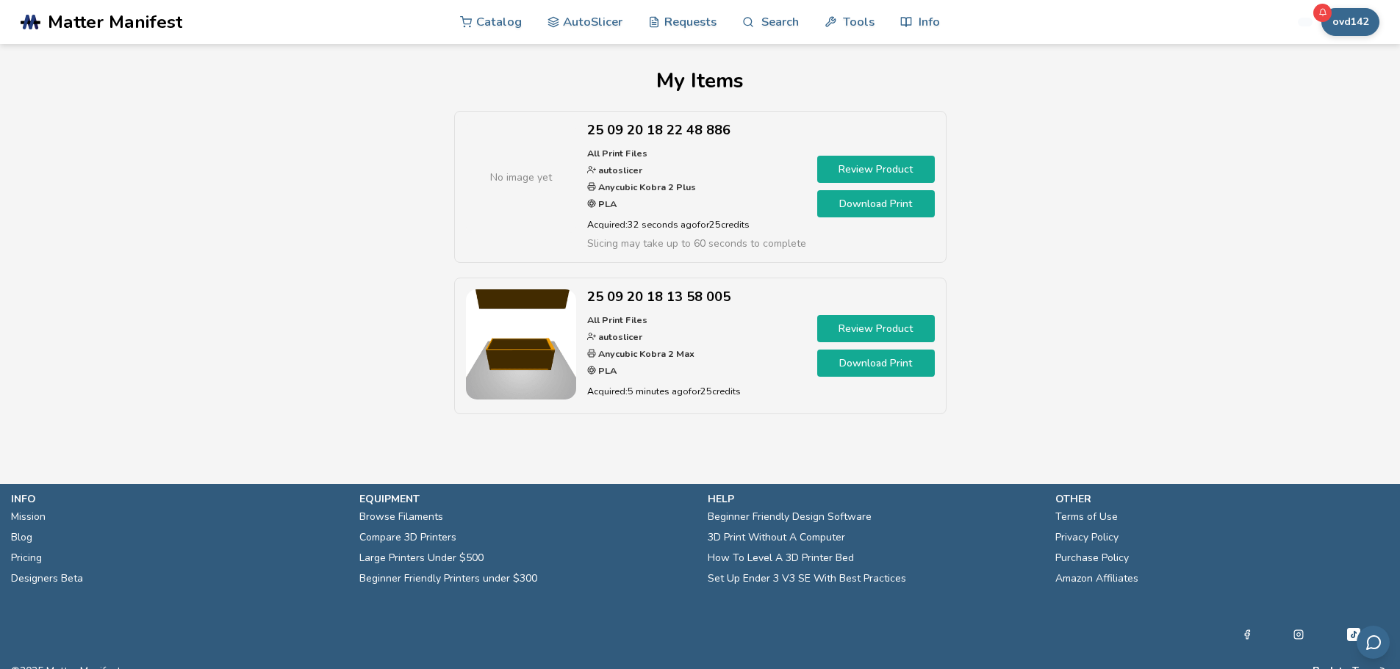
click at [847, 179] on link "Review Product" at bounding box center [876, 169] width 118 height 27
click at [511, 25] on link "Catalog" at bounding box center [491, 21] width 62 height 44
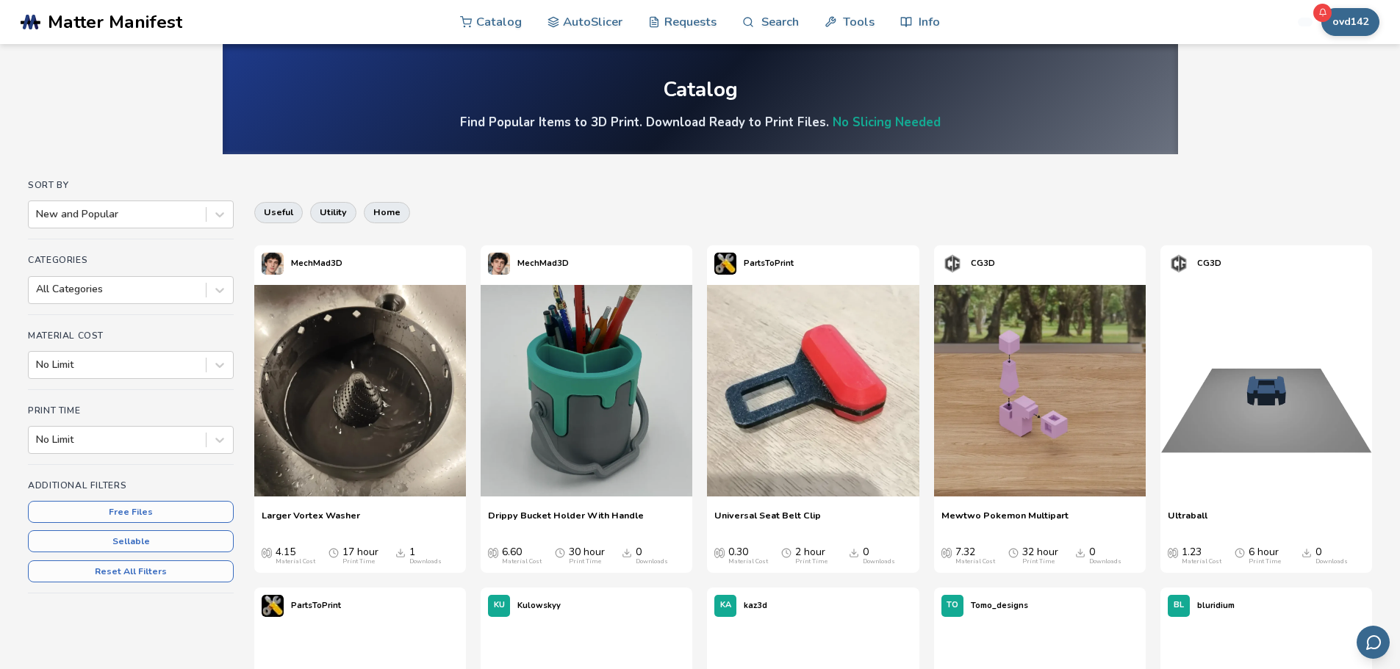
click at [539, 24] on nav "Catalog AutoSlicer Requests Search Tools Info" at bounding box center [700, 22] width 480 height 44
click at [576, 29] on link "AutoSlicer" at bounding box center [586, 21] width 76 height 44
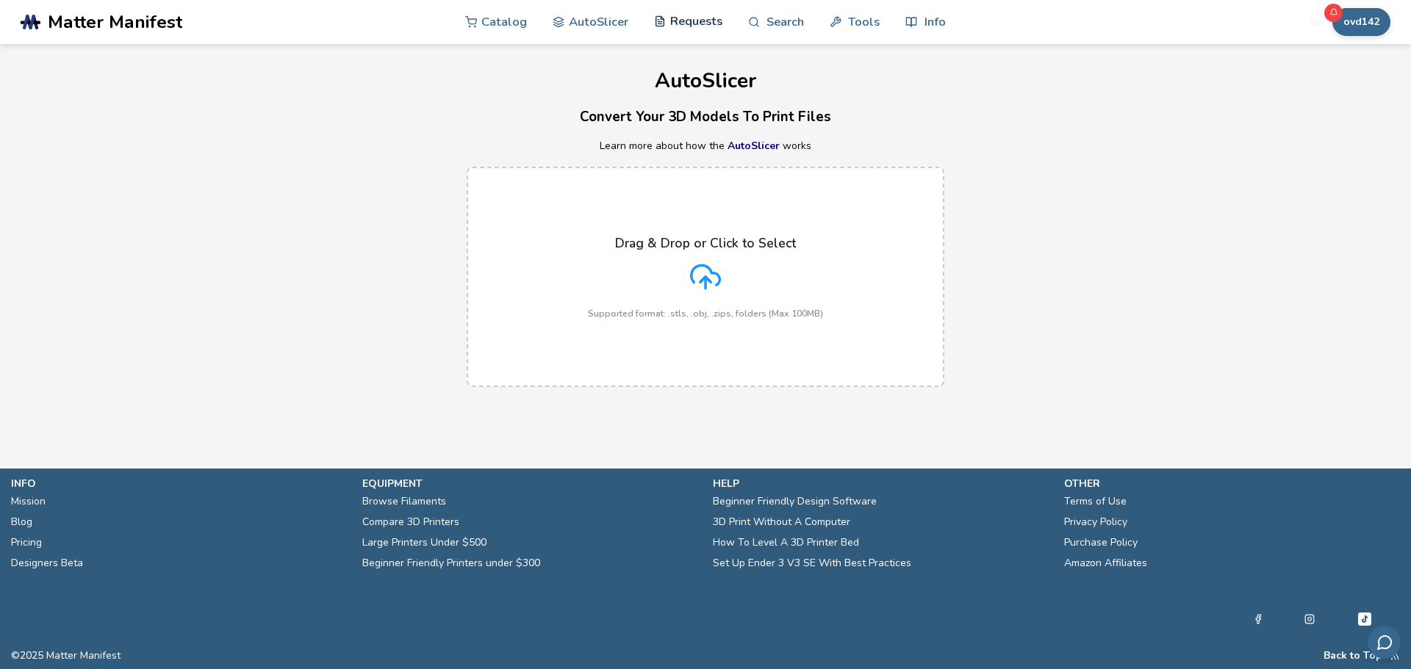
click at [695, 21] on link "Requests" at bounding box center [688, 21] width 68 height 44
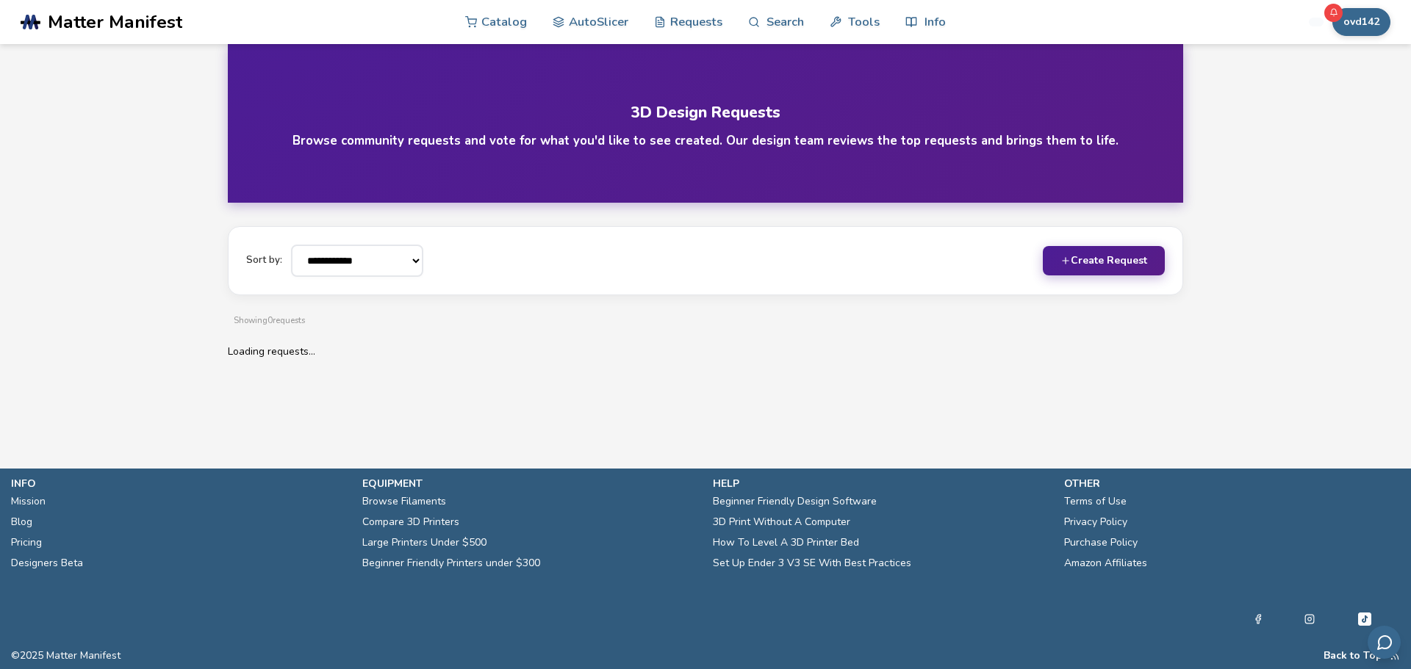
click at [738, 20] on nav "Catalog AutoSlicer Requests Search Tools Info" at bounding box center [705, 22] width 480 height 44
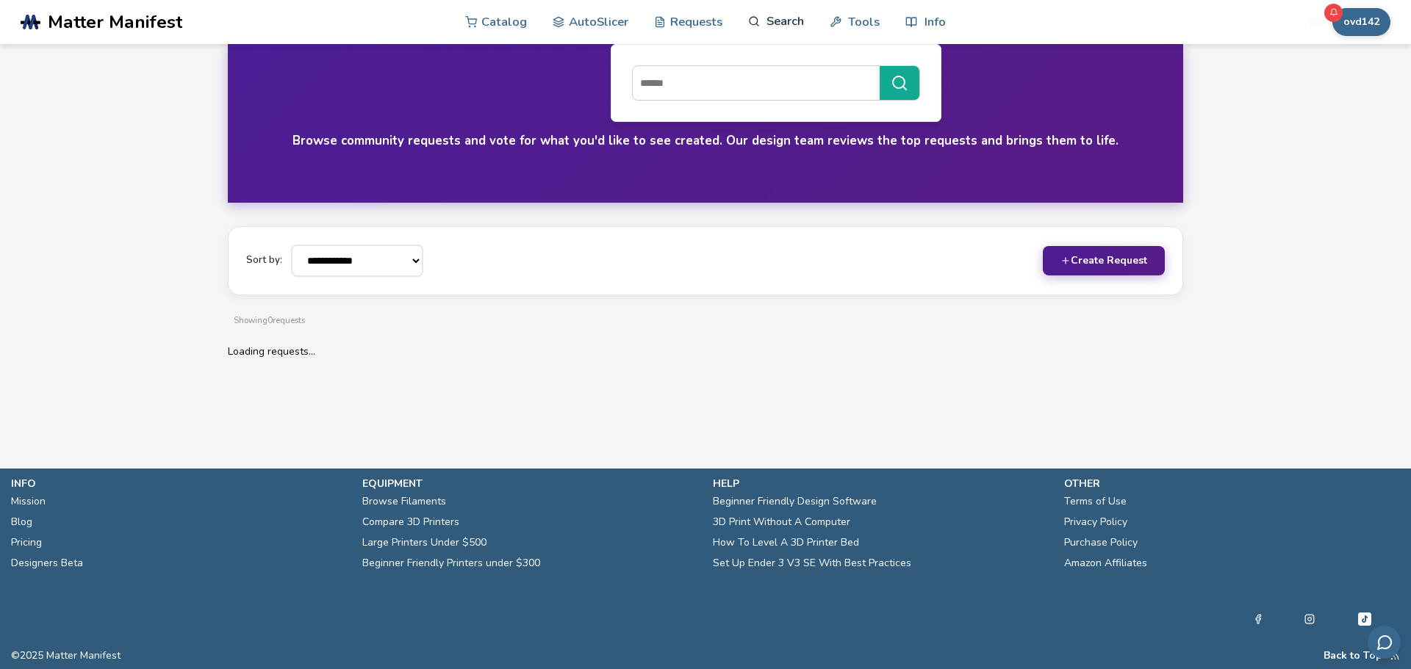
click at [792, 24] on link "Search" at bounding box center [776, 21] width 56 height 44
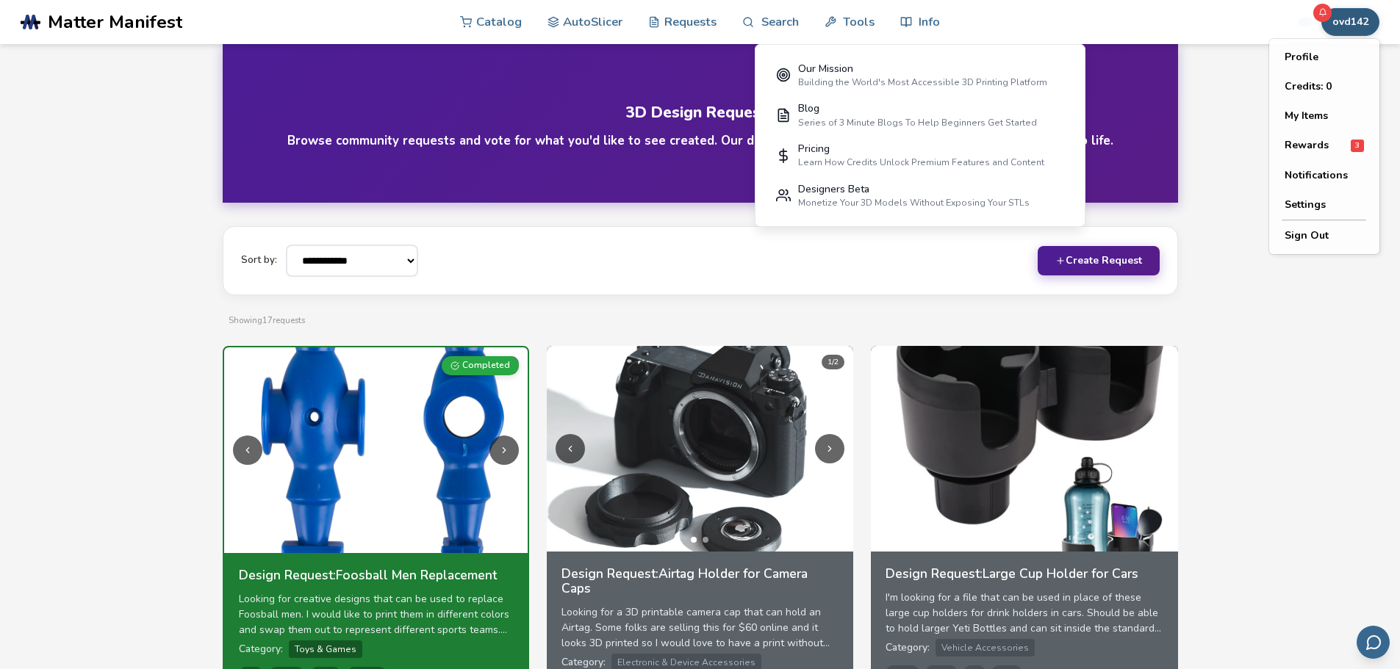
click at [1349, 18] on button "ovd142" at bounding box center [1350, 22] width 58 height 28
click at [1320, 129] on button "My Items" at bounding box center [1324, 115] width 103 height 29
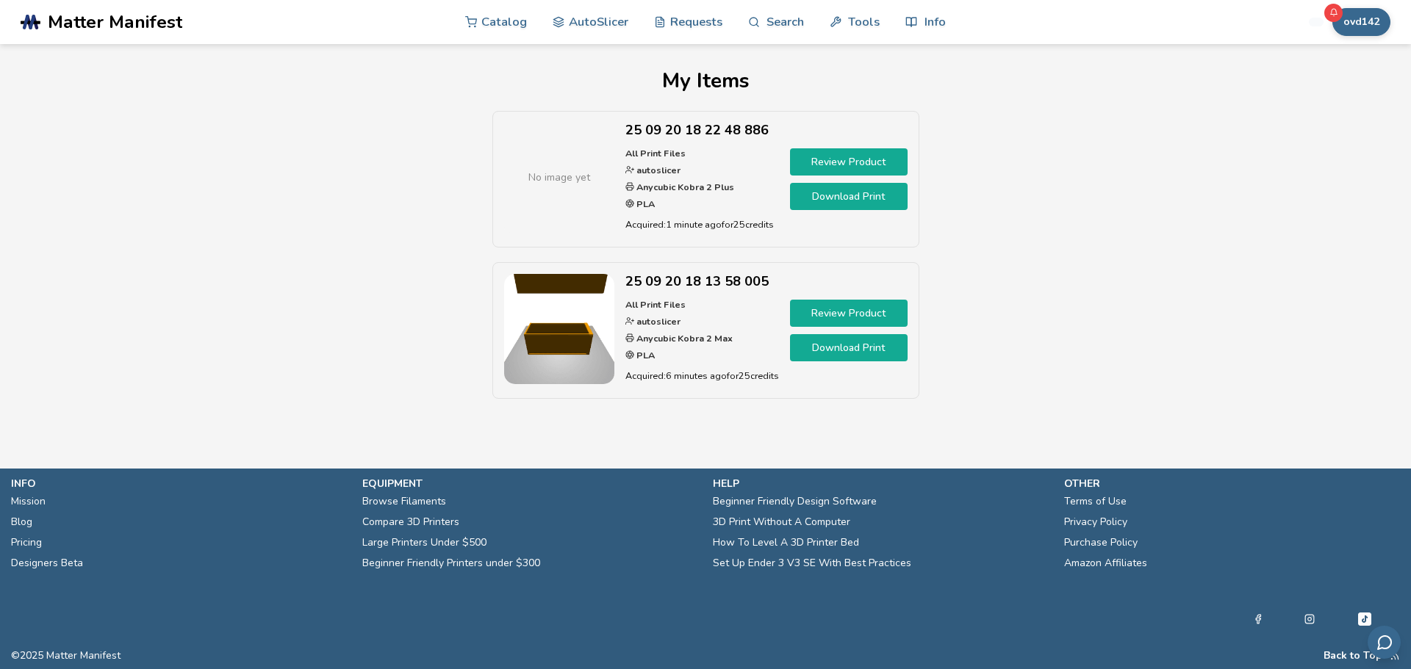
click at [618, 481] on p "equipment" at bounding box center [530, 483] width 337 height 15
click at [545, 182] on span "No image yet" at bounding box center [559, 177] width 62 height 15
click at [847, 199] on link "Download Print" at bounding box center [849, 196] width 118 height 27
drag, startPoint x: 558, startPoint y: 201, endPoint x: 600, endPoint y: 228, distance: 49.9
click at [600, 227] on div "No image yet" at bounding box center [559, 178] width 110 height 110
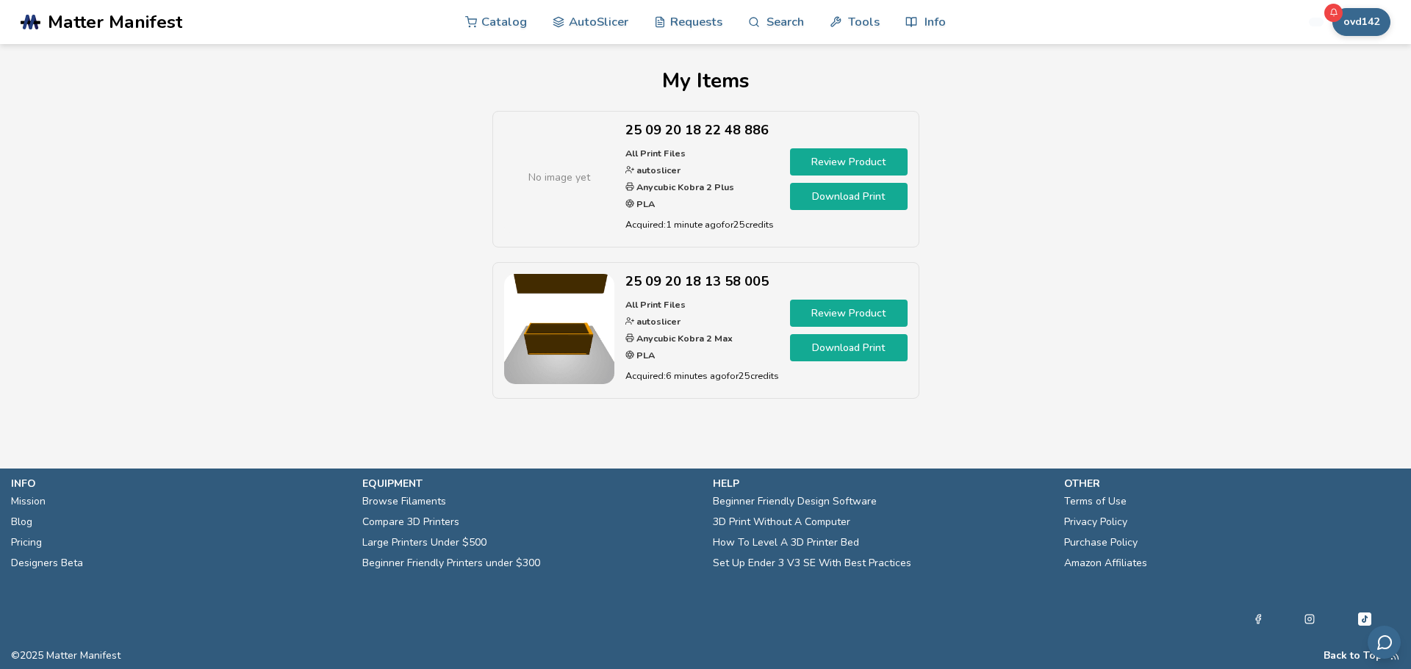
click at [645, 202] on strong "PLA" at bounding box center [644, 204] width 21 height 12
drag, startPoint x: 667, startPoint y: 216, endPoint x: 696, endPoint y: 218, distance: 29.5
click at [696, 218] on p "Acquired: 1 minute ago for 25 credits" at bounding box center [702, 224] width 154 height 15
click at [674, 310] on strong "All Print Files" at bounding box center [655, 304] width 60 height 12
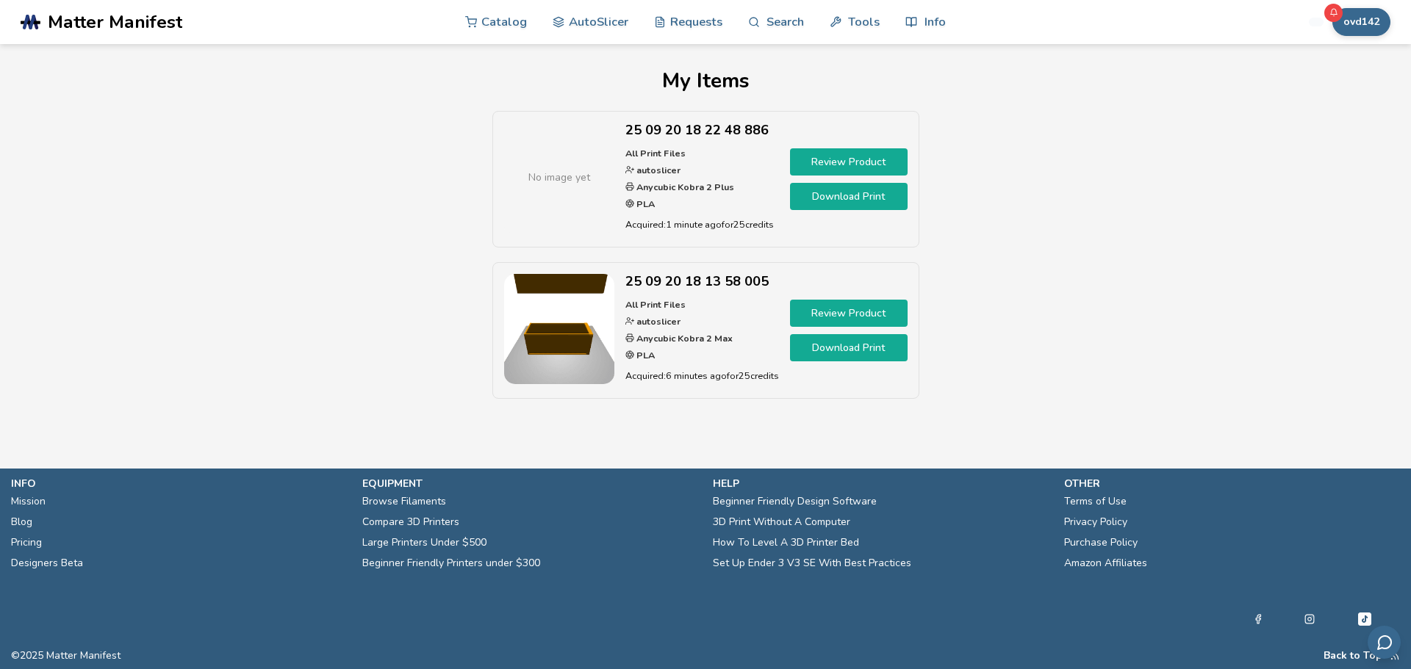
click at [591, 308] on img at bounding box center [559, 329] width 110 height 110
click at [647, 370] on p "Acquired: 6 minutes ago for 25 credits" at bounding box center [702, 375] width 154 height 15
click at [835, 321] on link "Review Product" at bounding box center [849, 313] width 118 height 27
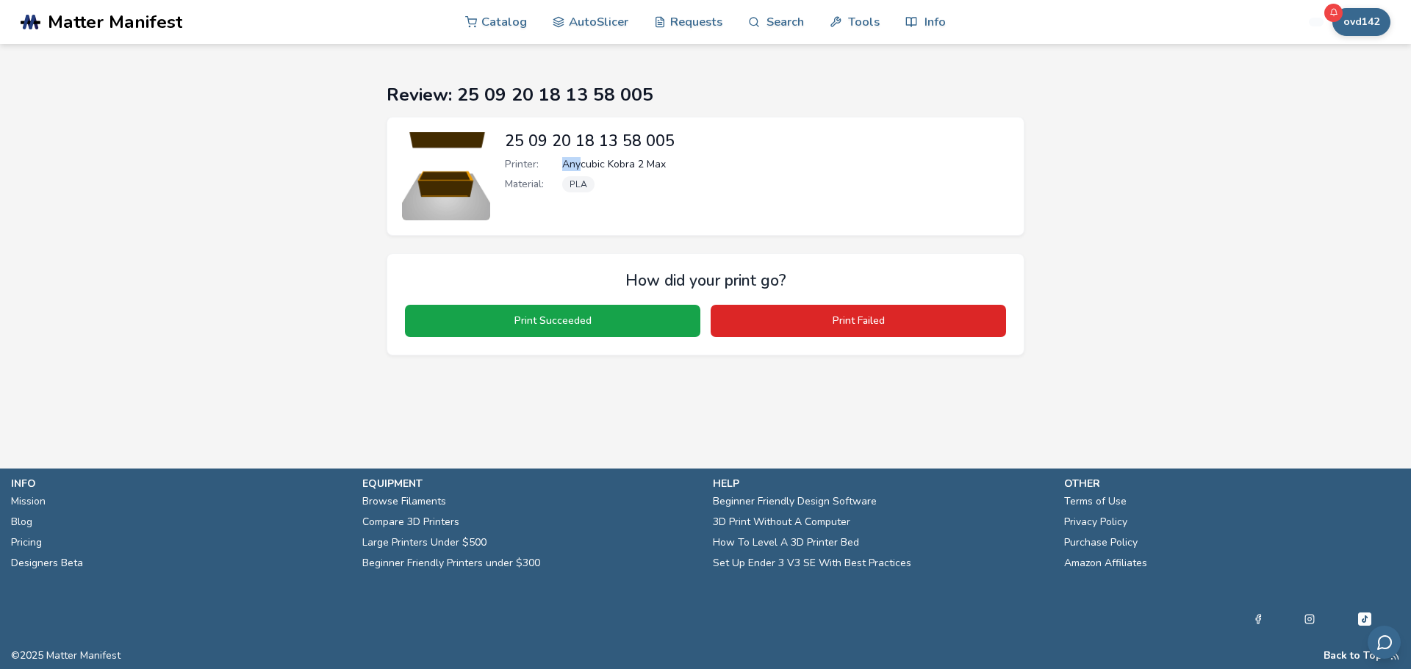
drag, startPoint x: 541, startPoint y: 167, endPoint x: 595, endPoint y: 170, distance: 53.7
click at [583, 168] on div "Printer: Anycubic Kobra 2 Max" at bounding box center [757, 165] width 504 height 12
click at [611, 171] on div "Printer: Anycubic Kobra 2 Max Material: PLA" at bounding box center [757, 179] width 504 height 40
click at [650, 187] on div "Material: PLA" at bounding box center [757, 184] width 504 height 16
click at [1378, 24] on button "ovd142" at bounding box center [1361, 22] width 58 height 28
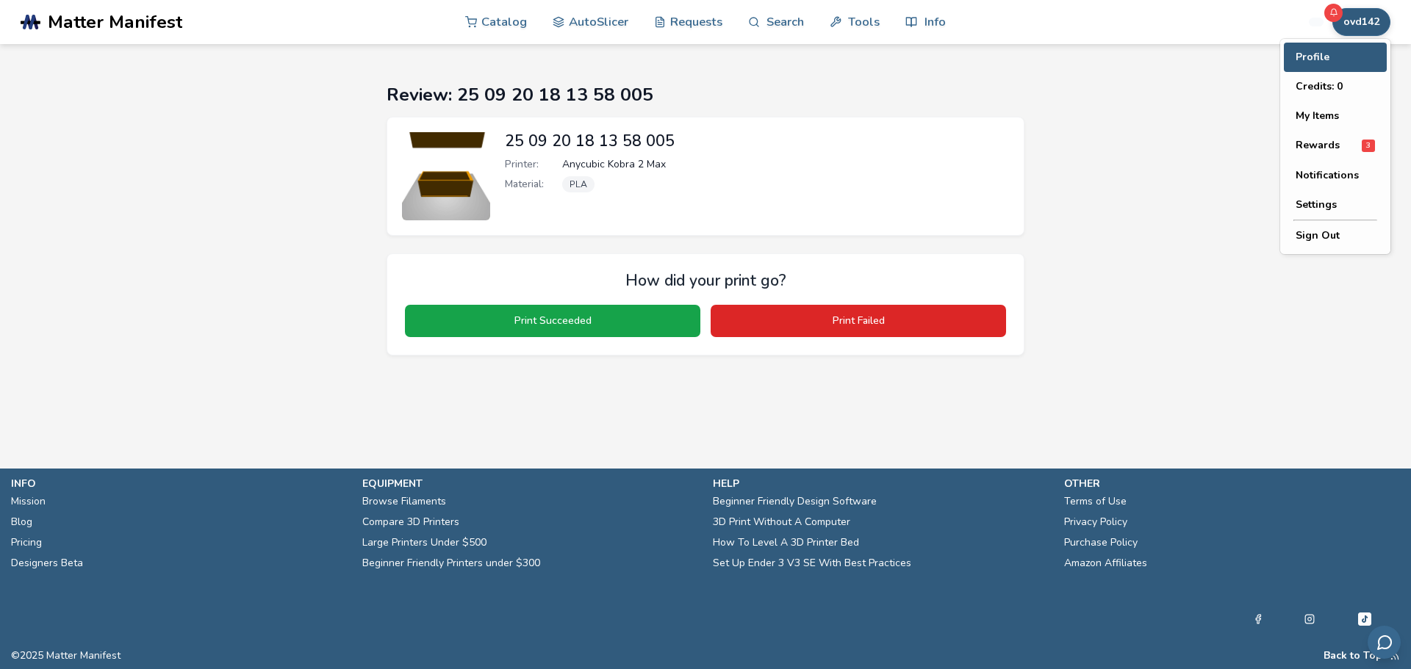
click at [1343, 52] on button "Profile" at bounding box center [1335, 57] width 103 height 29
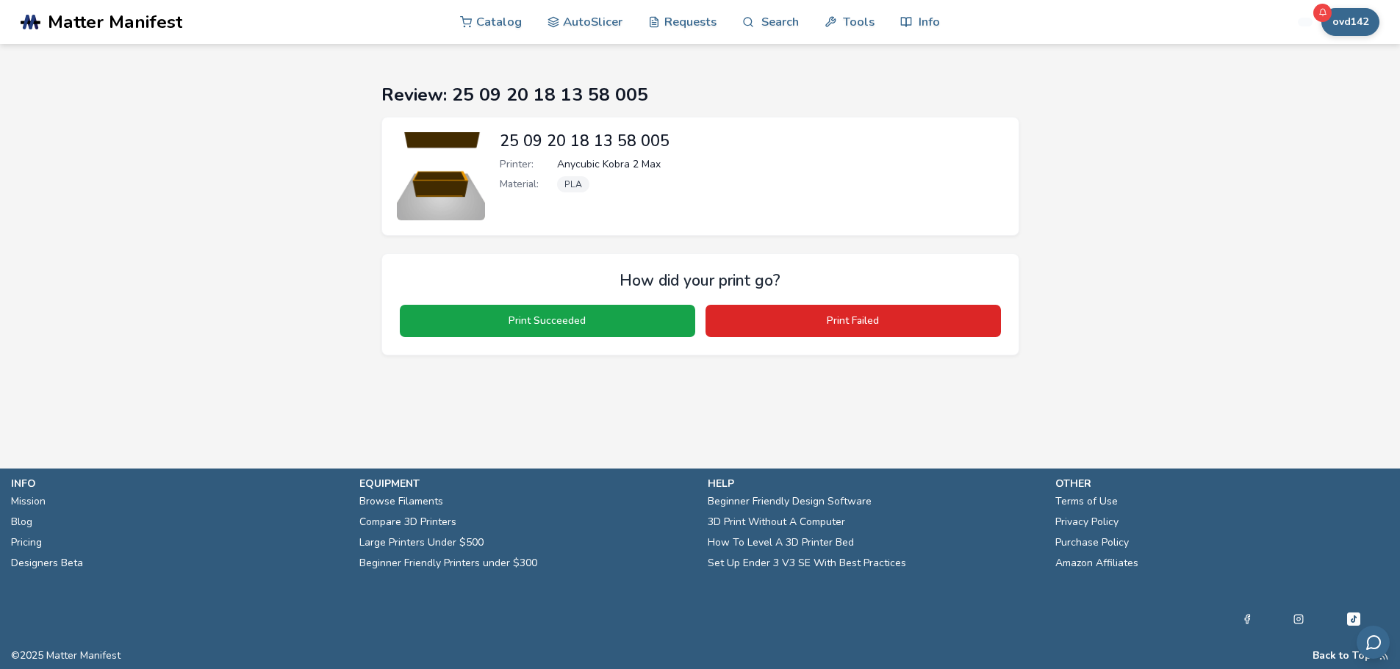
select select "**********"
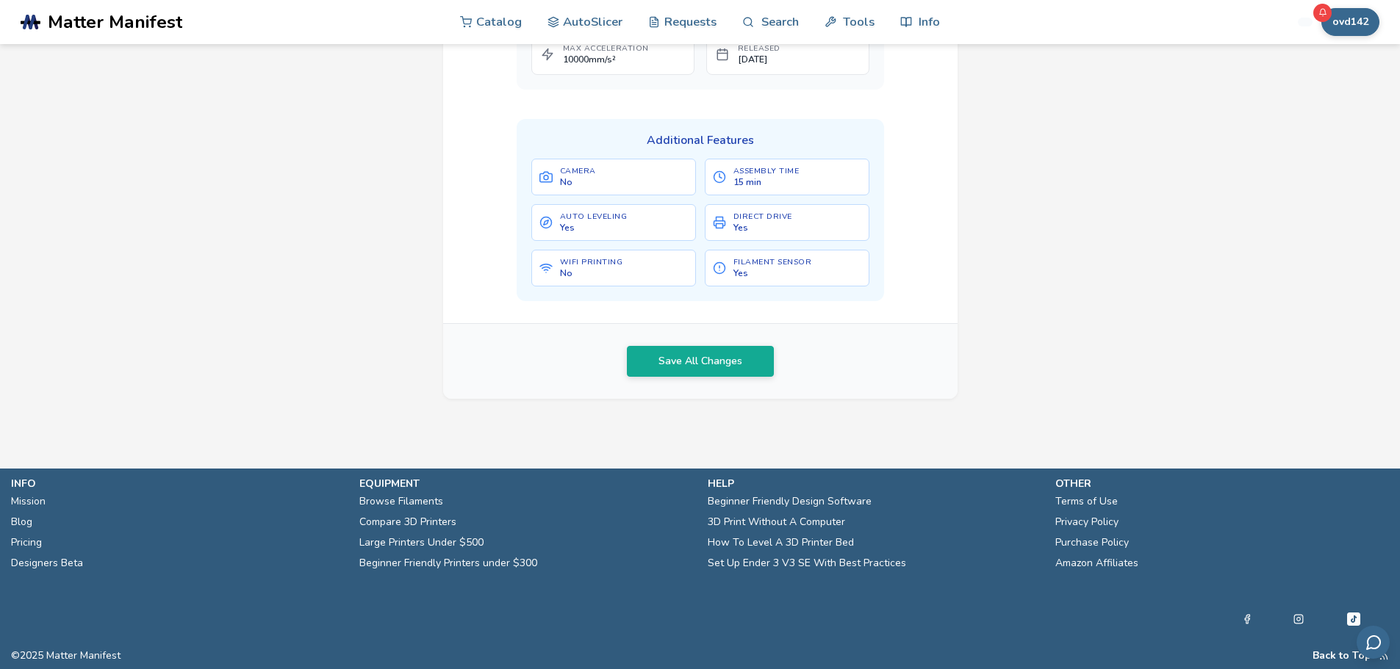
scroll to position [735, 0]
click at [647, 377] on button "Save All Changes" at bounding box center [700, 361] width 147 height 31
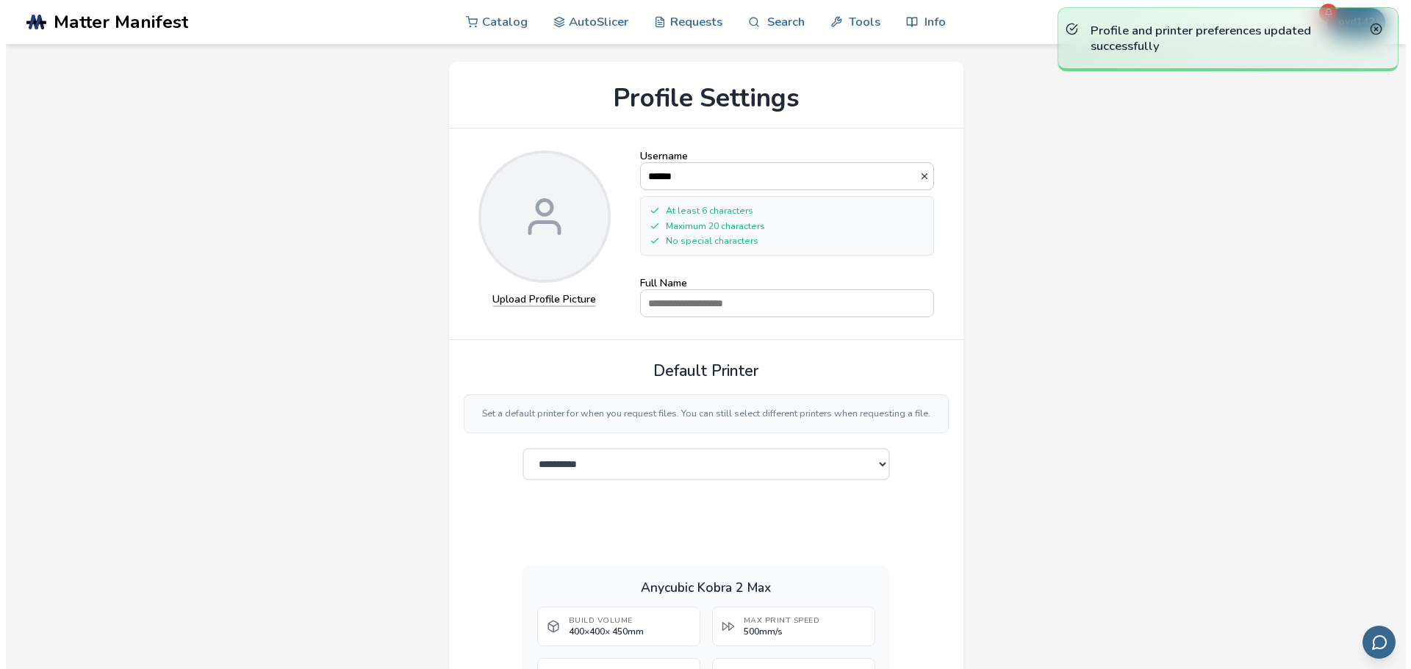
scroll to position [0, 0]
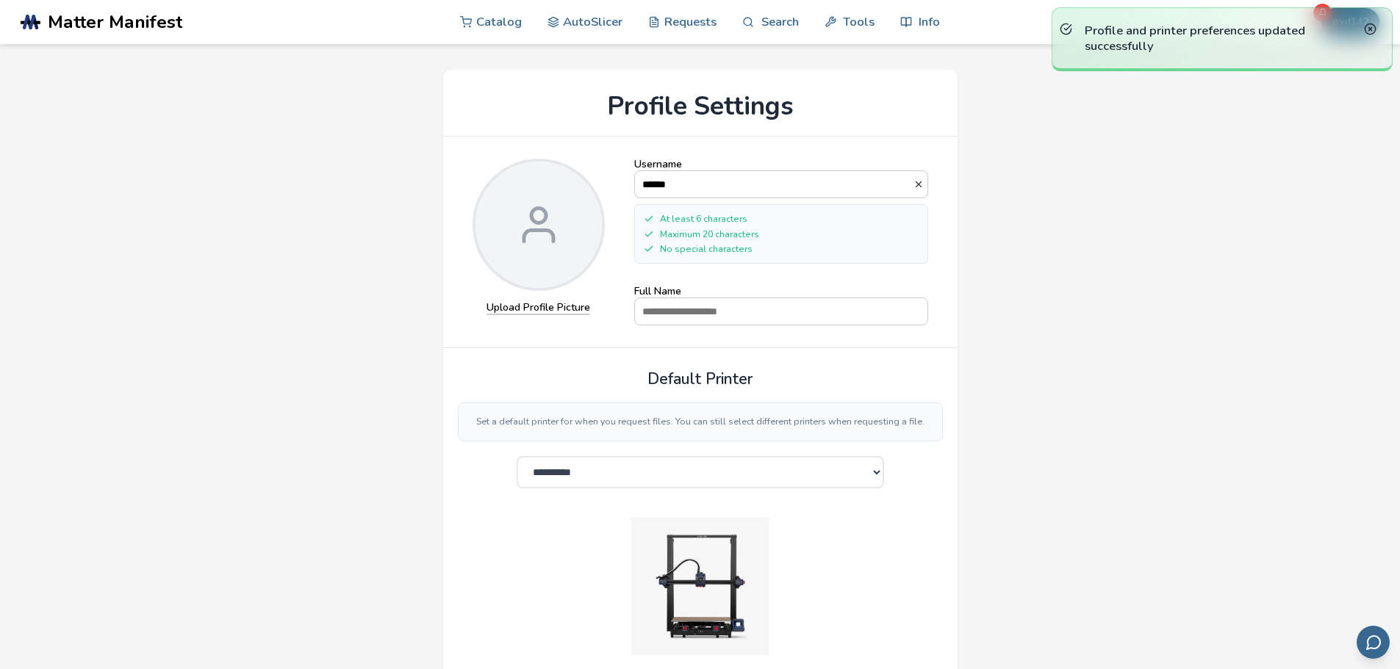
click at [1370, 21] on div "Profile and printer preferences updated successfully" at bounding box center [1222, 39] width 341 height 64
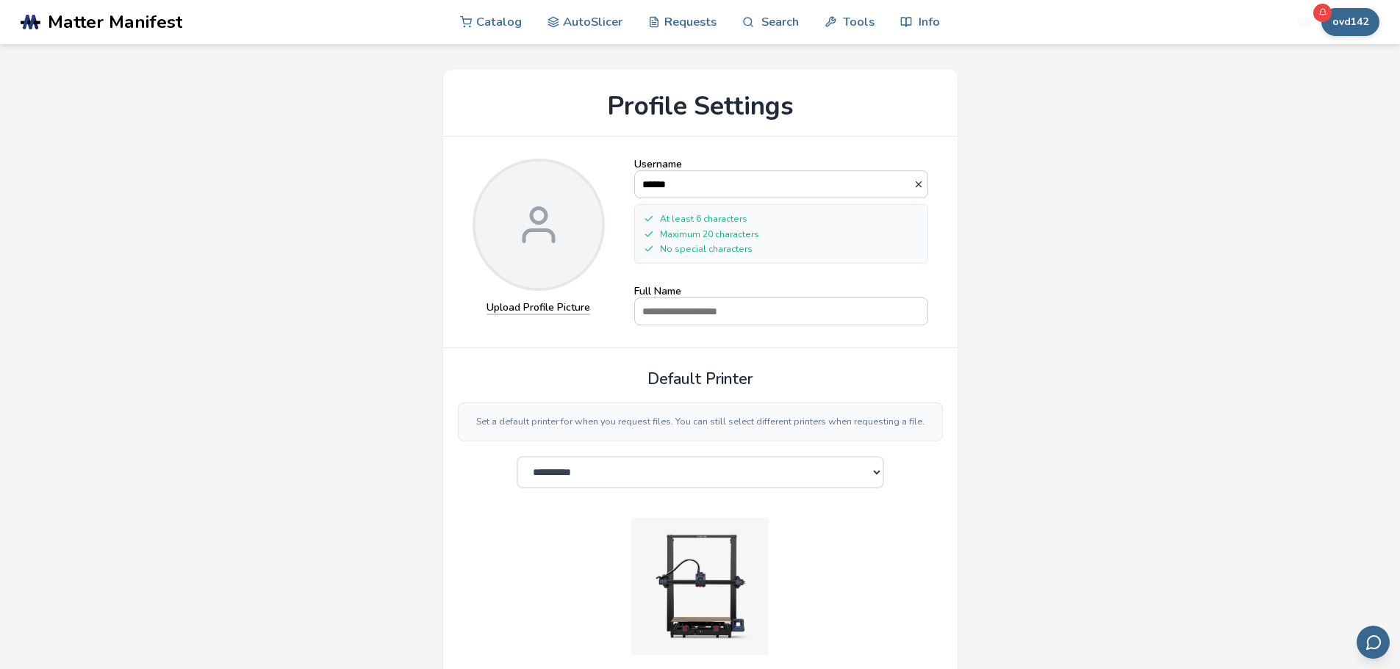
drag, startPoint x: 1361, startPoint y: 36, endPoint x: 1369, endPoint y: 32, distance: 9.2
click at [1364, 36] on div "Profile and printer preferences updated successfully" at bounding box center [1222, 39] width 341 height 64
click at [1372, 28] on icon at bounding box center [1370, 29] width 12 height 12
click at [1367, 26] on button "ovd142" at bounding box center [1350, 22] width 58 height 28
click at [1324, 124] on button "My Items" at bounding box center [1324, 115] width 103 height 29
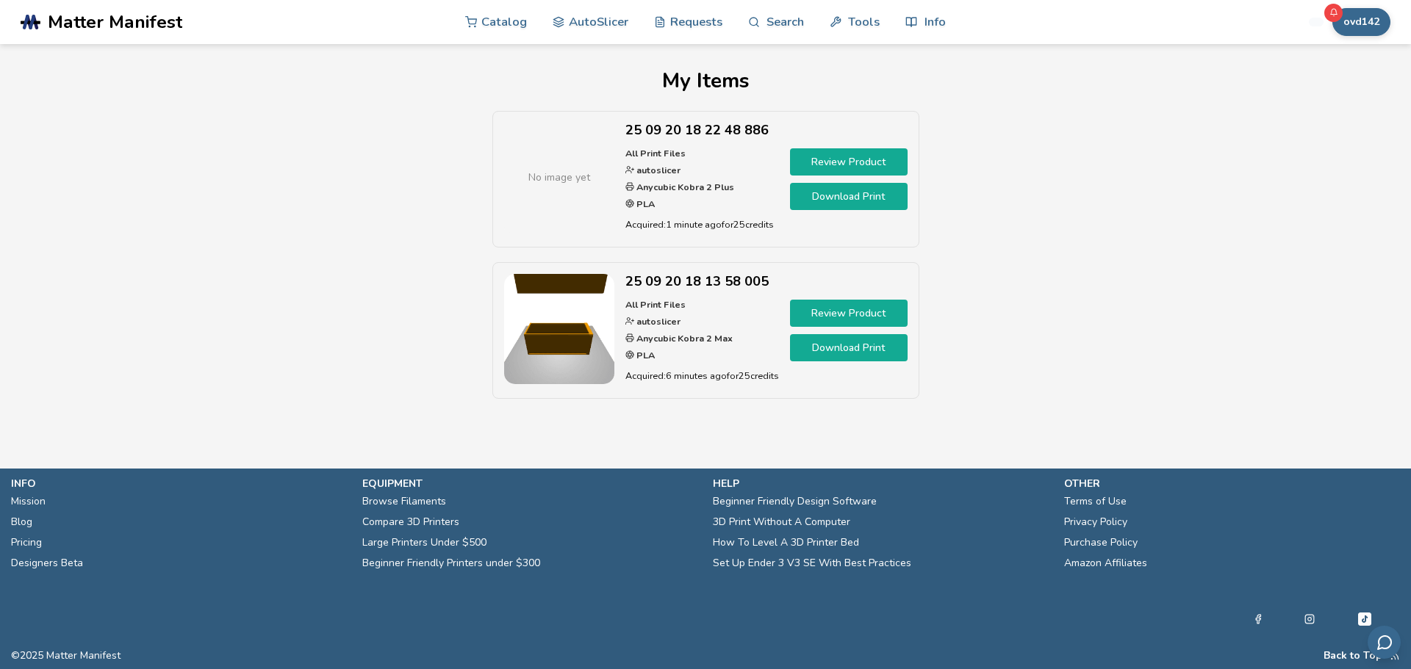
drag, startPoint x: 558, startPoint y: 173, endPoint x: 579, endPoint y: 175, distance: 21.4
click at [565, 173] on span "No image yet" at bounding box center [559, 177] width 62 height 15
click at [703, 156] on p "All Print Files autoslicer Anycubic Kobra 2 Plus PLA" at bounding box center [702, 180] width 154 height 68
drag, startPoint x: 591, startPoint y: 179, endPoint x: 604, endPoint y: 187, distance: 15.9
click at [595, 184] on div "No image yet" at bounding box center [559, 178] width 110 height 110
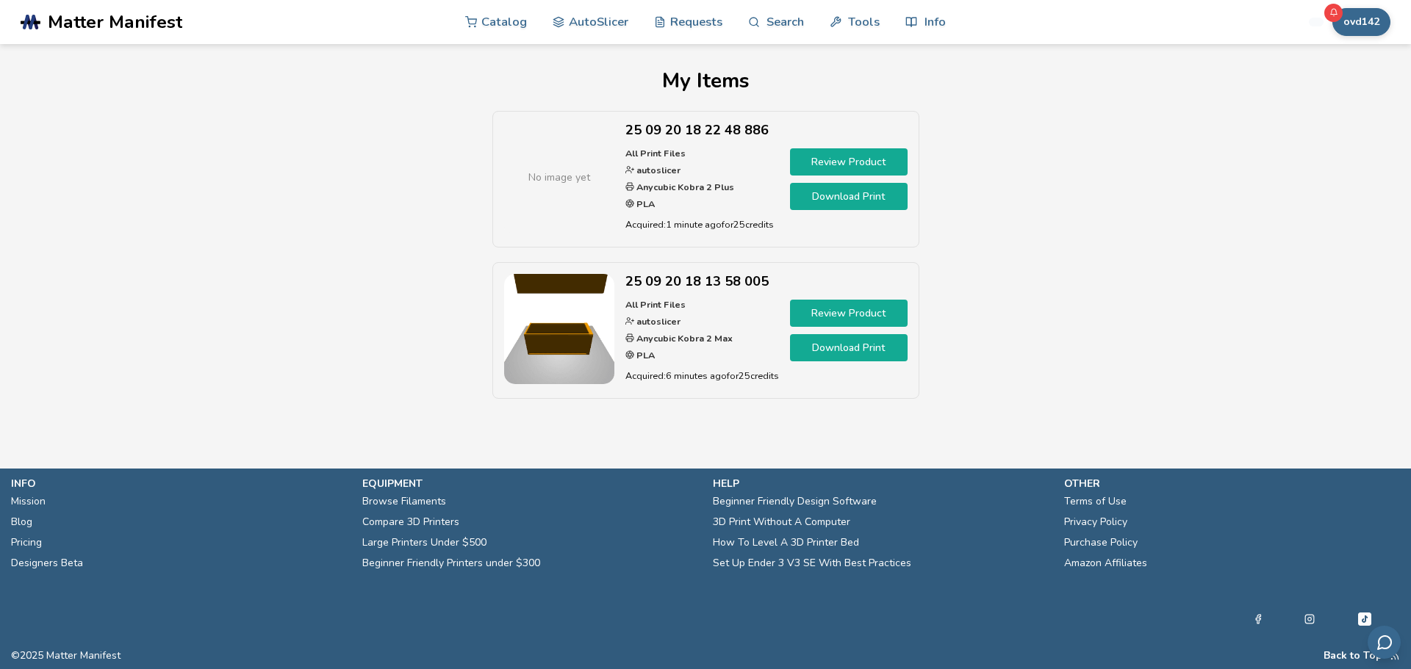
click at [808, 197] on link "Download Print" at bounding box center [849, 196] width 118 height 27
